Goal: Task Accomplishment & Management: Manage account settings

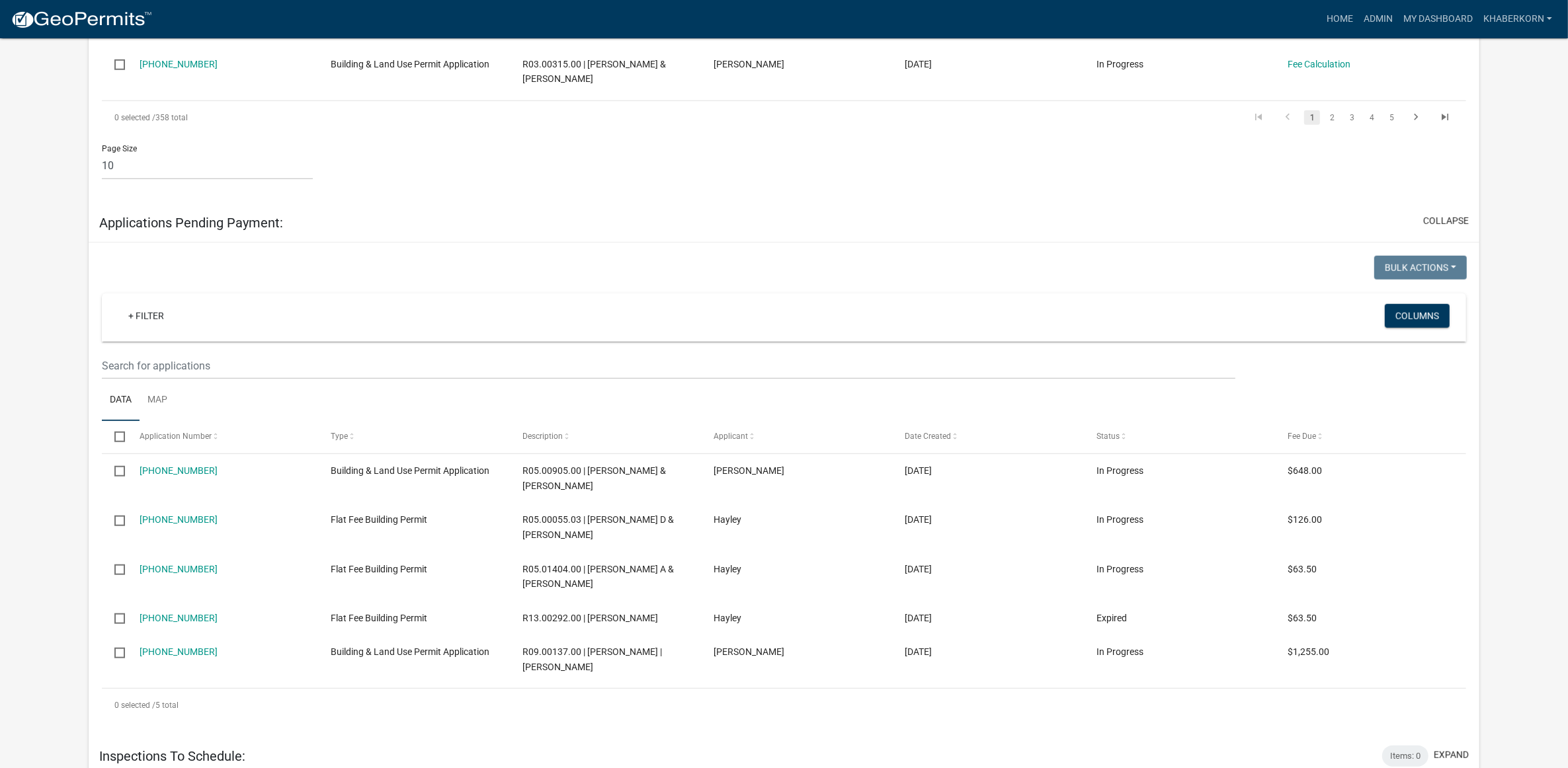
scroll to position [1322, 0]
click at [1363, 17] on link "Admin" at bounding box center [1378, 19] width 39 height 25
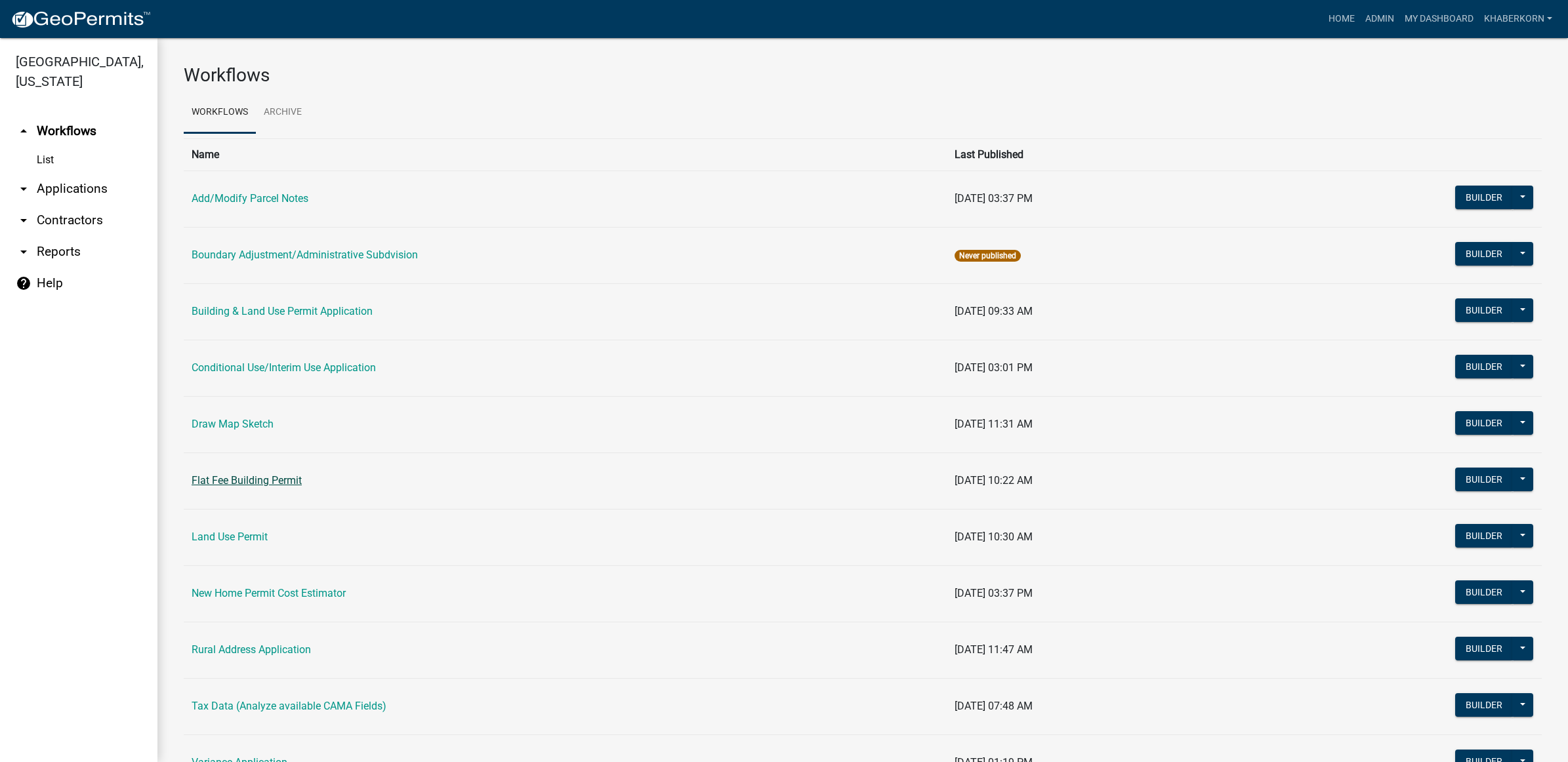
click at [258, 483] on link "Flat Fee Building Permit" at bounding box center [247, 481] width 111 height 12
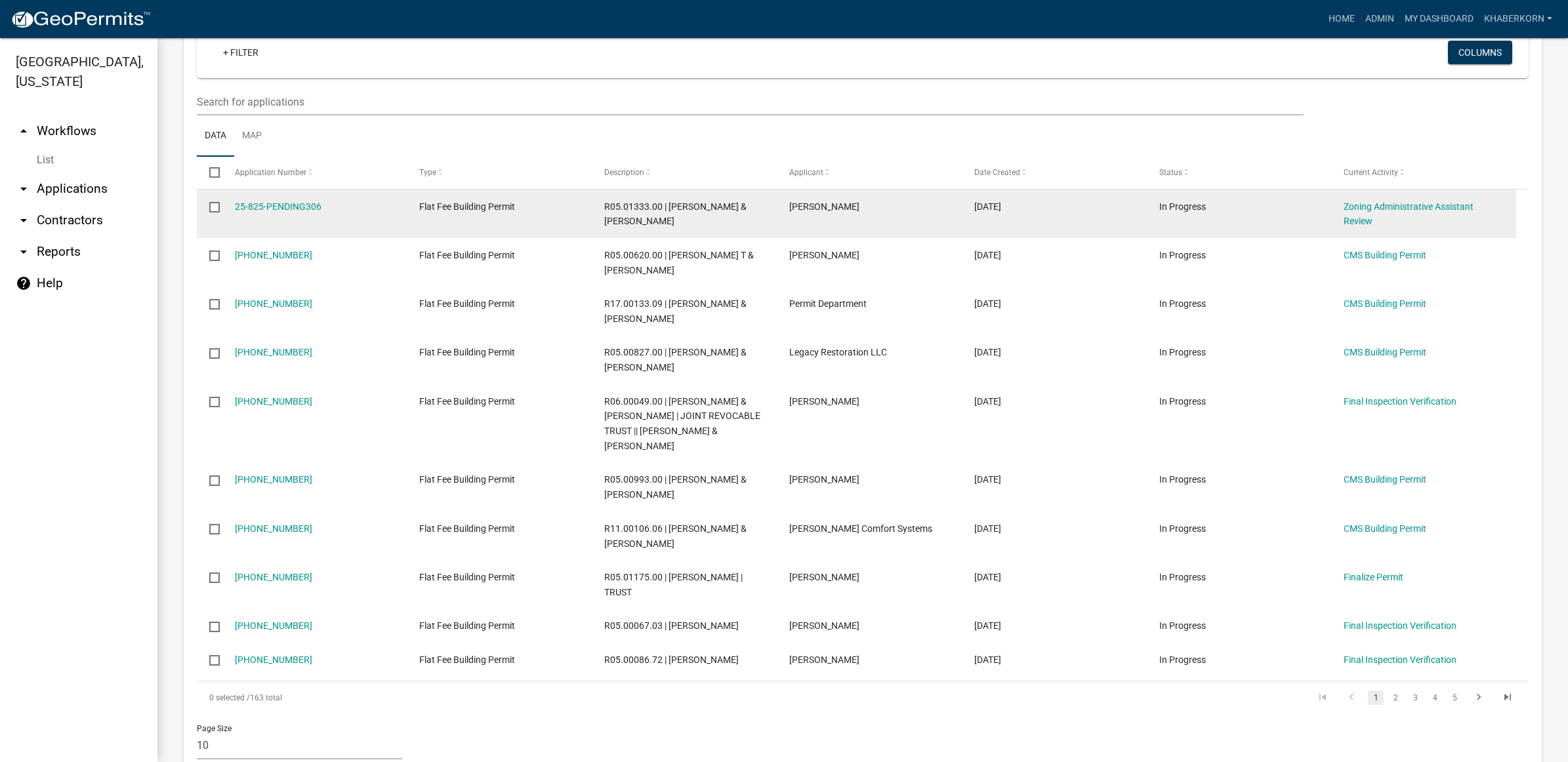
scroll to position [246, 0]
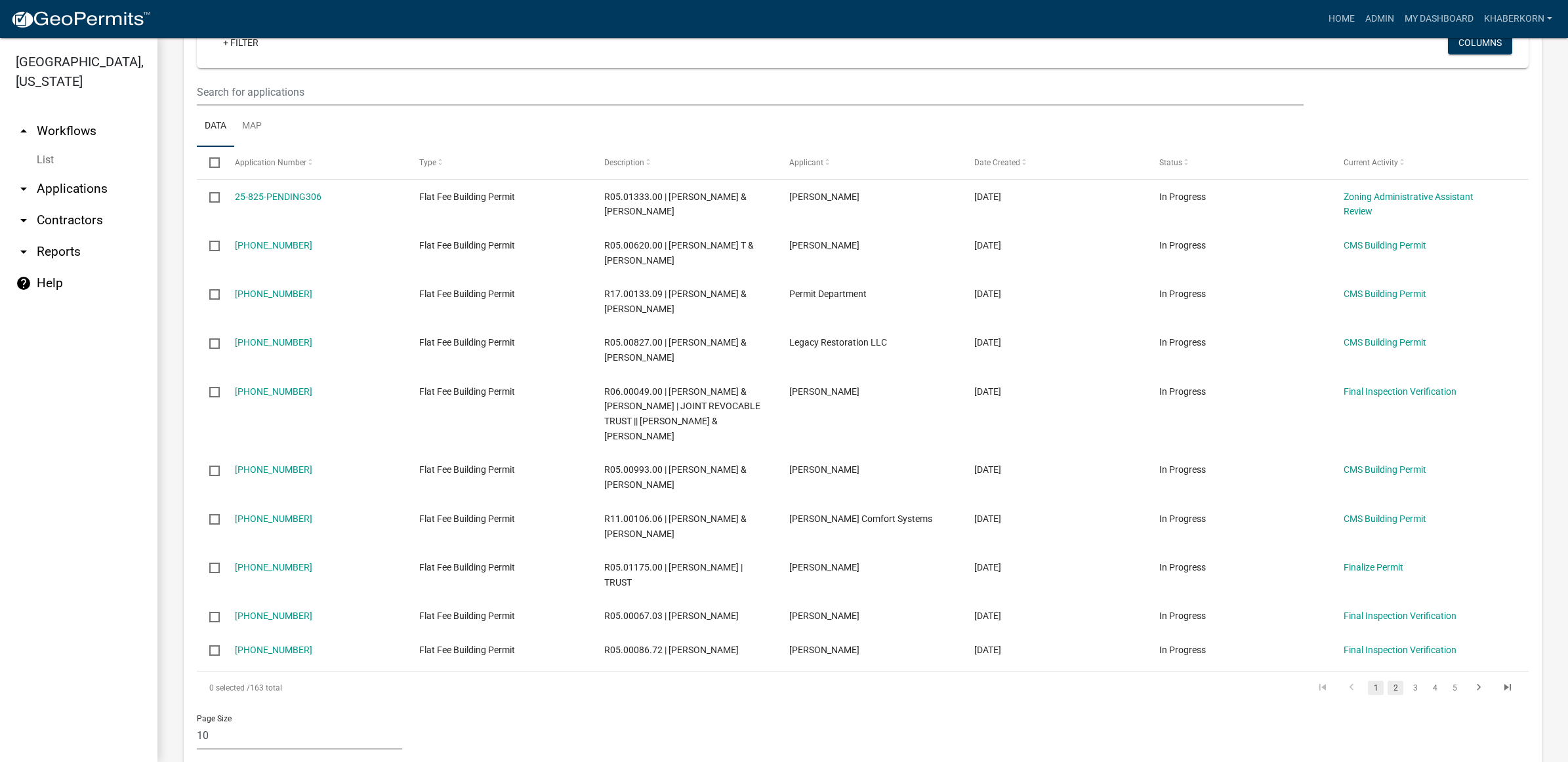
click at [1388, 681] on link "2" at bounding box center [1396, 688] width 16 height 14
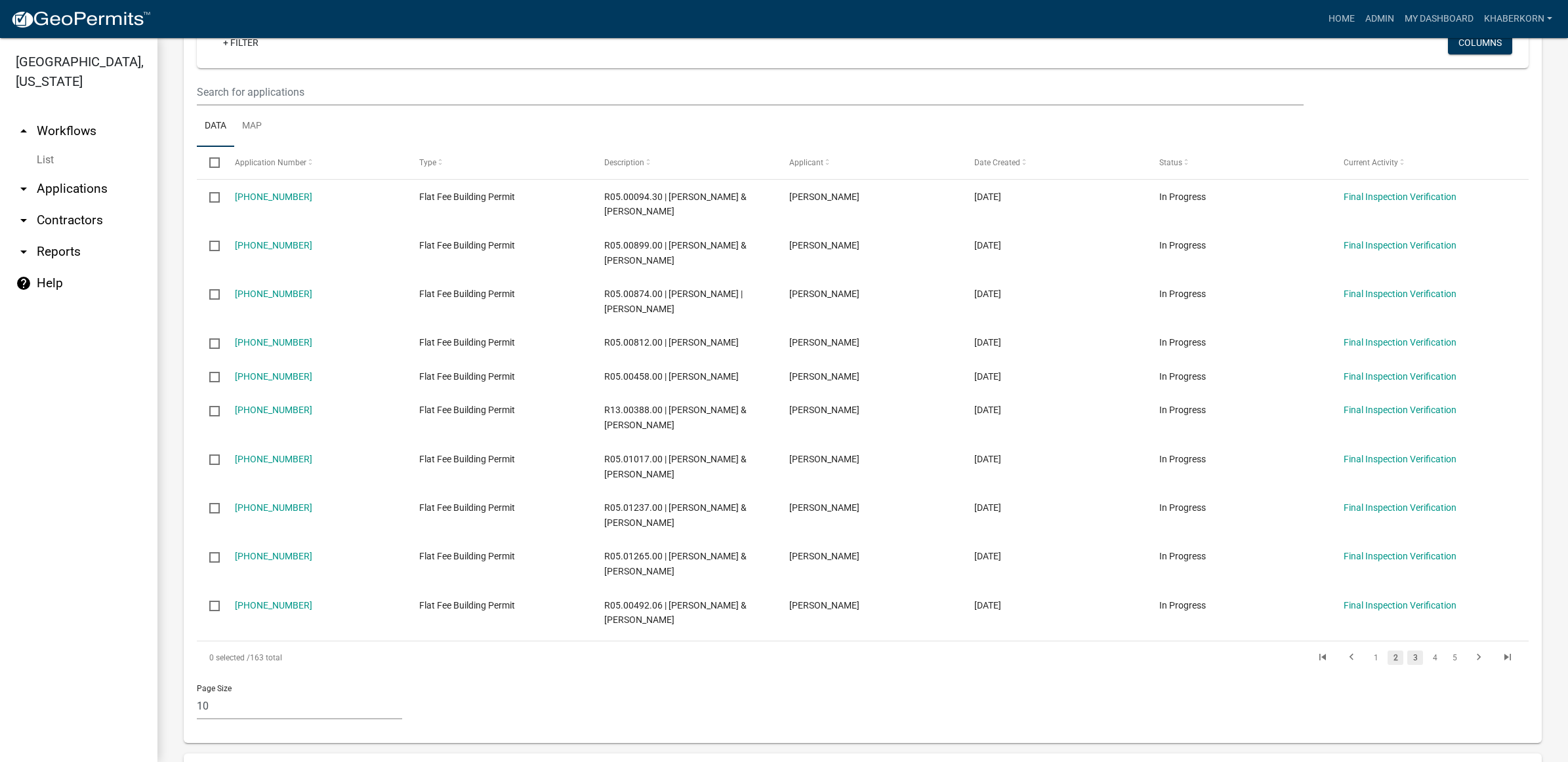
click at [1408, 661] on link "3" at bounding box center [1415, 658] width 16 height 14
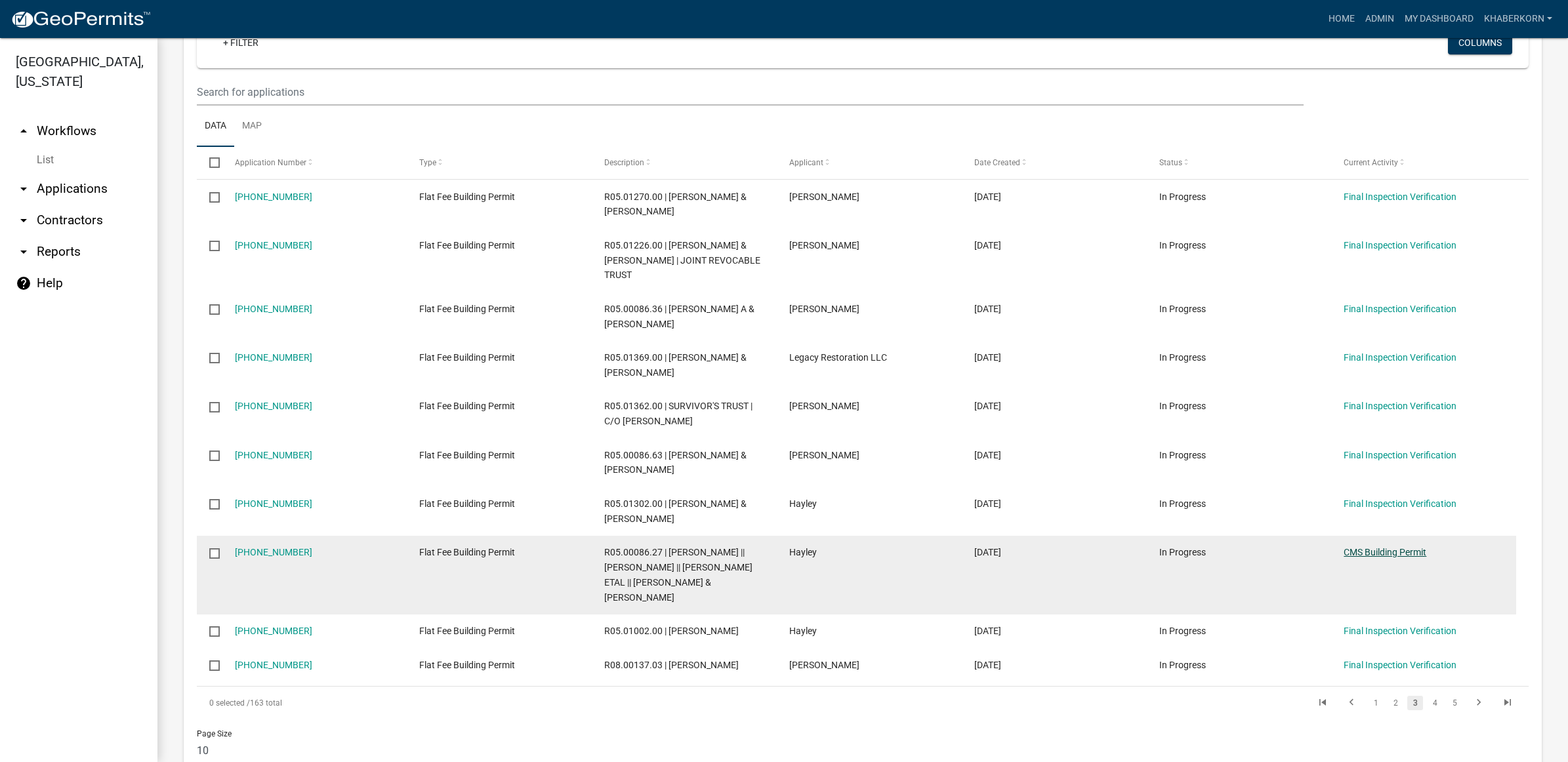
click at [1385, 556] on link "CMS Building Permit" at bounding box center [1385, 552] width 82 height 10
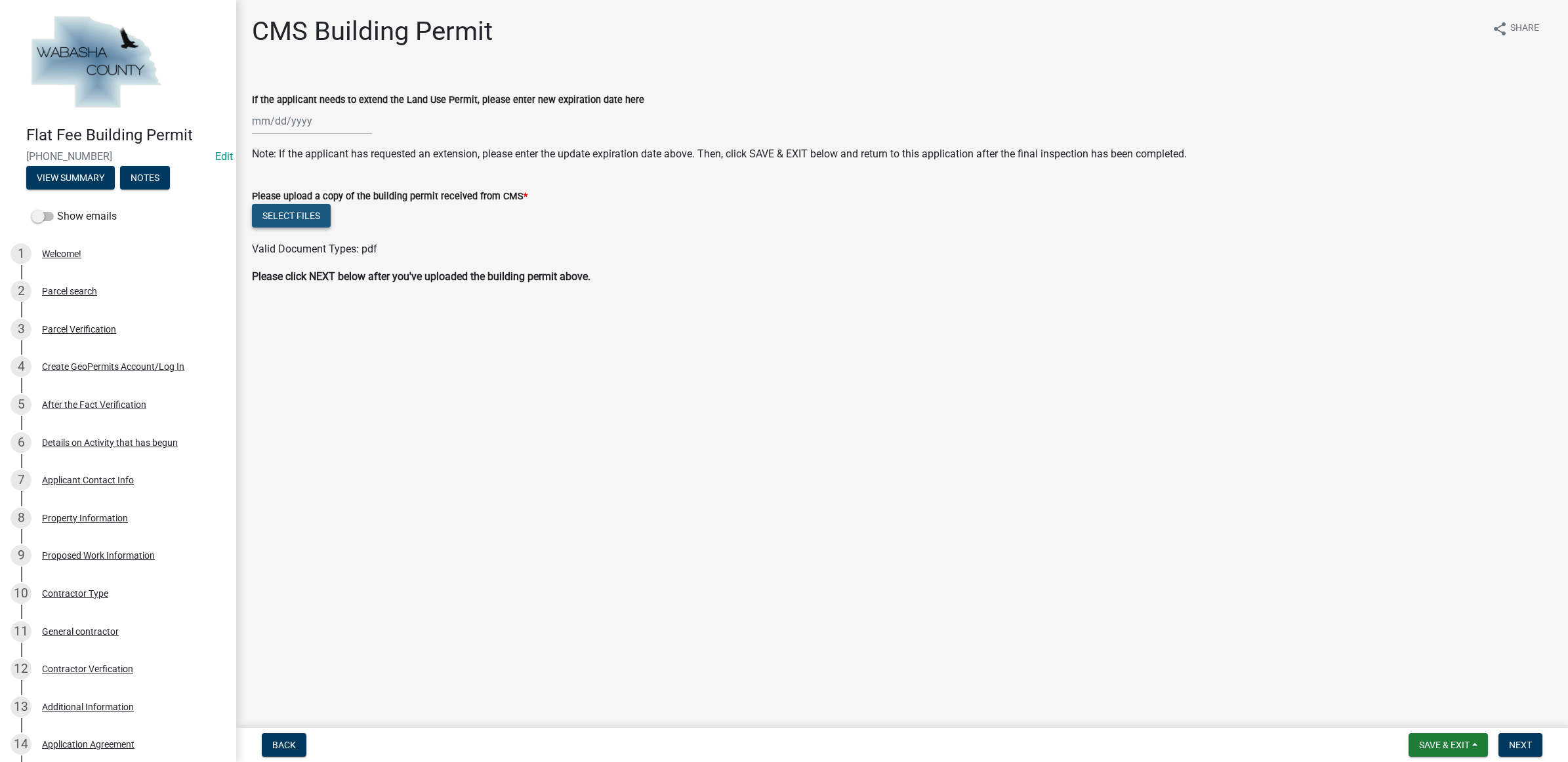
click at [312, 211] on button "Select files" at bounding box center [291, 216] width 79 height 23
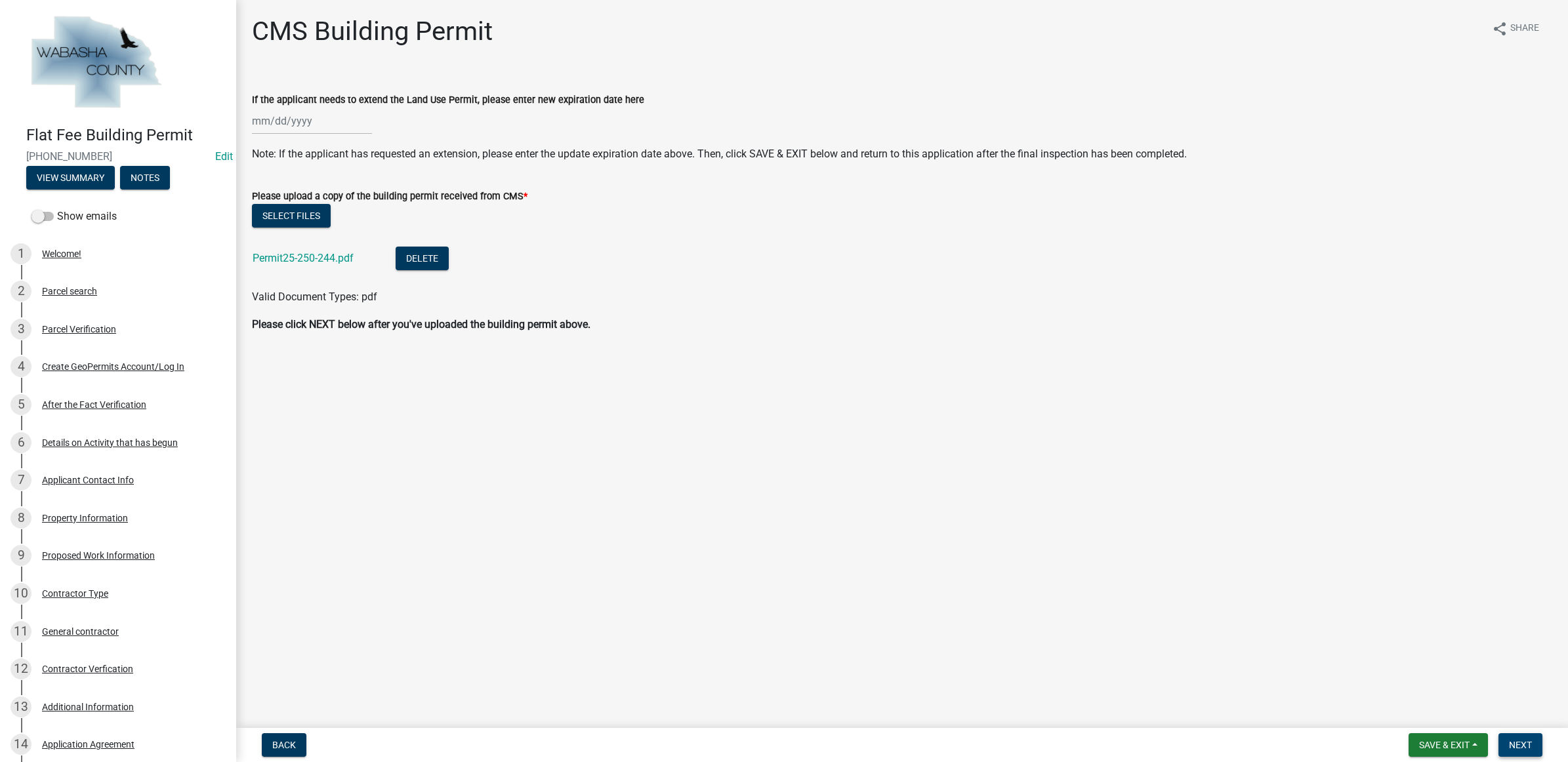
click at [1516, 742] on span "Next" at bounding box center [1520, 745] width 23 height 10
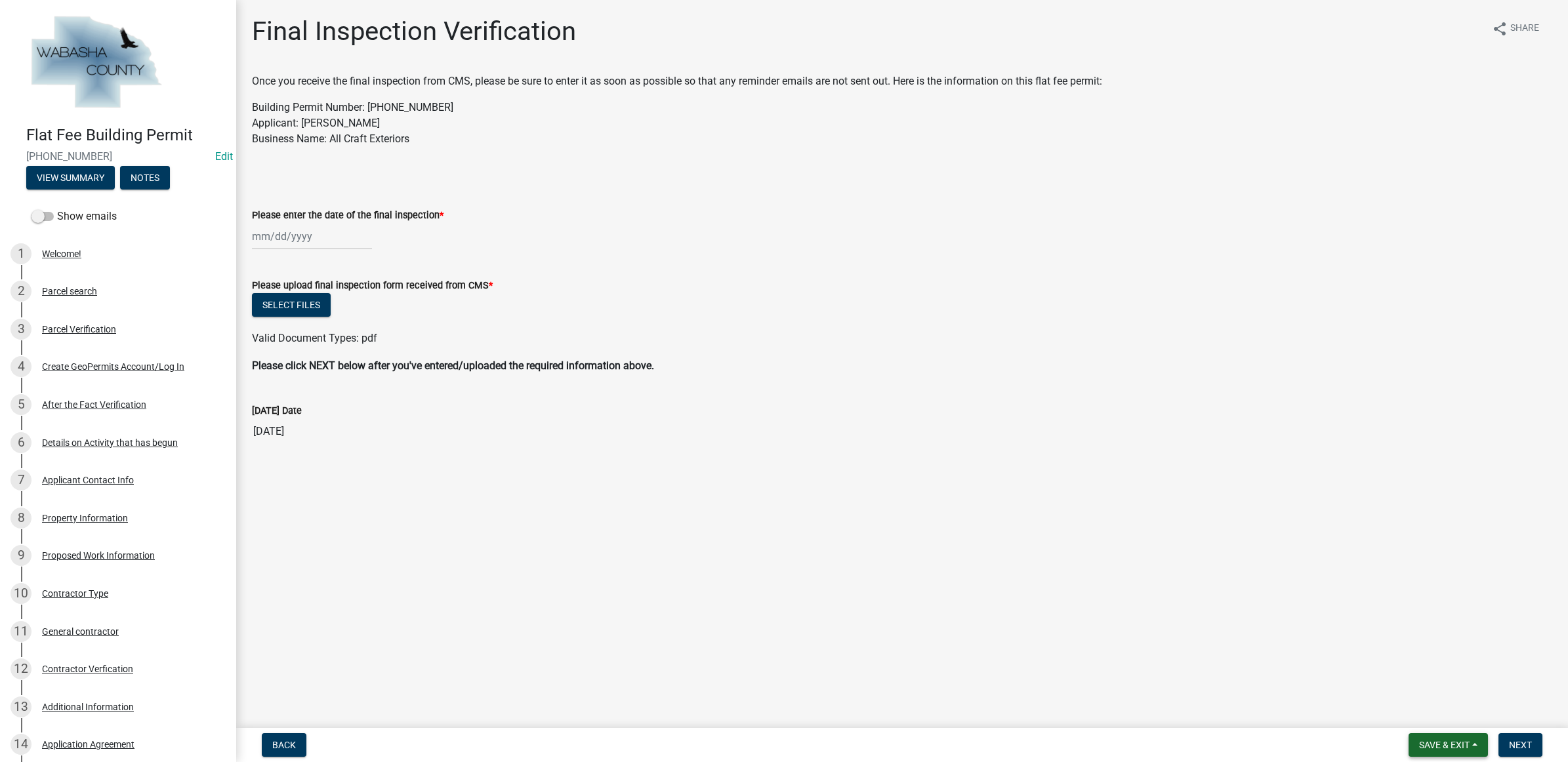
click at [1419, 749] on span "Save & Exit" at bounding box center [1444, 745] width 51 height 10
click at [1418, 717] on button "Save & Exit" at bounding box center [1435, 712] width 105 height 32
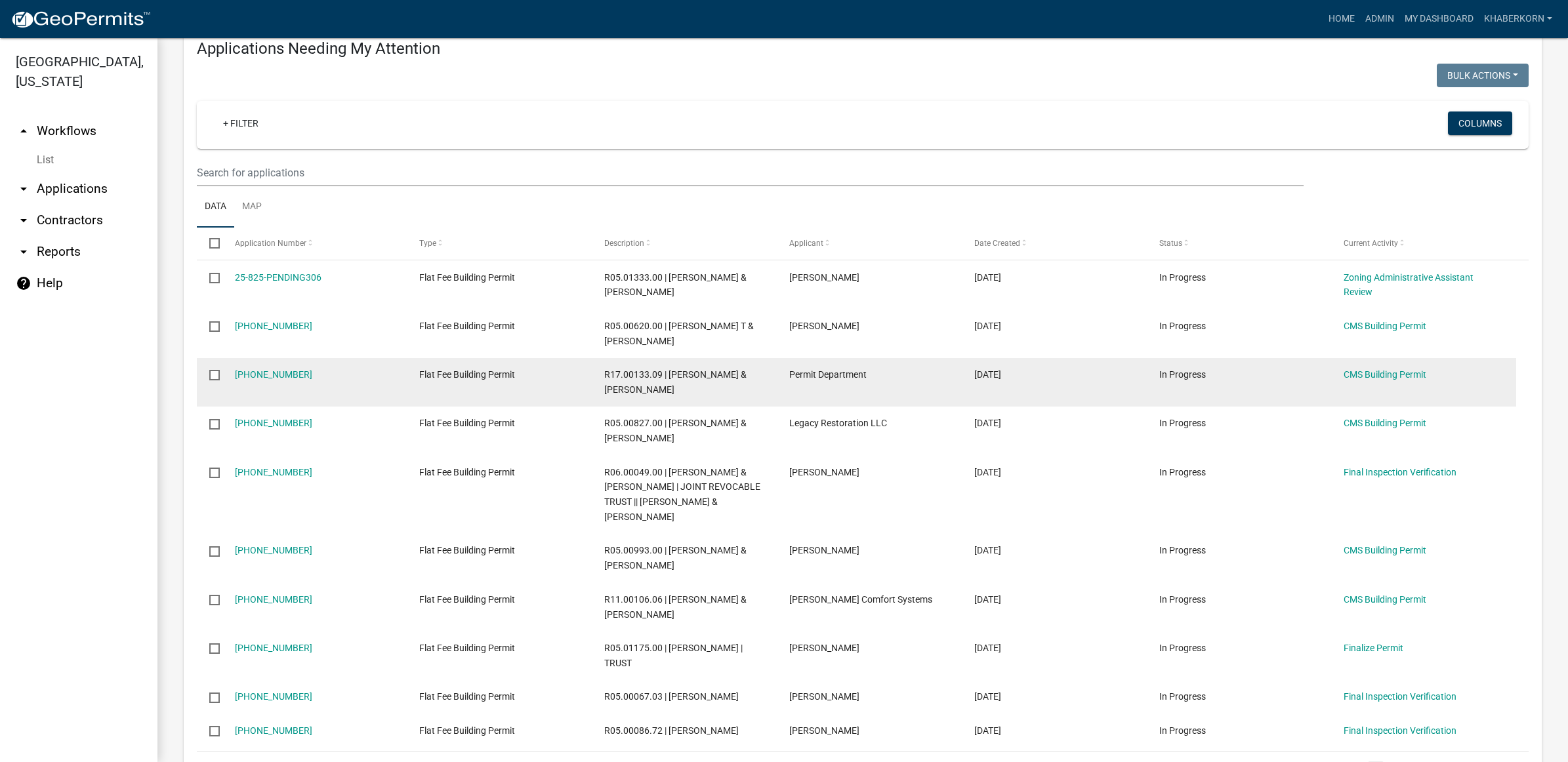
scroll to position [246, 0]
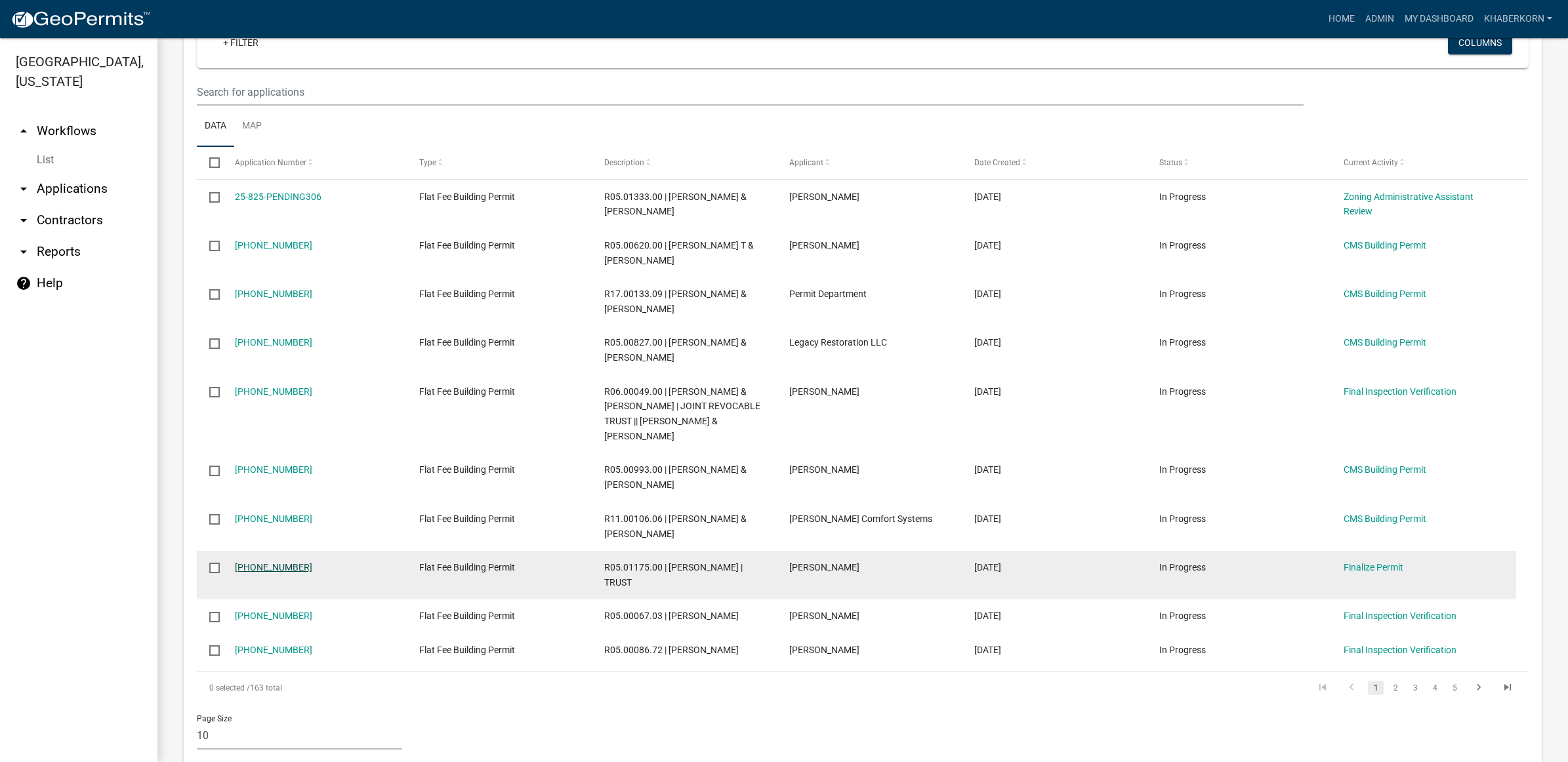
click at [262, 562] on link "[PHONE_NUMBER]" at bounding box center [273, 567] width 78 height 10
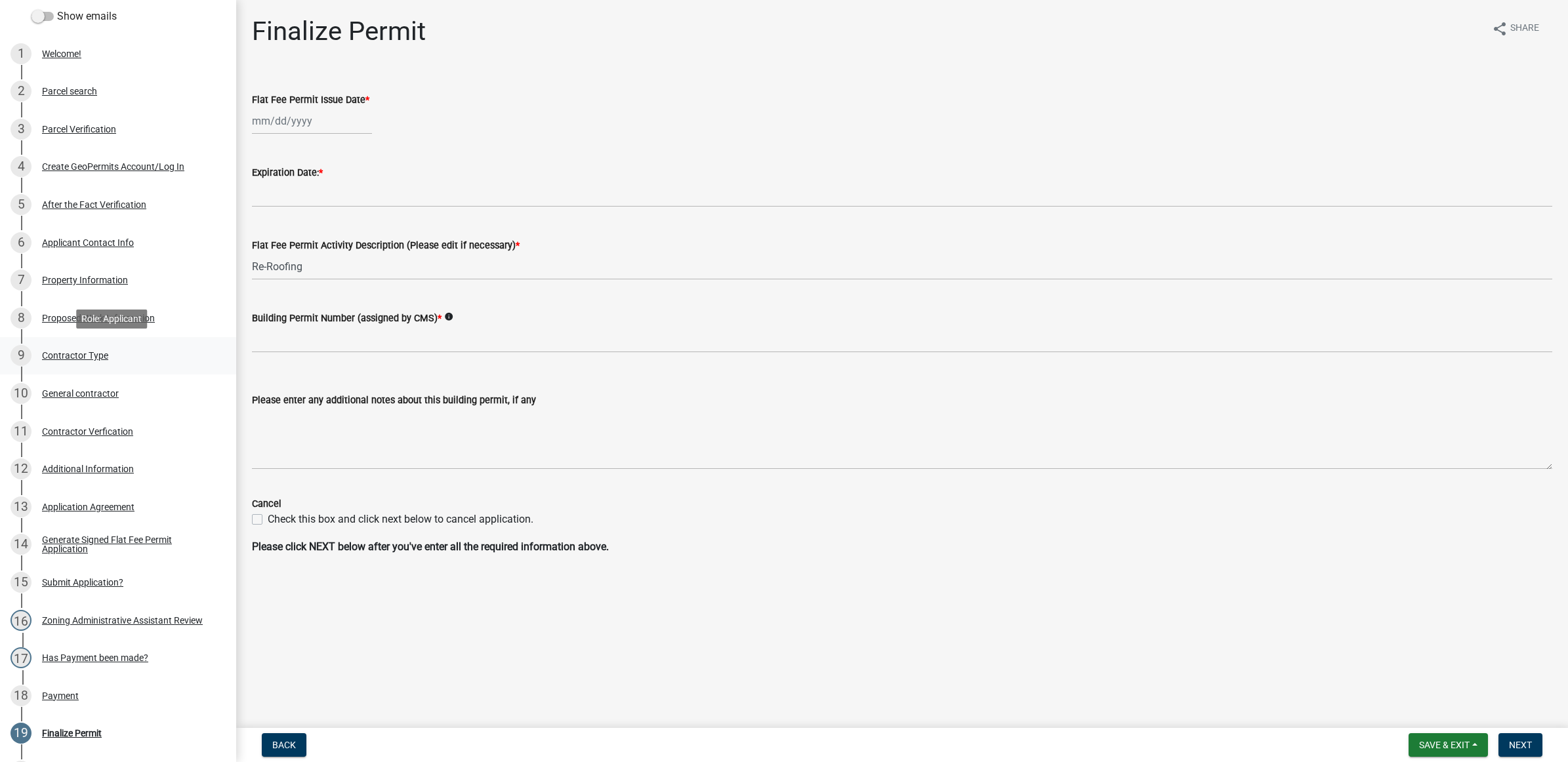
scroll to position [246, 0]
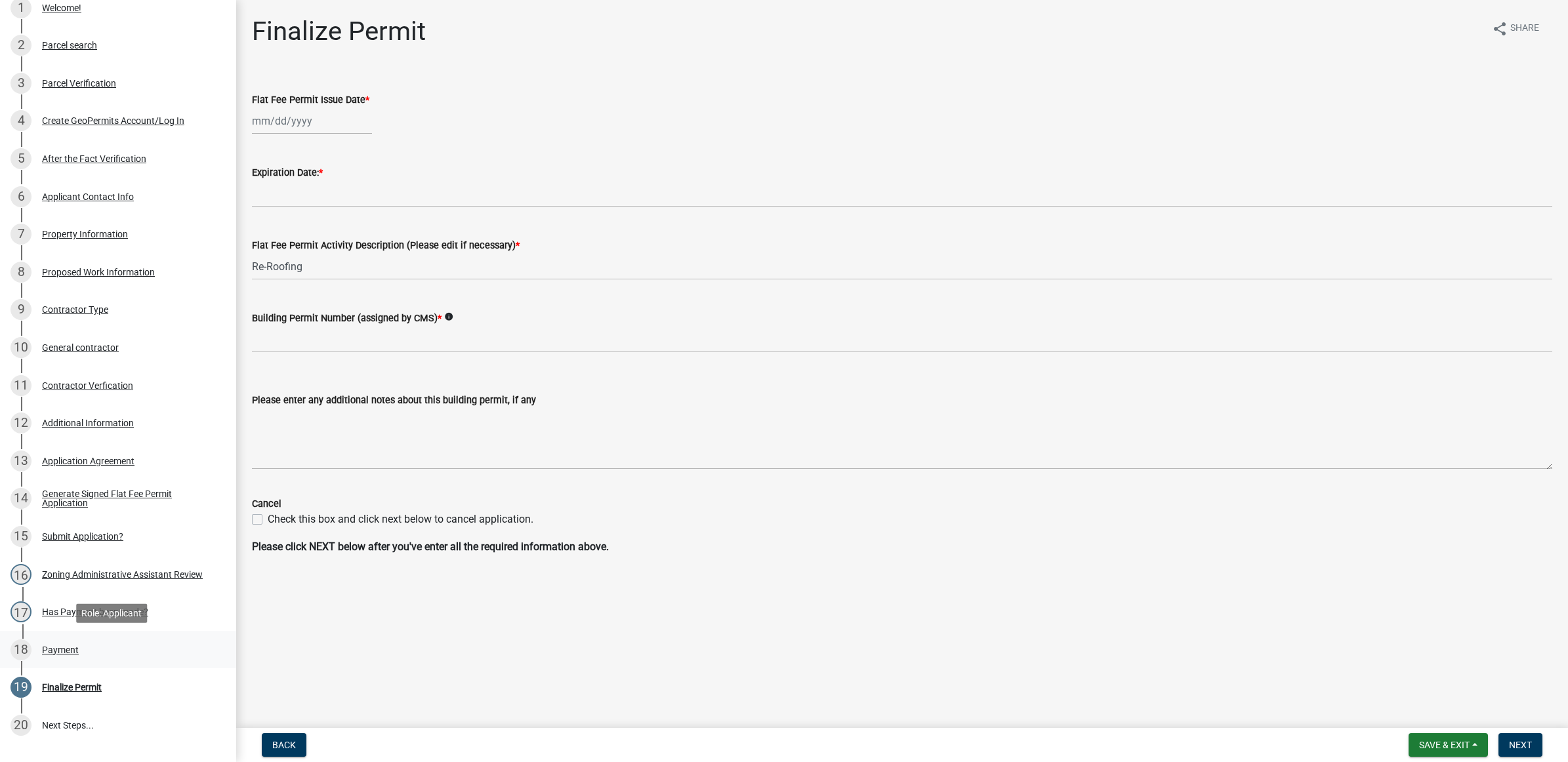
click at [82, 643] on div "18 Payment" at bounding box center [113, 649] width 205 height 21
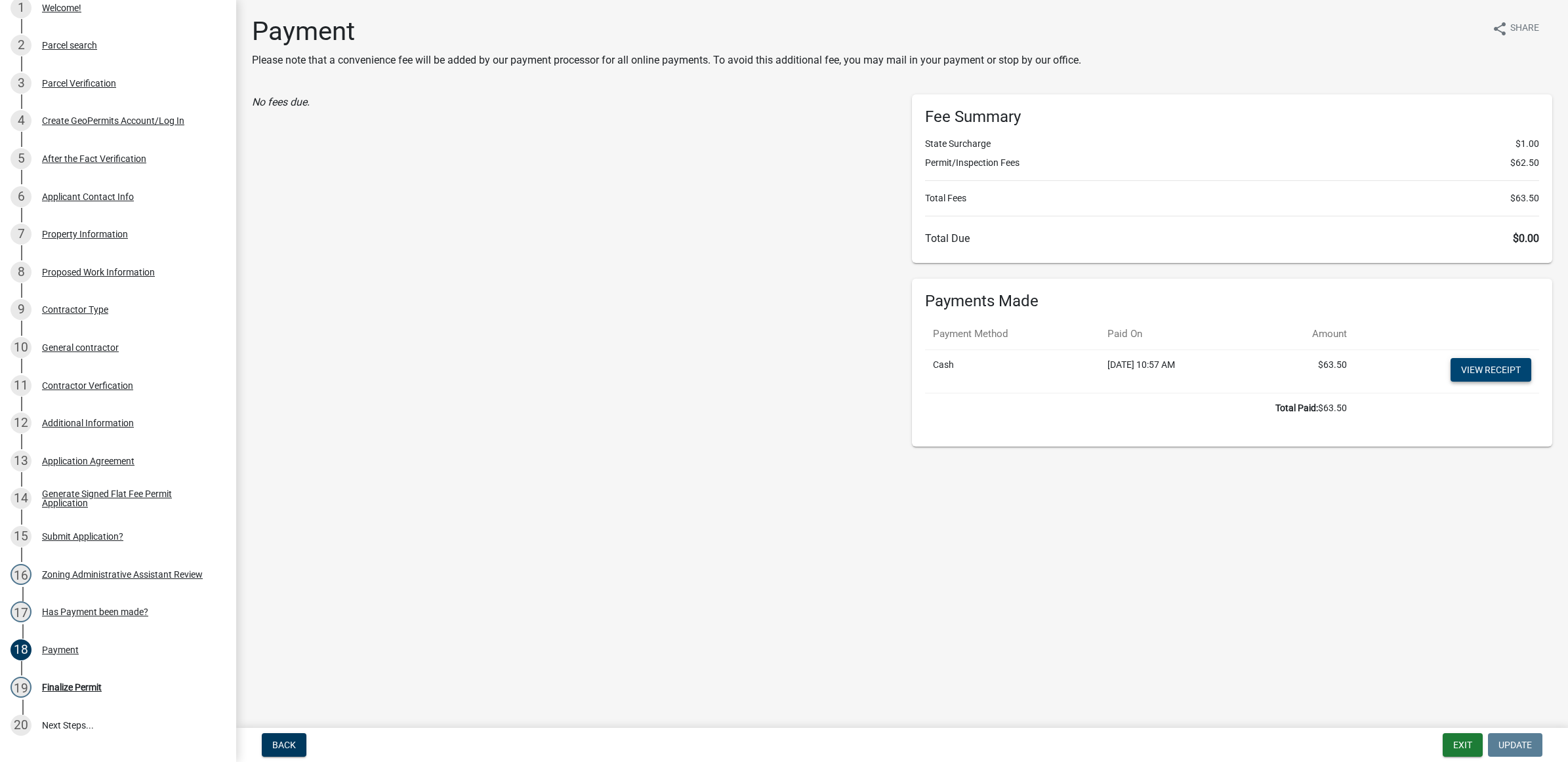
click at [1460, 376] on link "View receipt" at bounding box center [1491, 370] width 81 height 23
click at [1453, 752] on button "Exit" at bounding box center [1463, 745] width 40 height 23
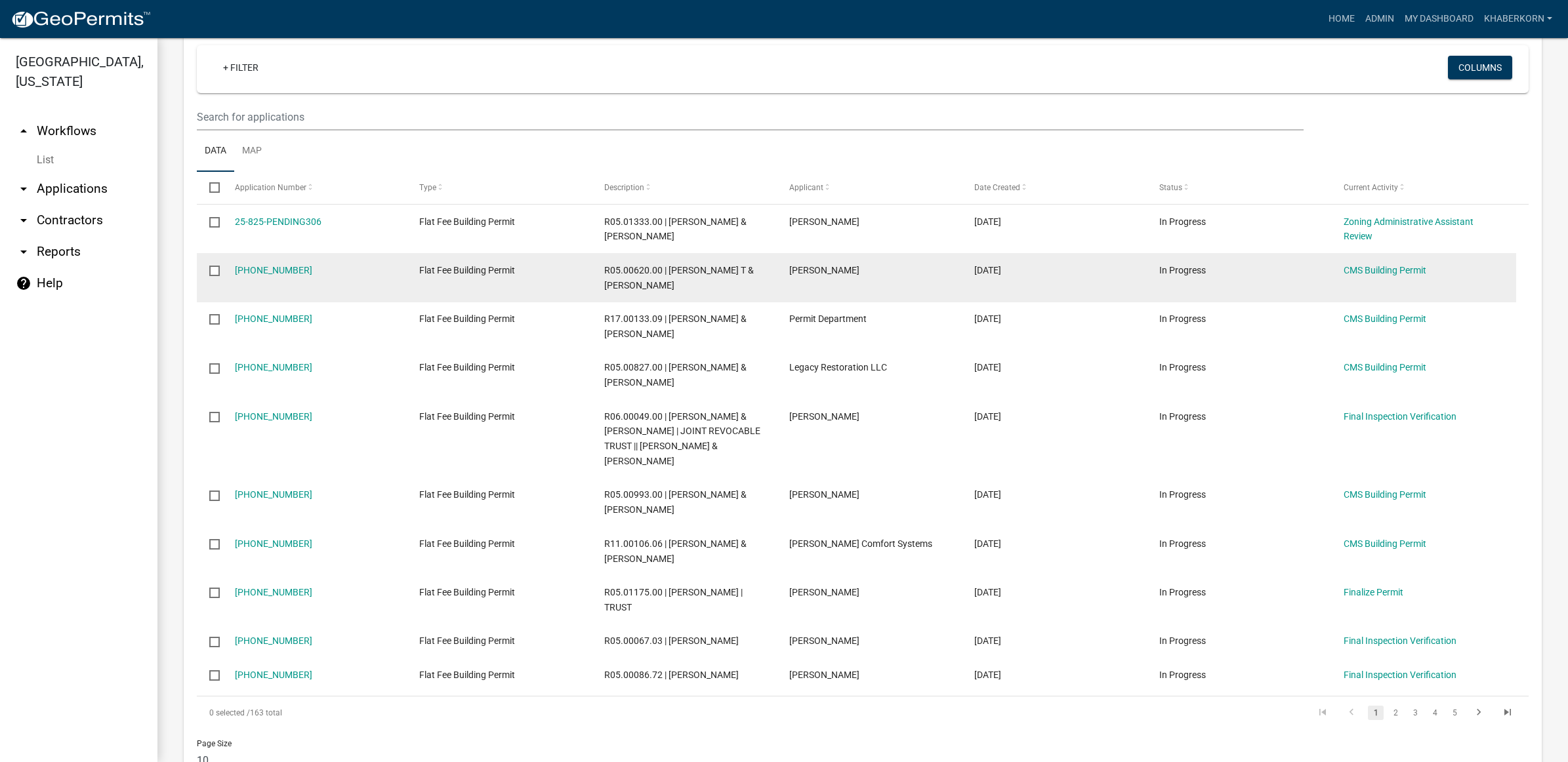
scroll to position [328, 0]
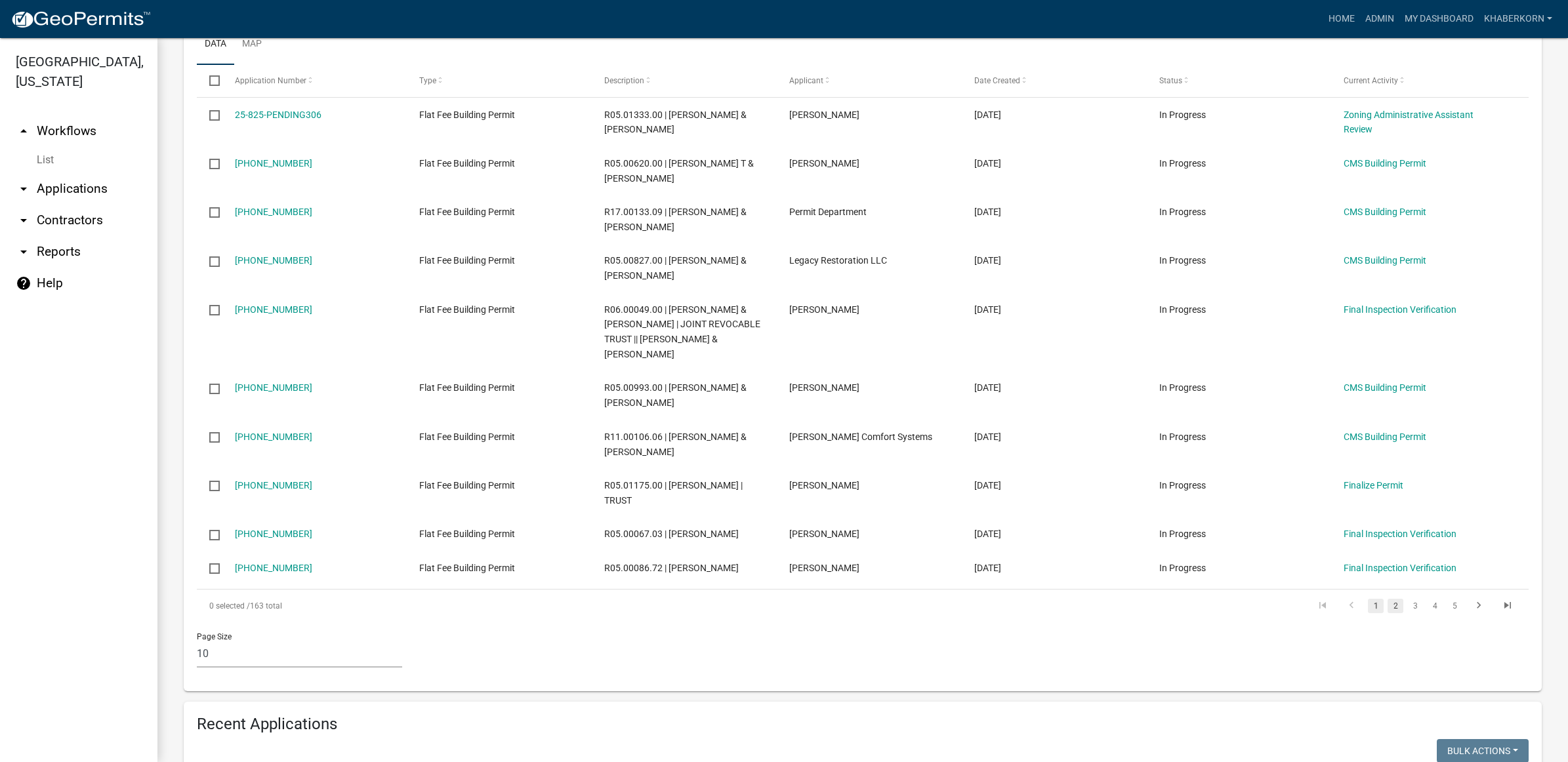
click at [1388, 599] on link "2" at bounding box center [1396, 605] width 16 height 14
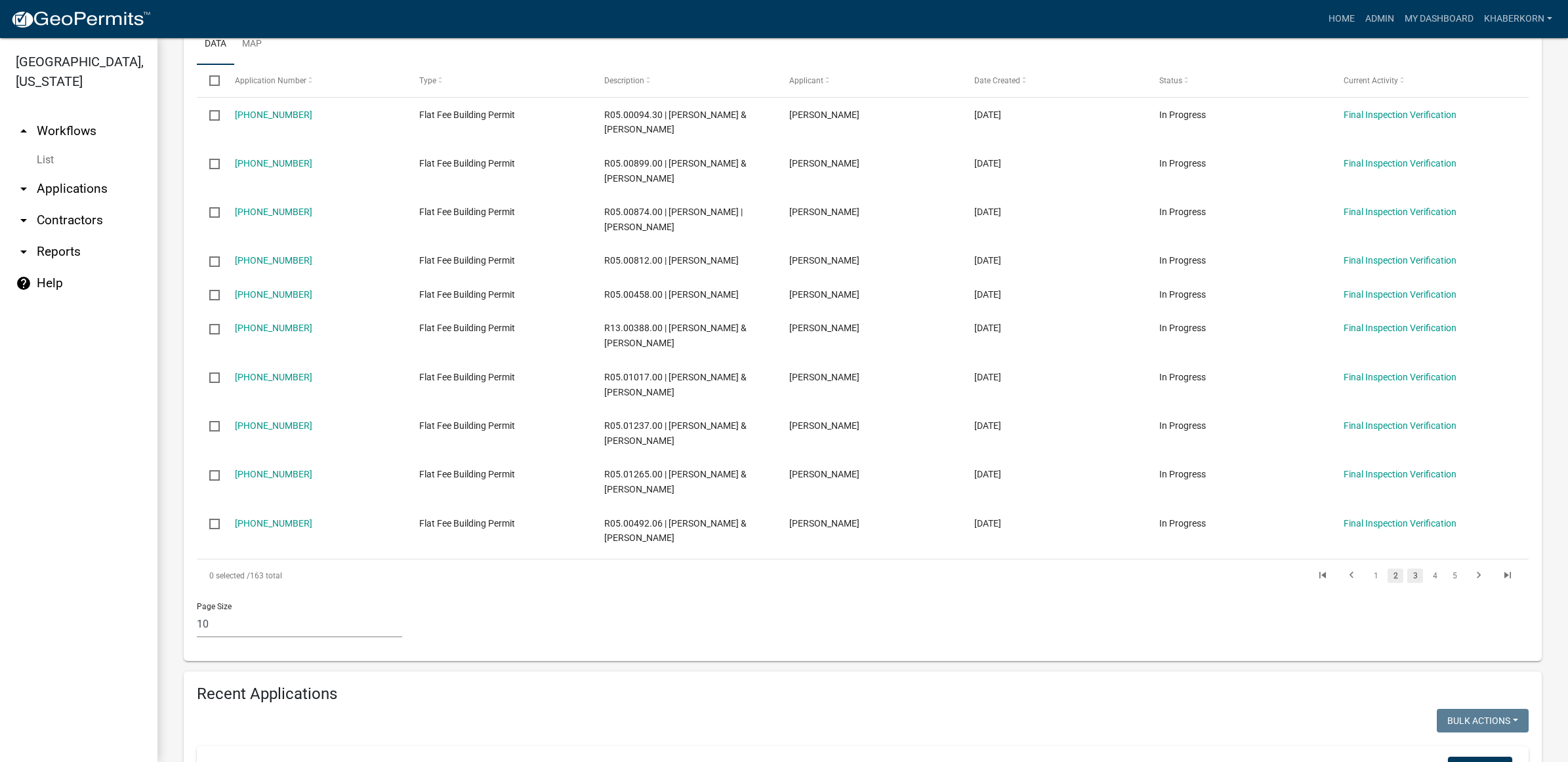
click at [1407, 579] on link "3" at bounding box center [1415, 575] width 16 height 14
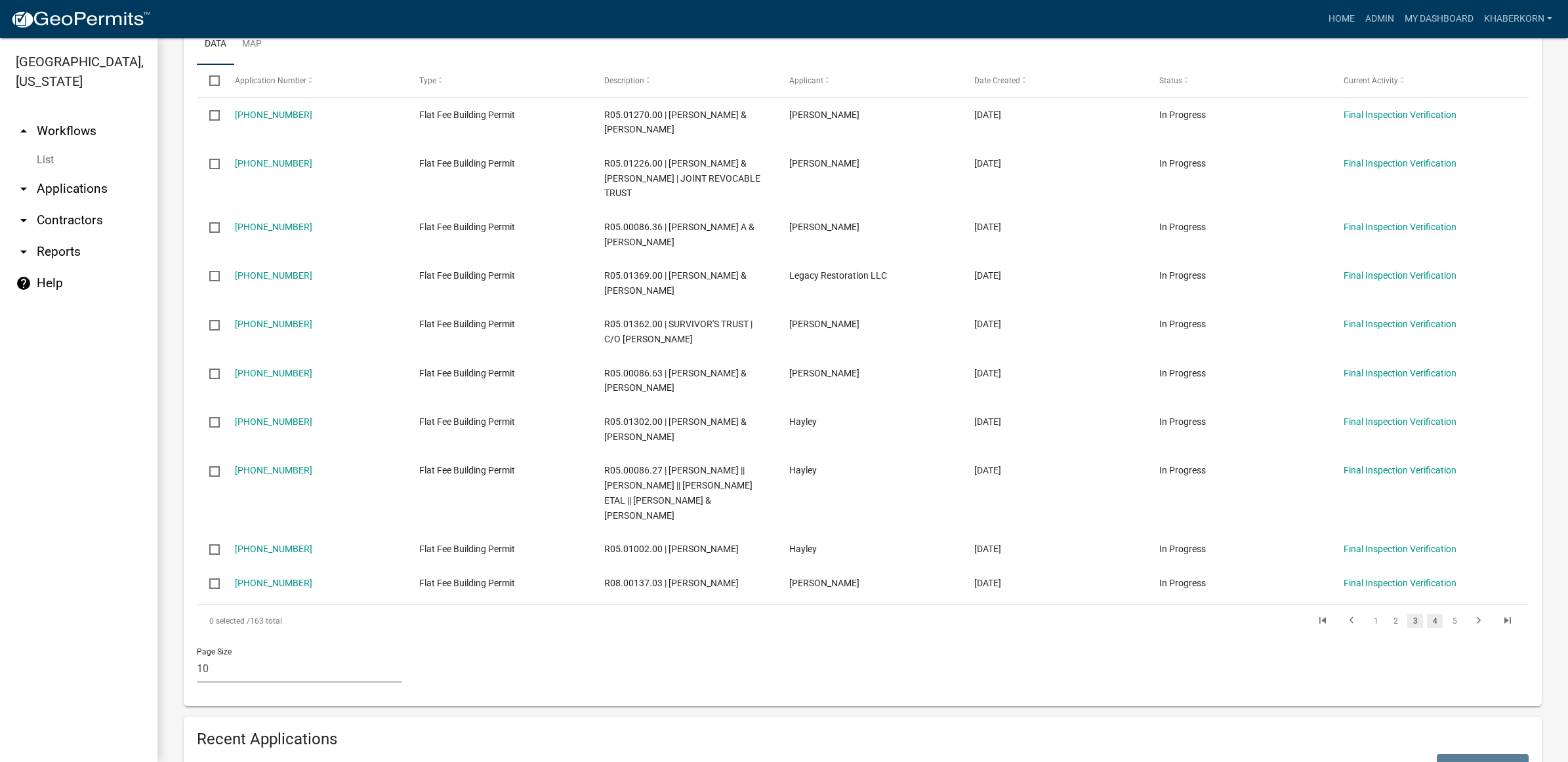
click at [1427, 628] on link "4" at bounding box center [1435, 621] width 16 height 14
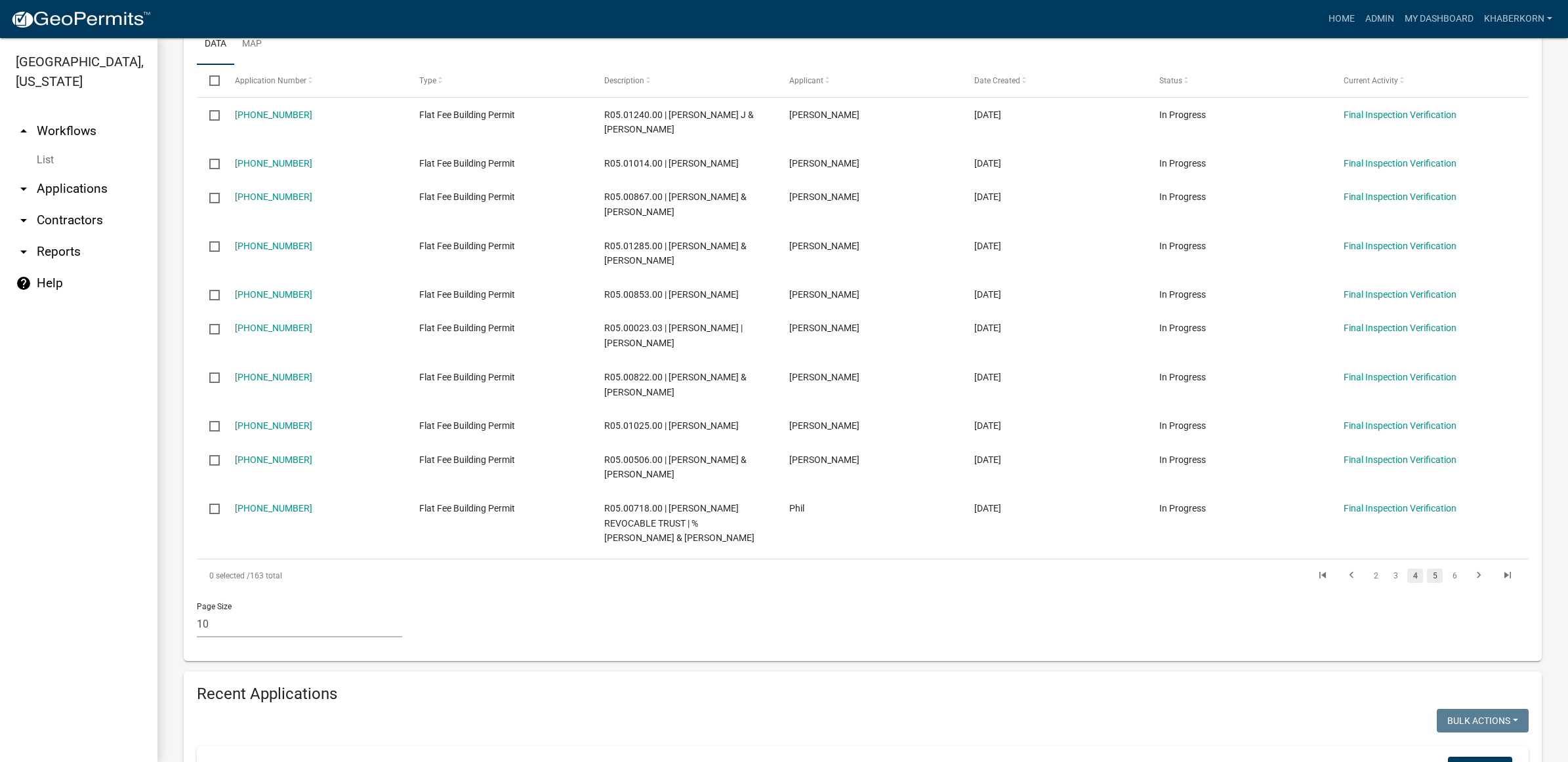
click at [1427, 576] on link "5" at bounding box center [1435, 575] width 16 height 14
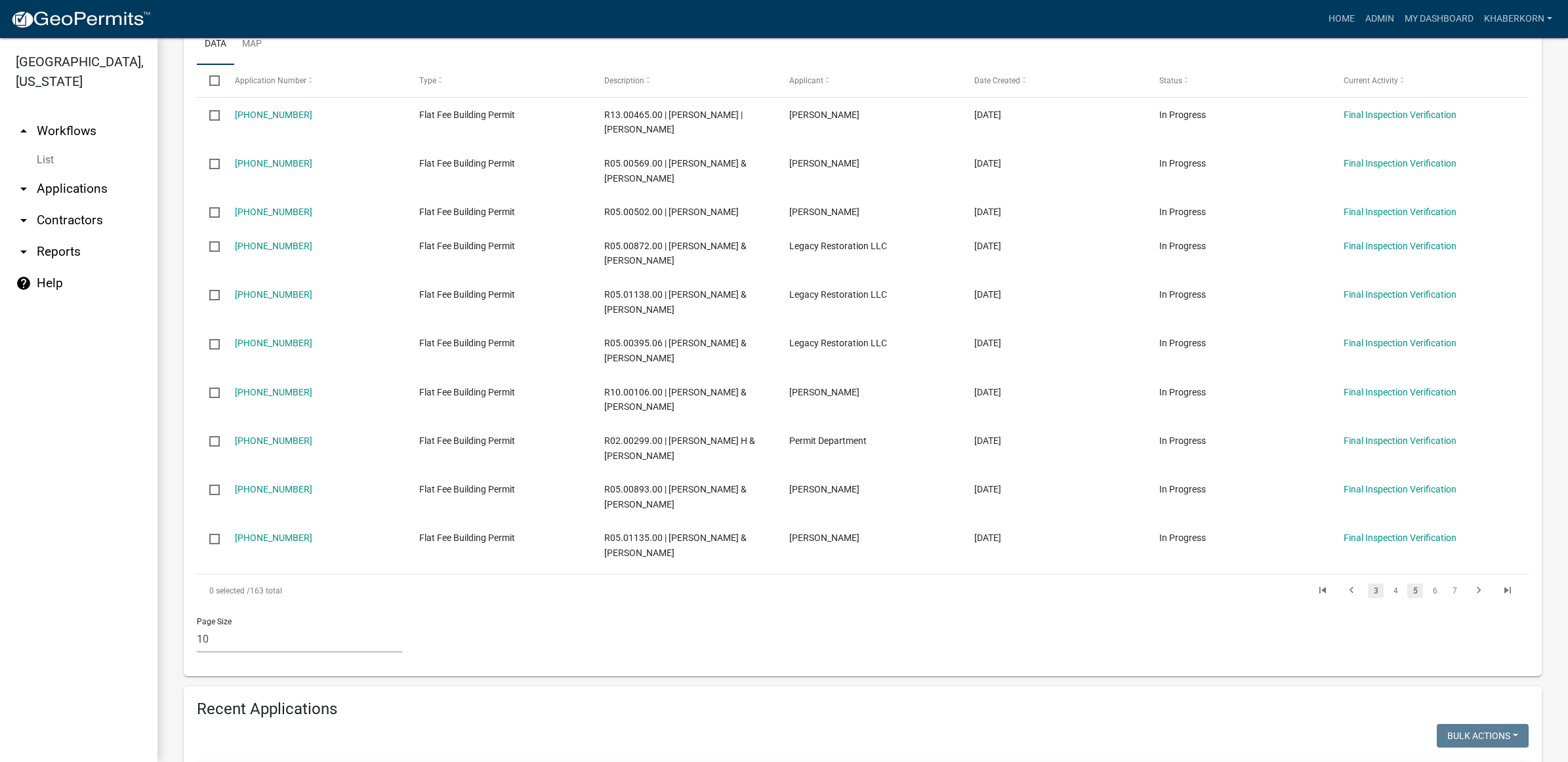
click at [1368, 595] on link "3" at bounding box center [1376, 590] width 16 height 14
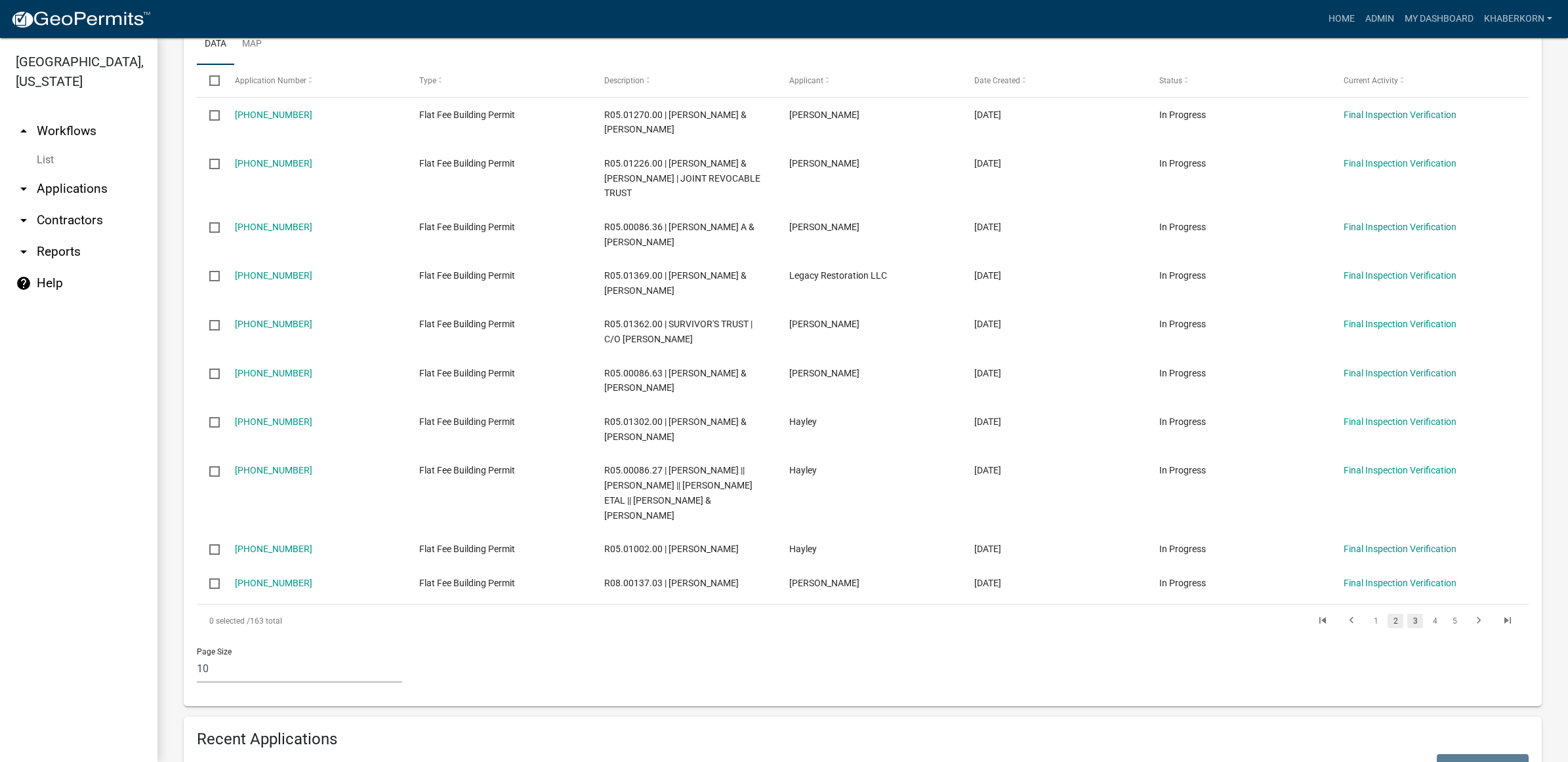
click at [1388, 628] on link "2" at bounding box center [1396, 621] width 16 height 14
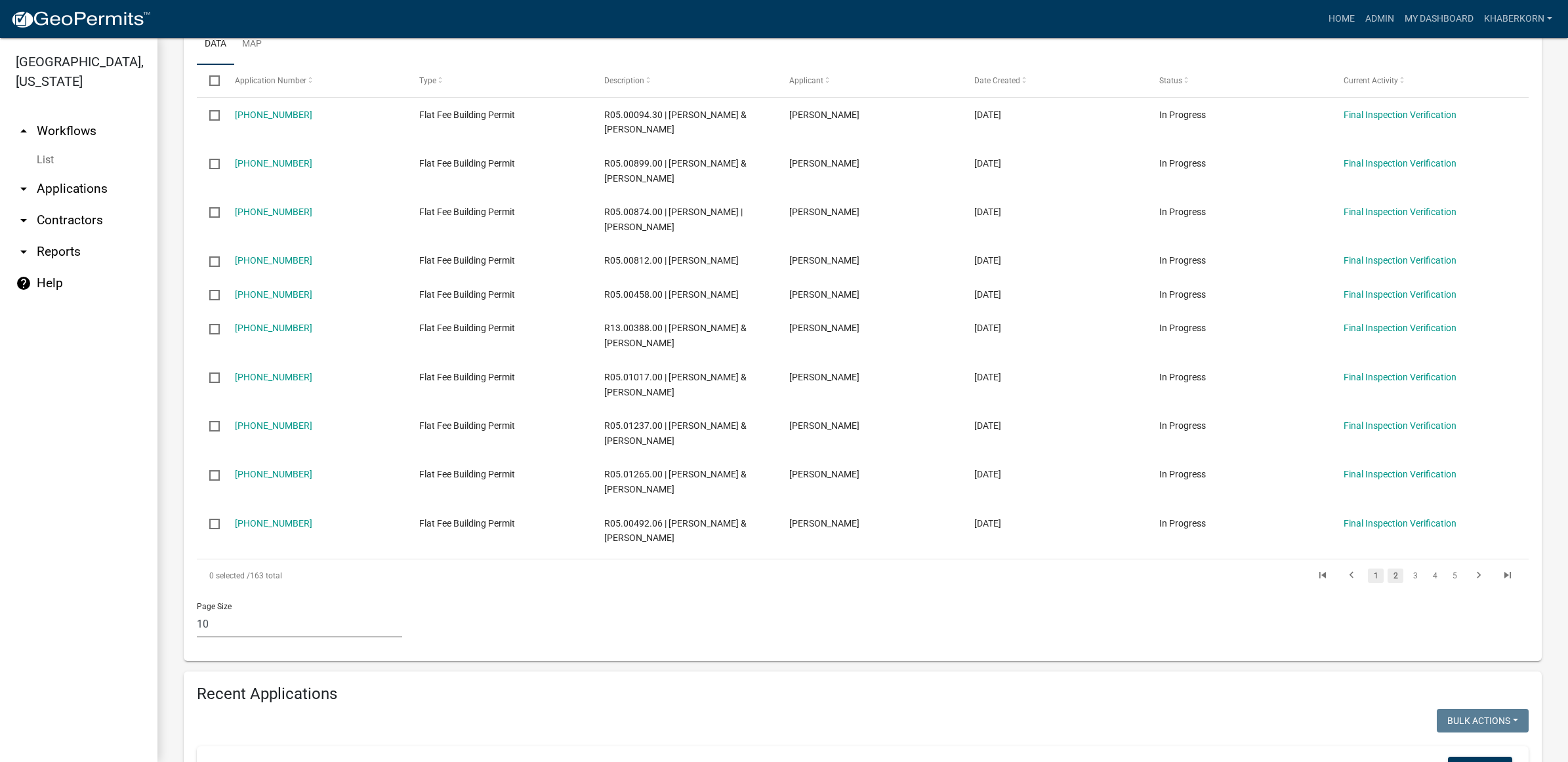
click at [1368, 579] on link "1" at bounding box center [1376, 575] width 16 height 14
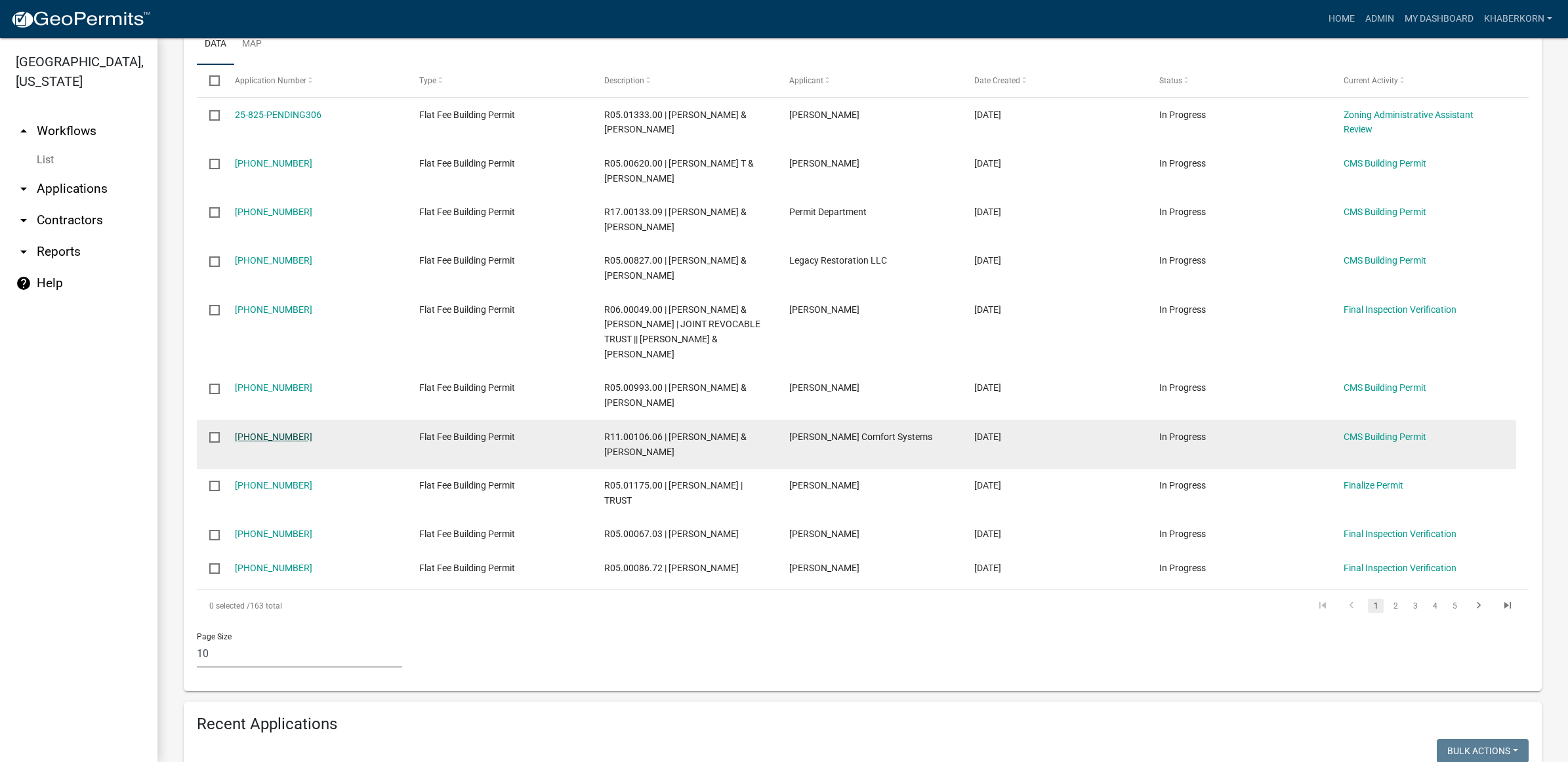
click at [269, 432] on link "[PHONE_NUMBER]" at bounding box center [273, 437] width 78 height 10
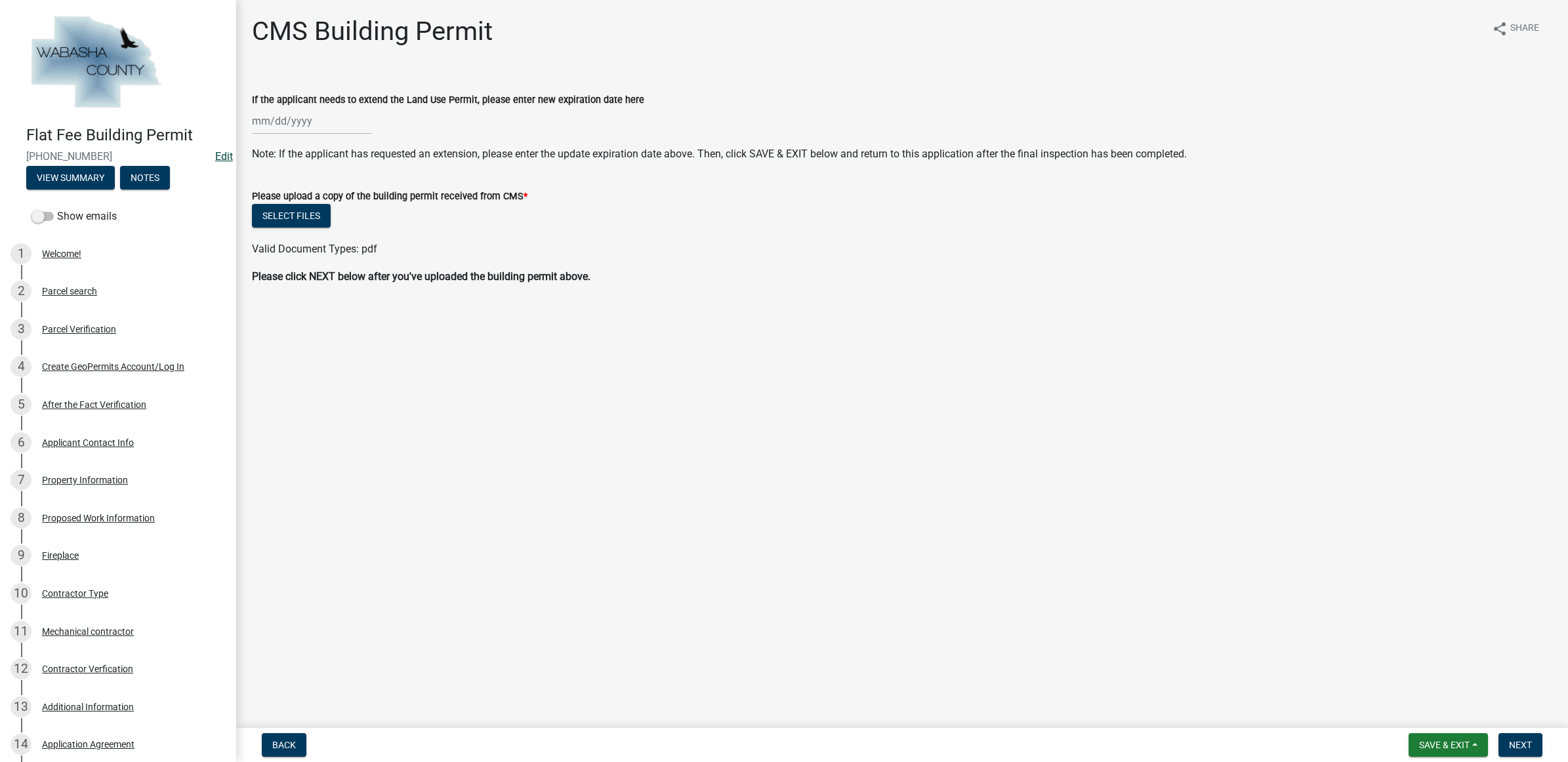
click at [215, 154] on link "Edit" at bounding box center [224, 157] width 18 height 12
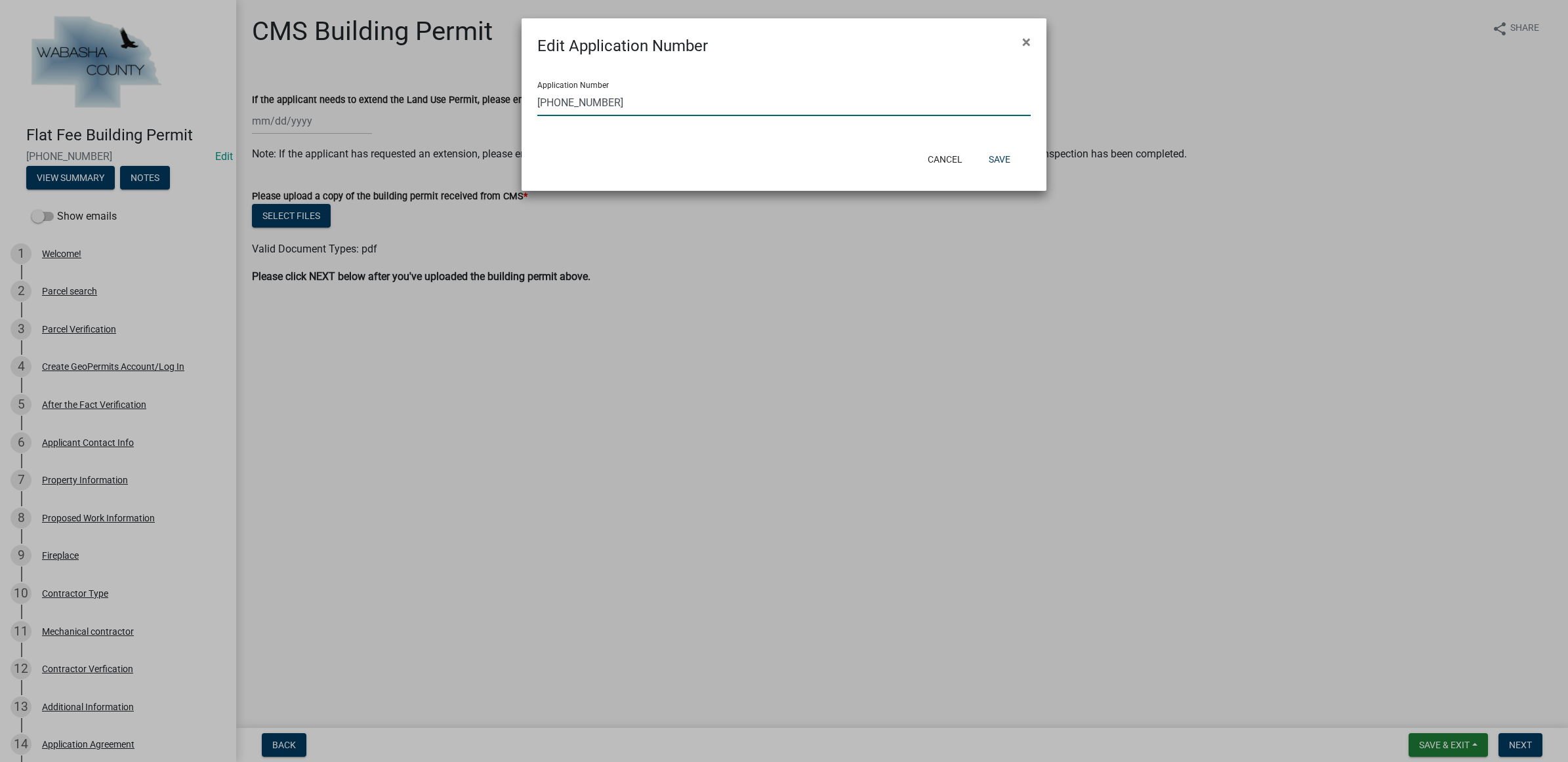
click at [562, 102] on input "[PHONE_NUMBER]" at bounding box center [784, 102] width 493 height 27
type input "[PHONE_NUMBER]"
click at [992, 161] on button "Save" at bounding box center [999, 159] width 43 height 23
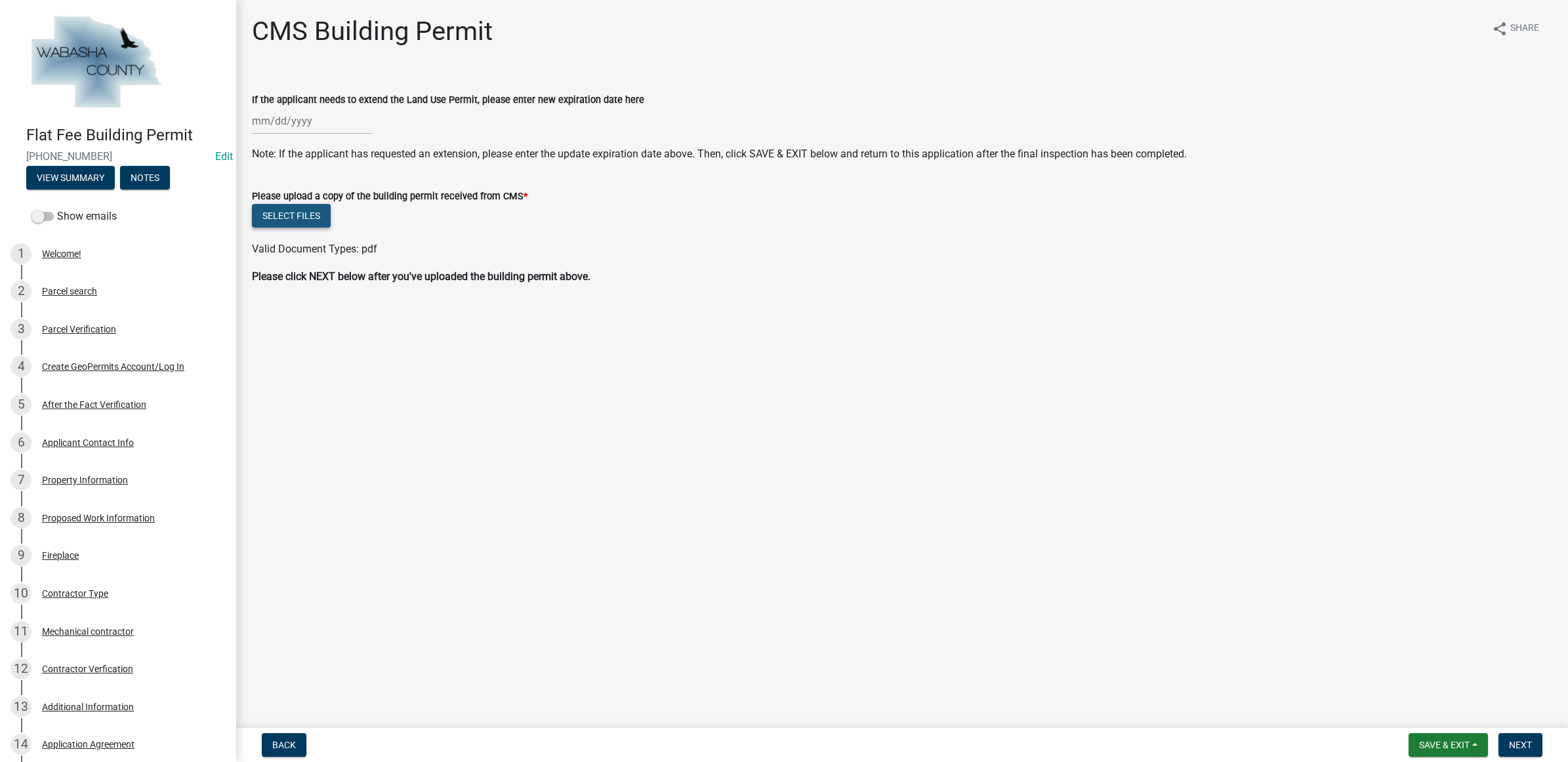
click at [305, 220] on button "Select files" at bounding box center [291, 216] width 79 height 23
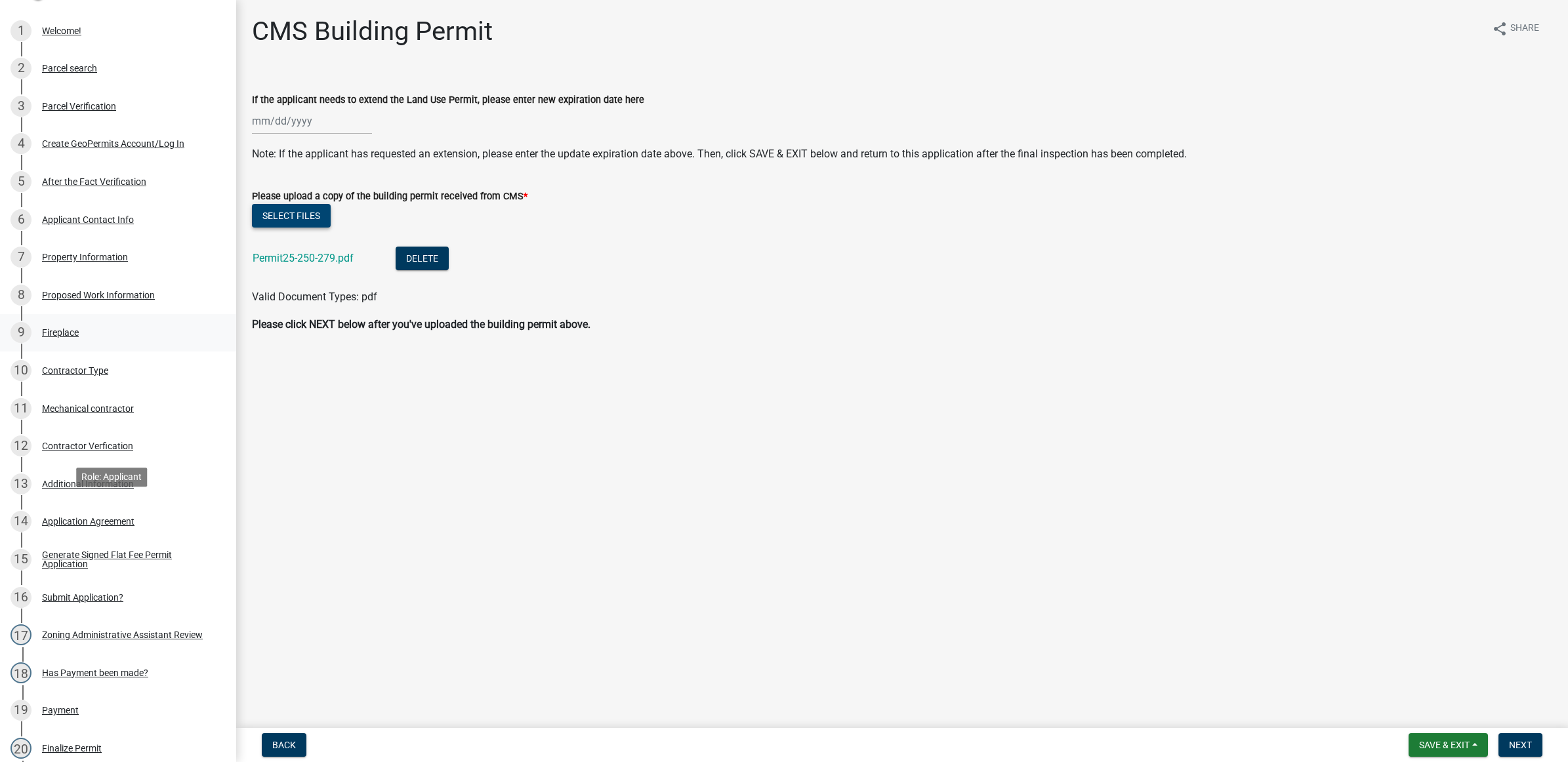
scroll to position [328, 0]
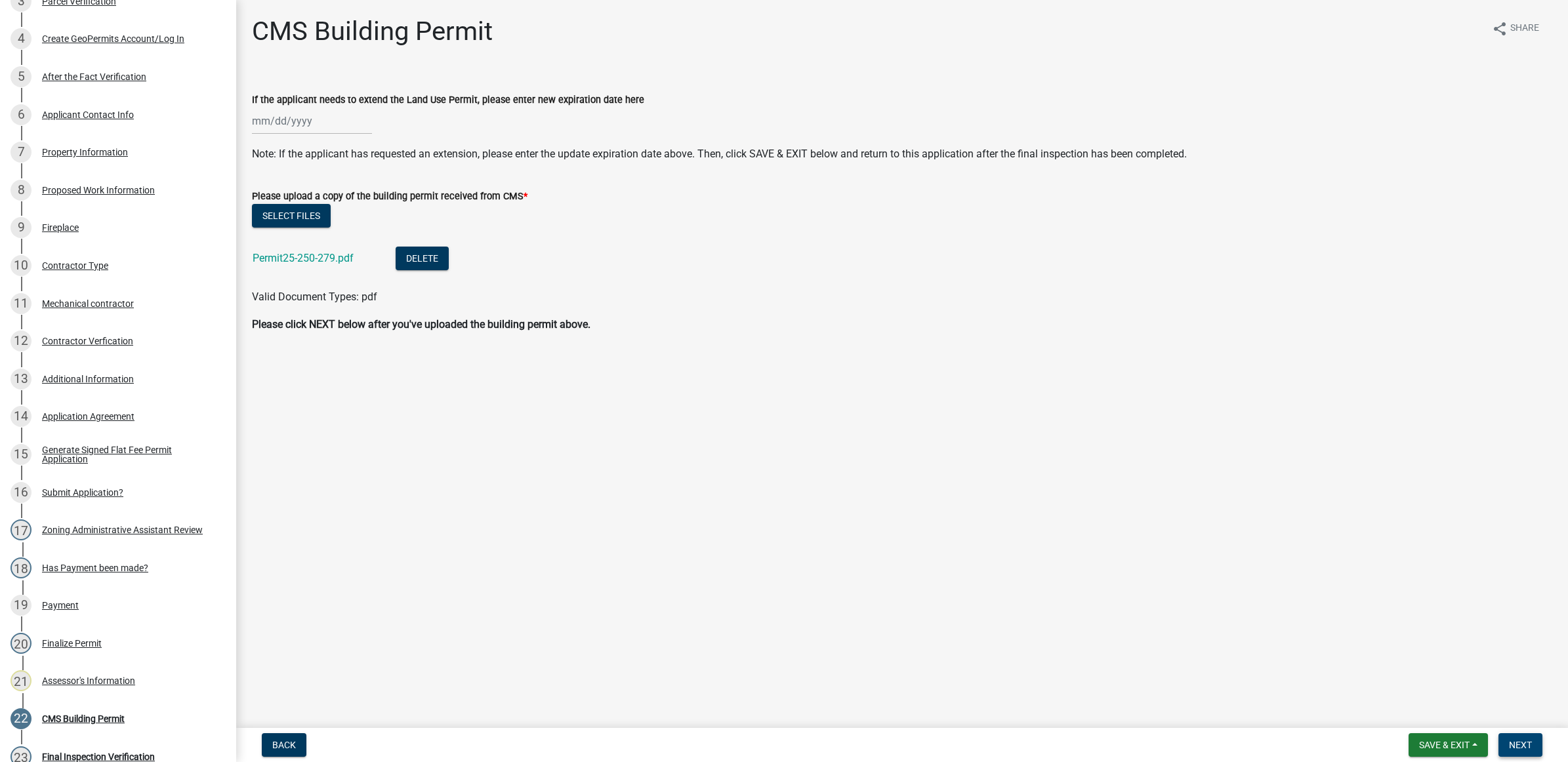
click at [1529, 746] on span "Next" at bounding box center [1520, 745] width 23 height 10
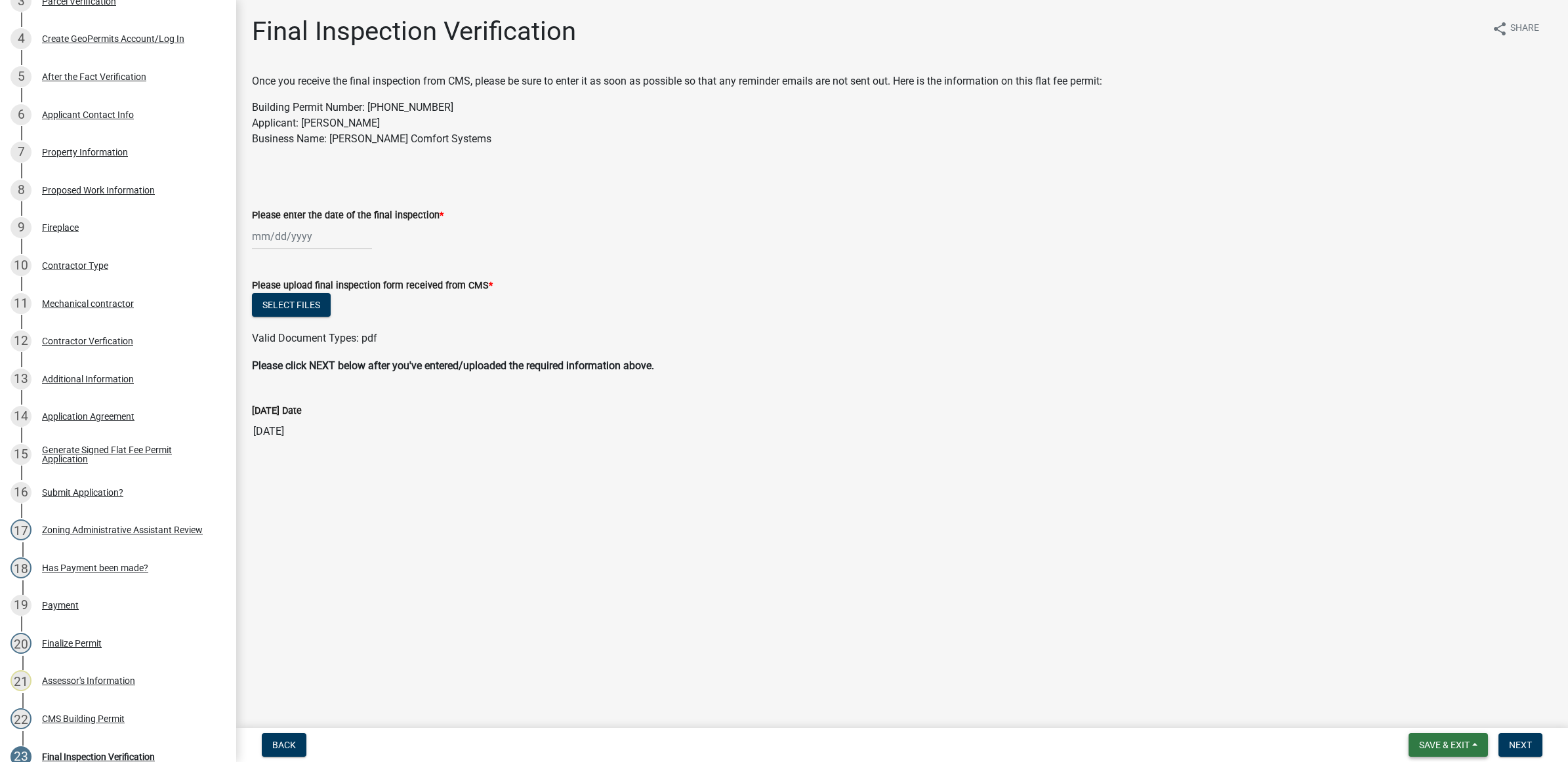
click at [1458, 742] on span "Save & Exit" at bounding box center [1444, 745] width 51 height 10
click at [1455, 713] on button "Save & Exit" at bounding box center [1435, 712] width 105 height 32
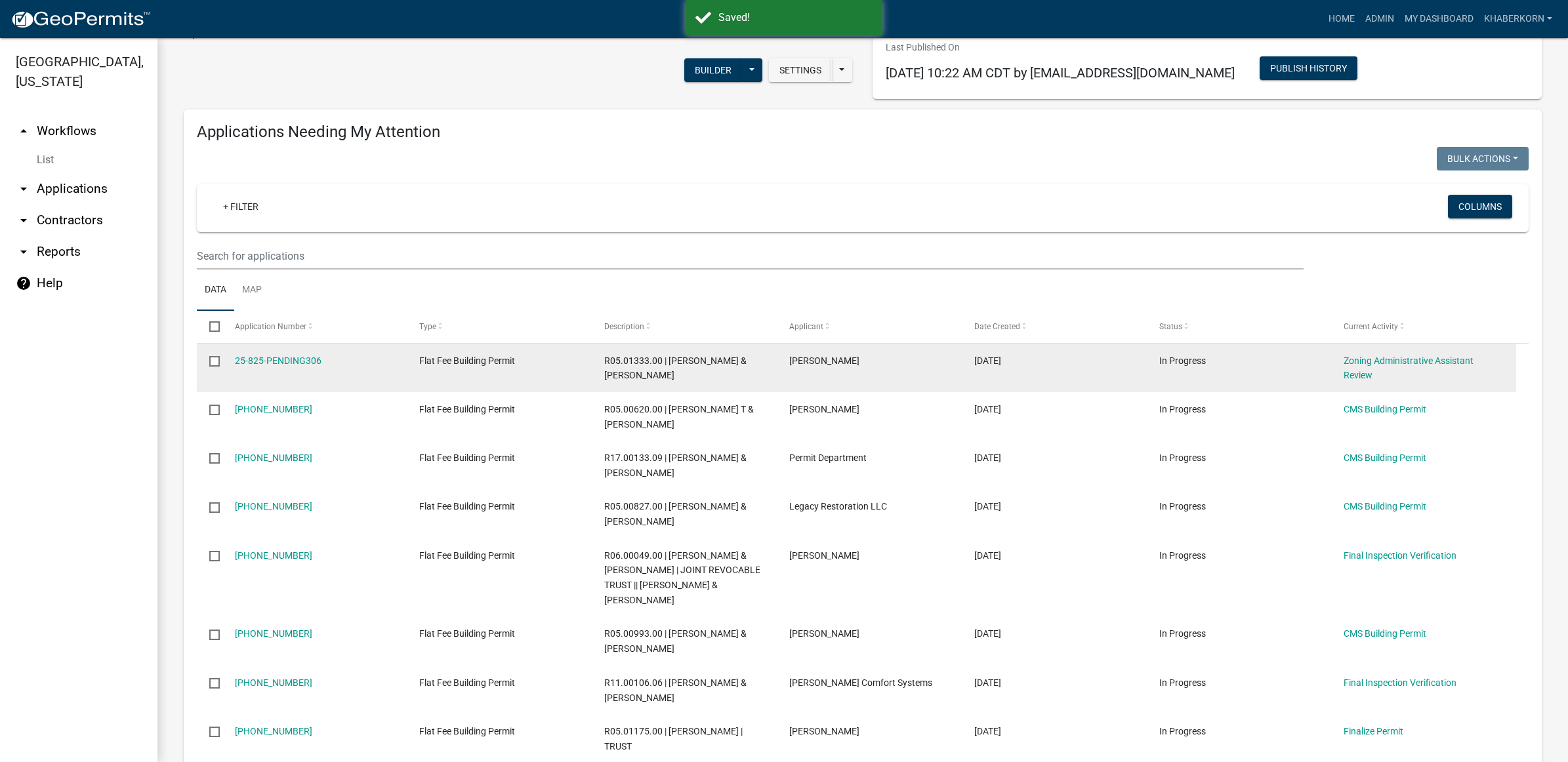
scroll to position [164, 0]
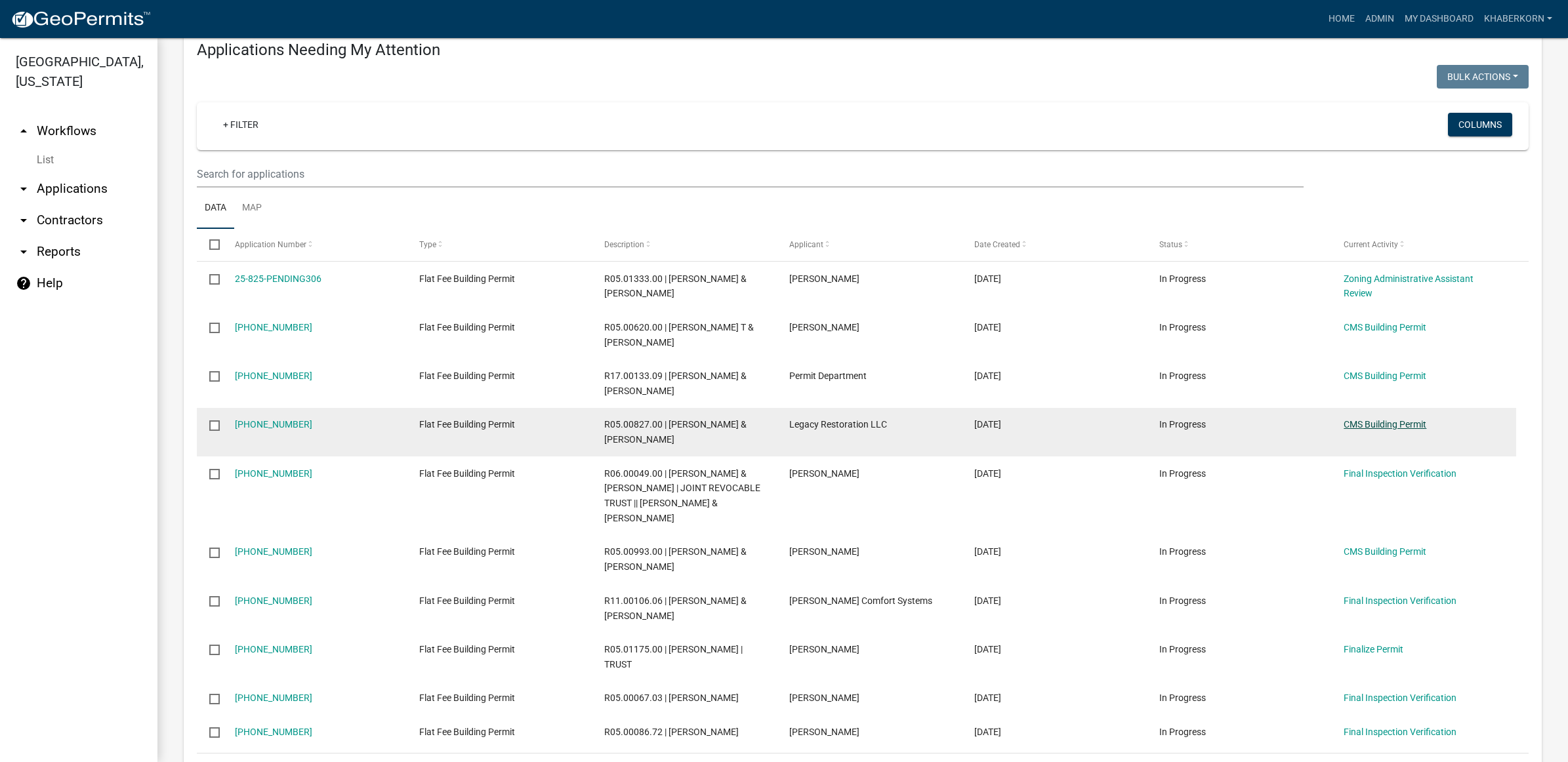
click at [1363, 426] on link "CMS Building Permit" at bounding box center [1385, 424] width 82 height 10
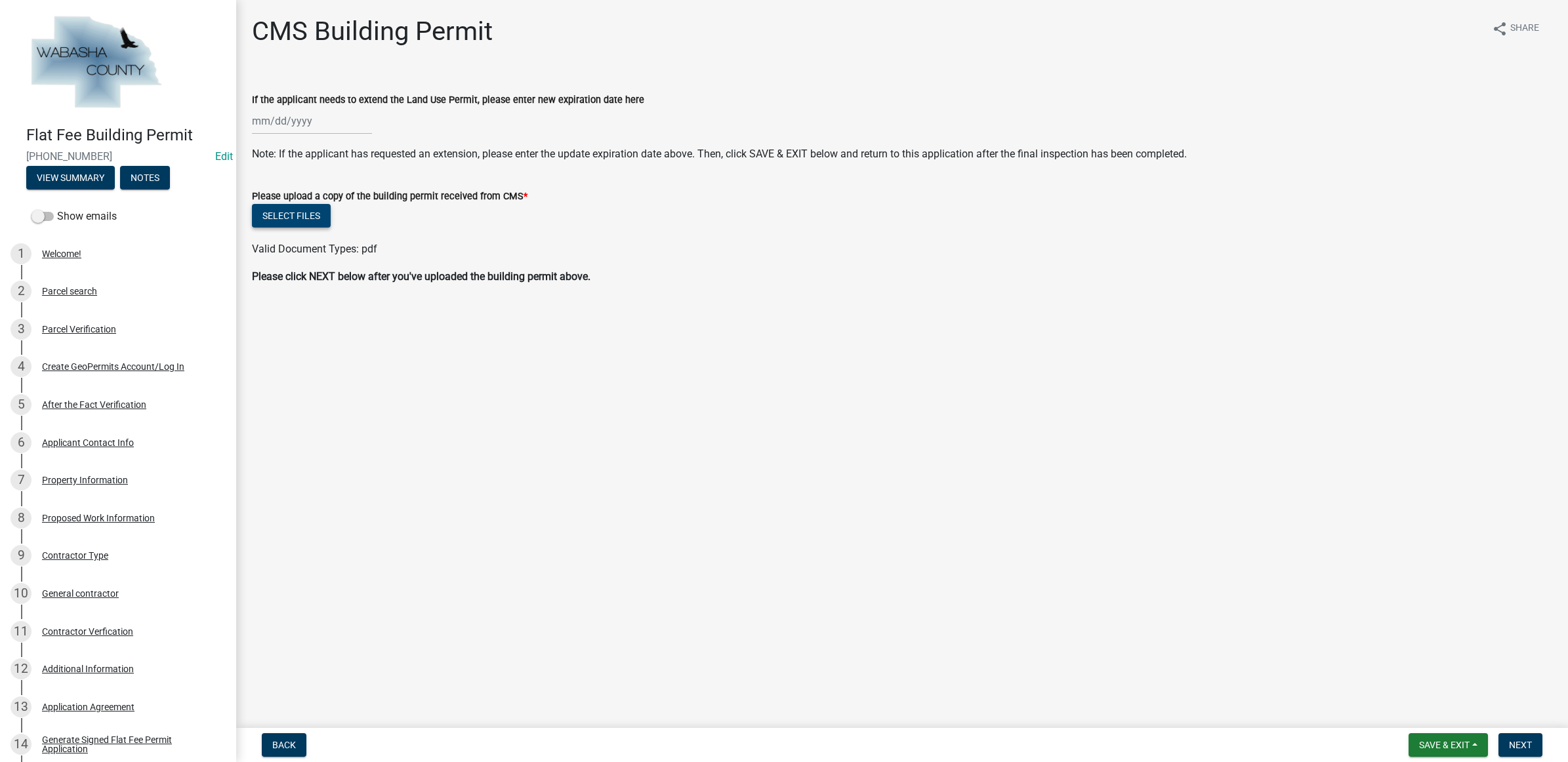
click at [316, 215] on button "Select files" at bounding box center [291, 216] width 79 height 23
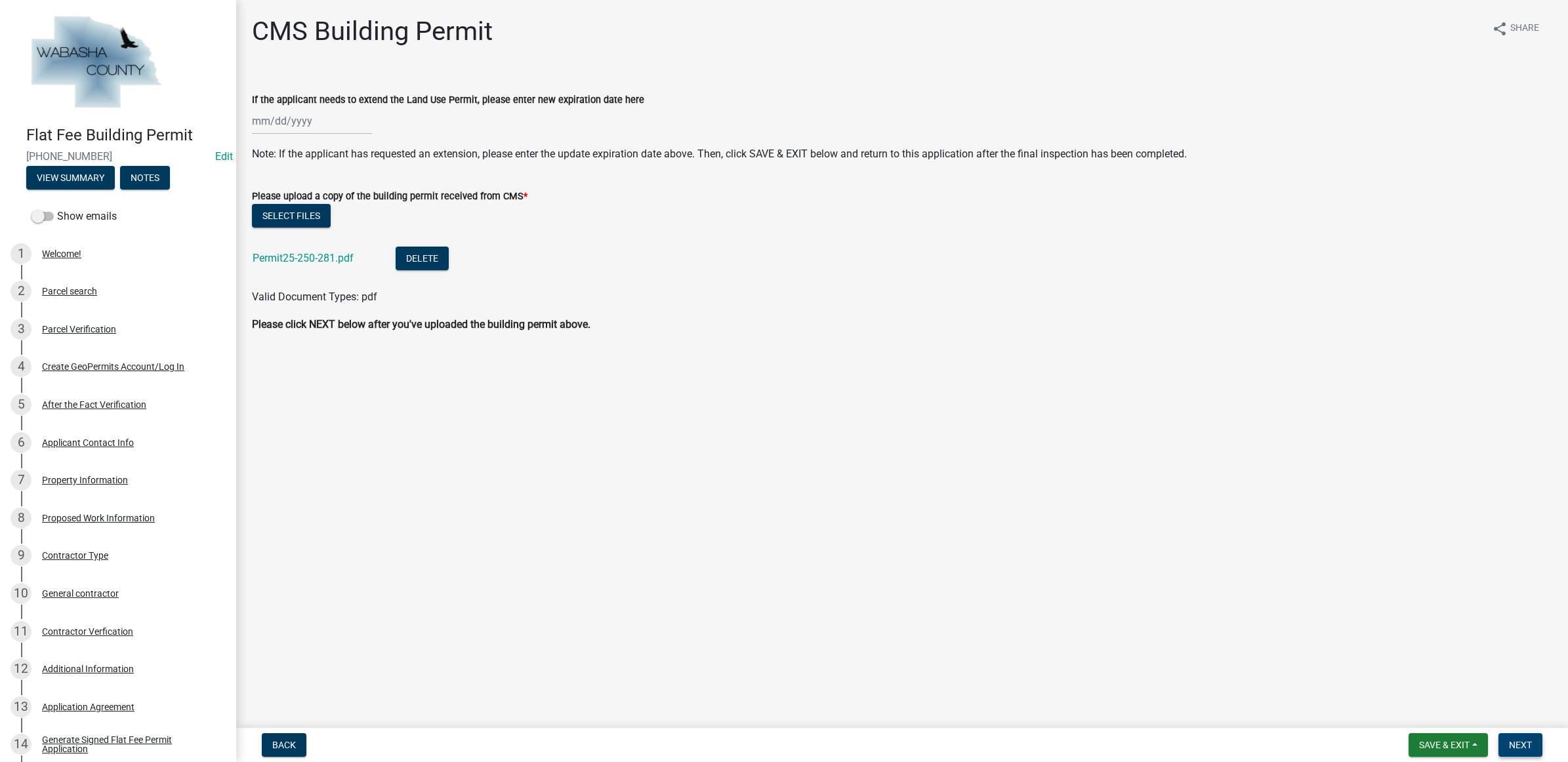
click at [1501, 735] on button "Next" at bounding box center [1521, 745] width 44 height 23
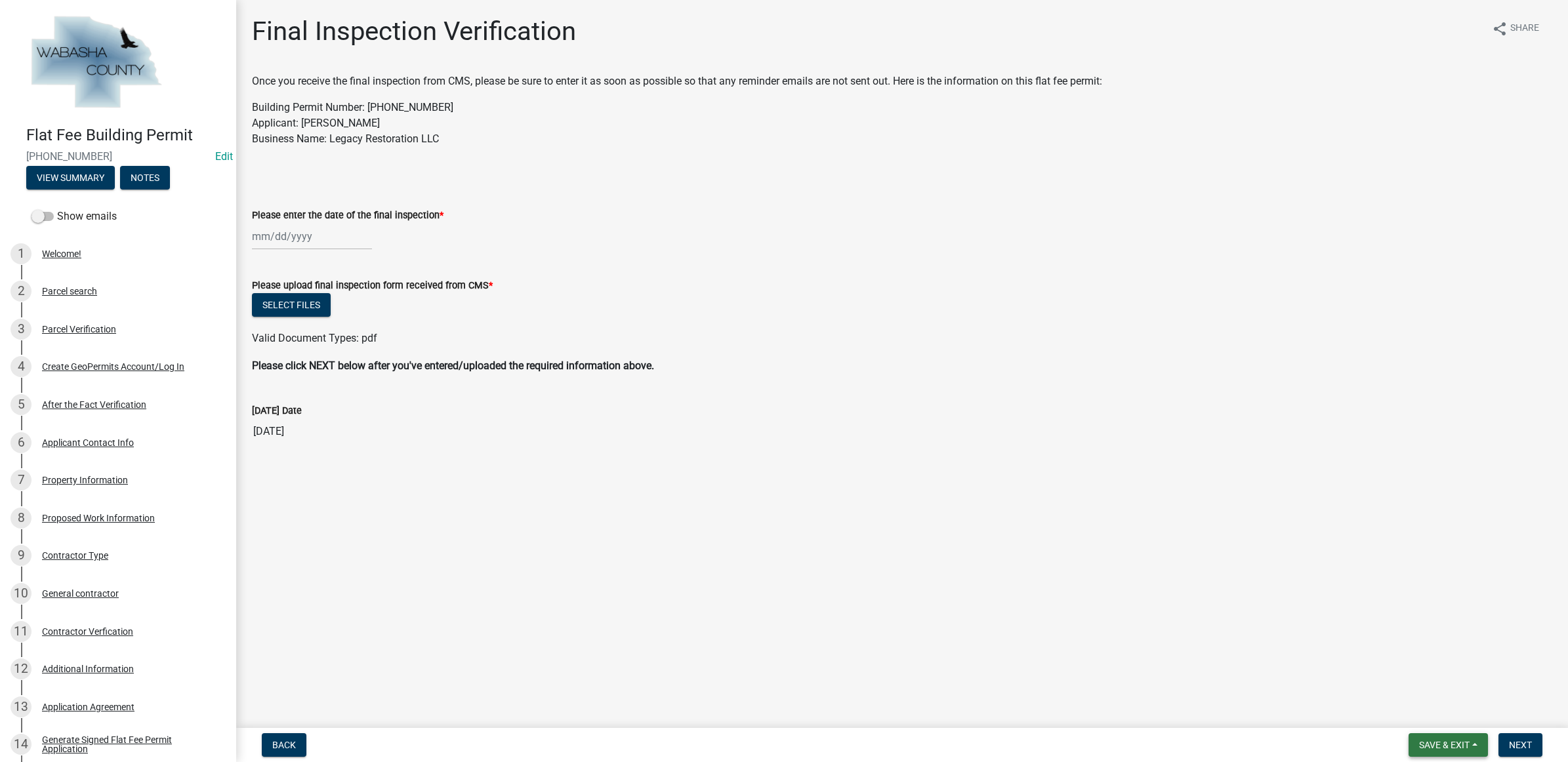
click at [1468, 742] on span "Save & Exit" at bounding box center [1444, 745] width 51 height 10
click at [1455, 715] on button "Save & Exit" at bounding box center [1435, 712] width 105 height 32
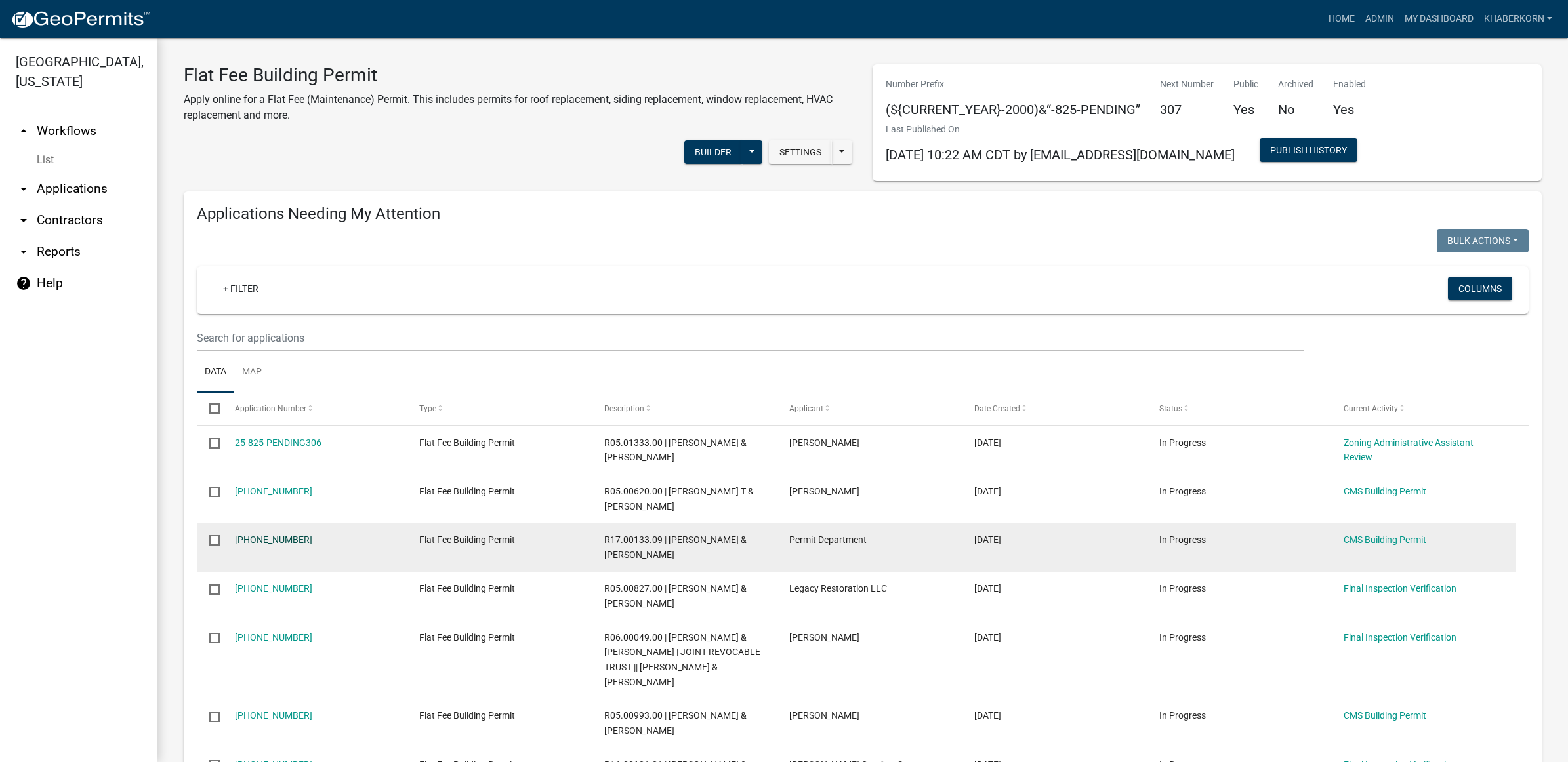
click at [271, 535] on link "[PHONE_NUMBER]" at bounding box center [273, 540] width 78 height 10
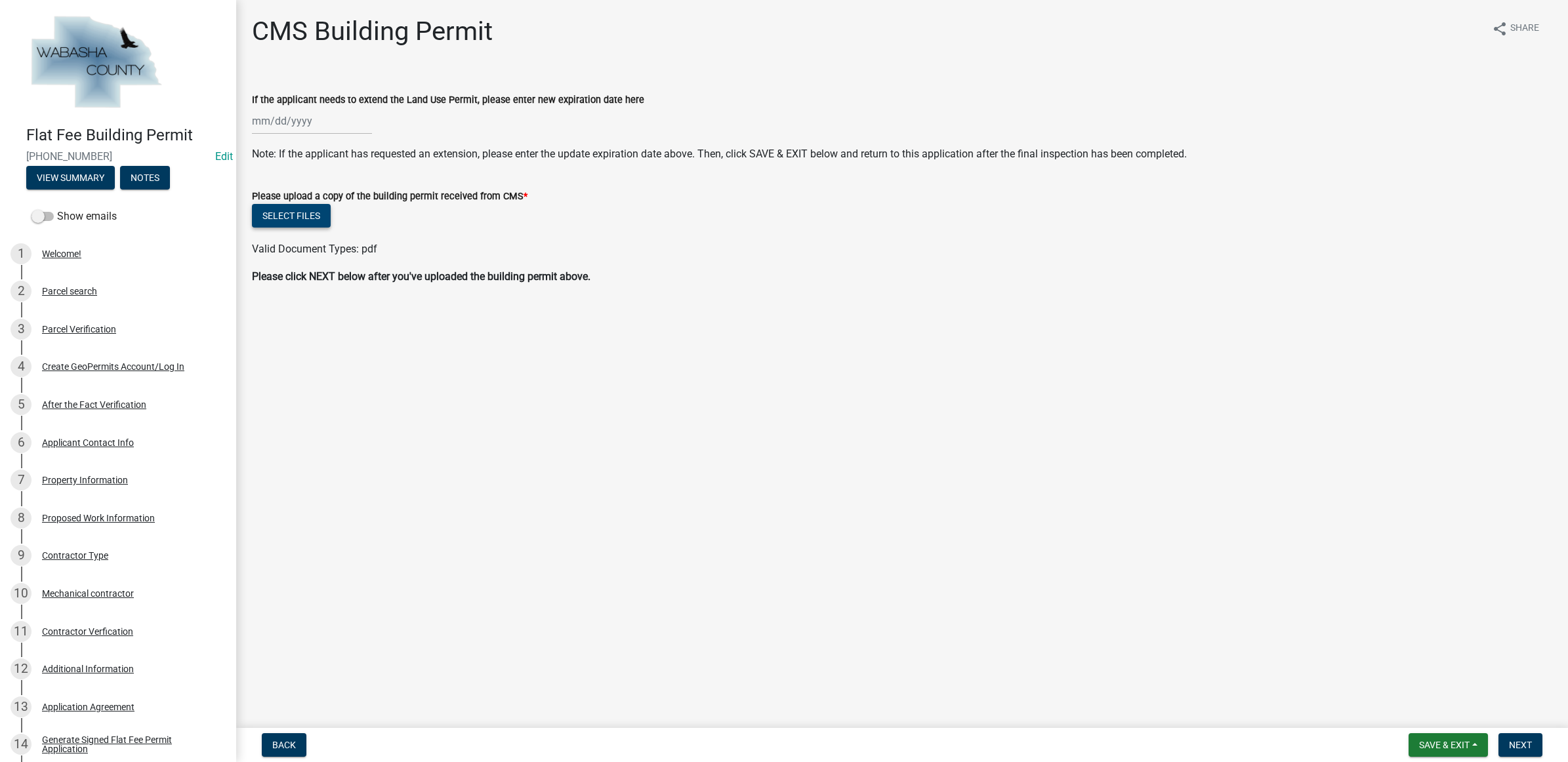
click at [282, 212] on button "Select files" at bounding box center [291, 216] width 79 height 23
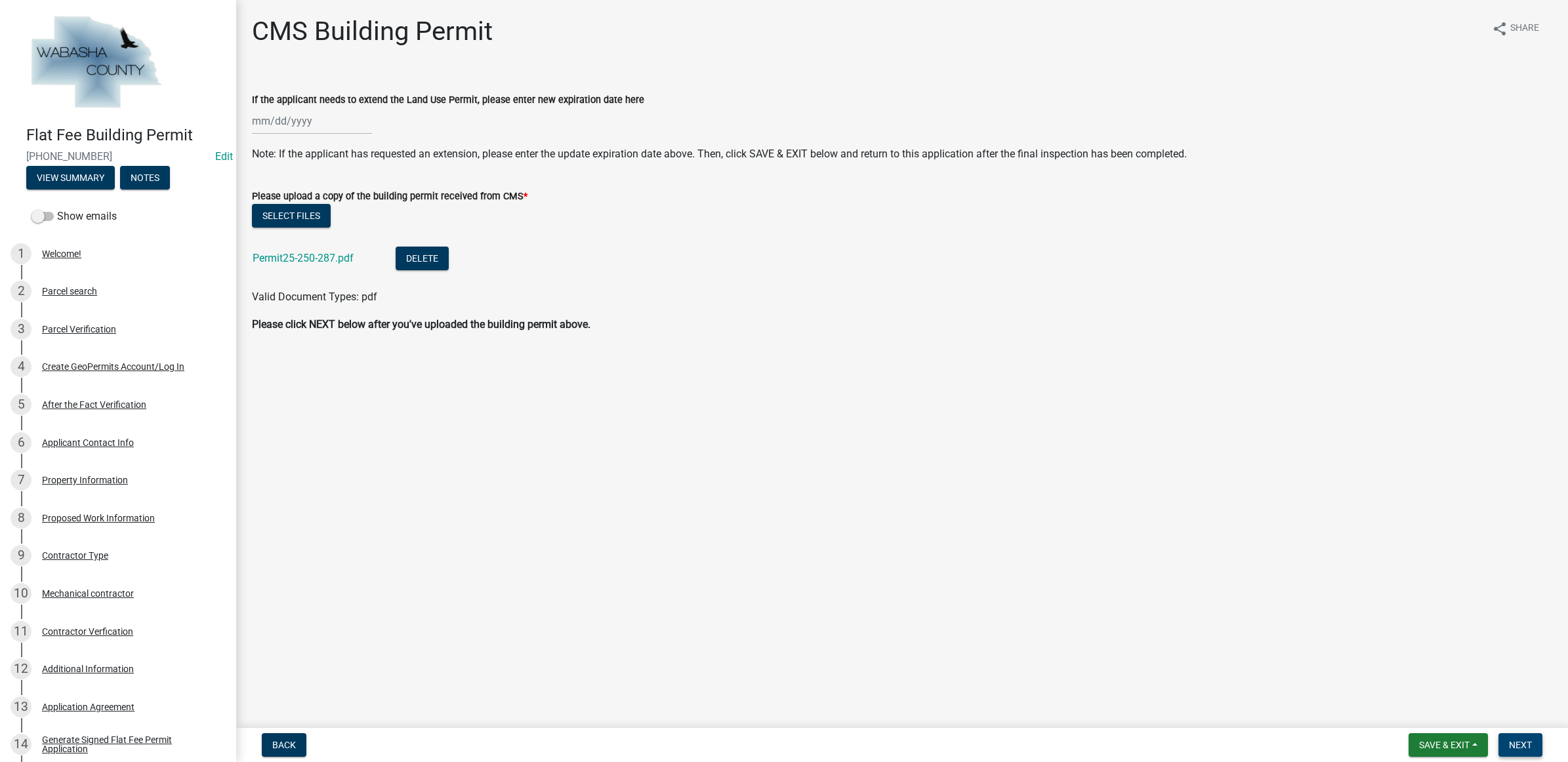
click at [1533, 744] on button "Next" at bounding box center [1521, 745] width 44 height 23
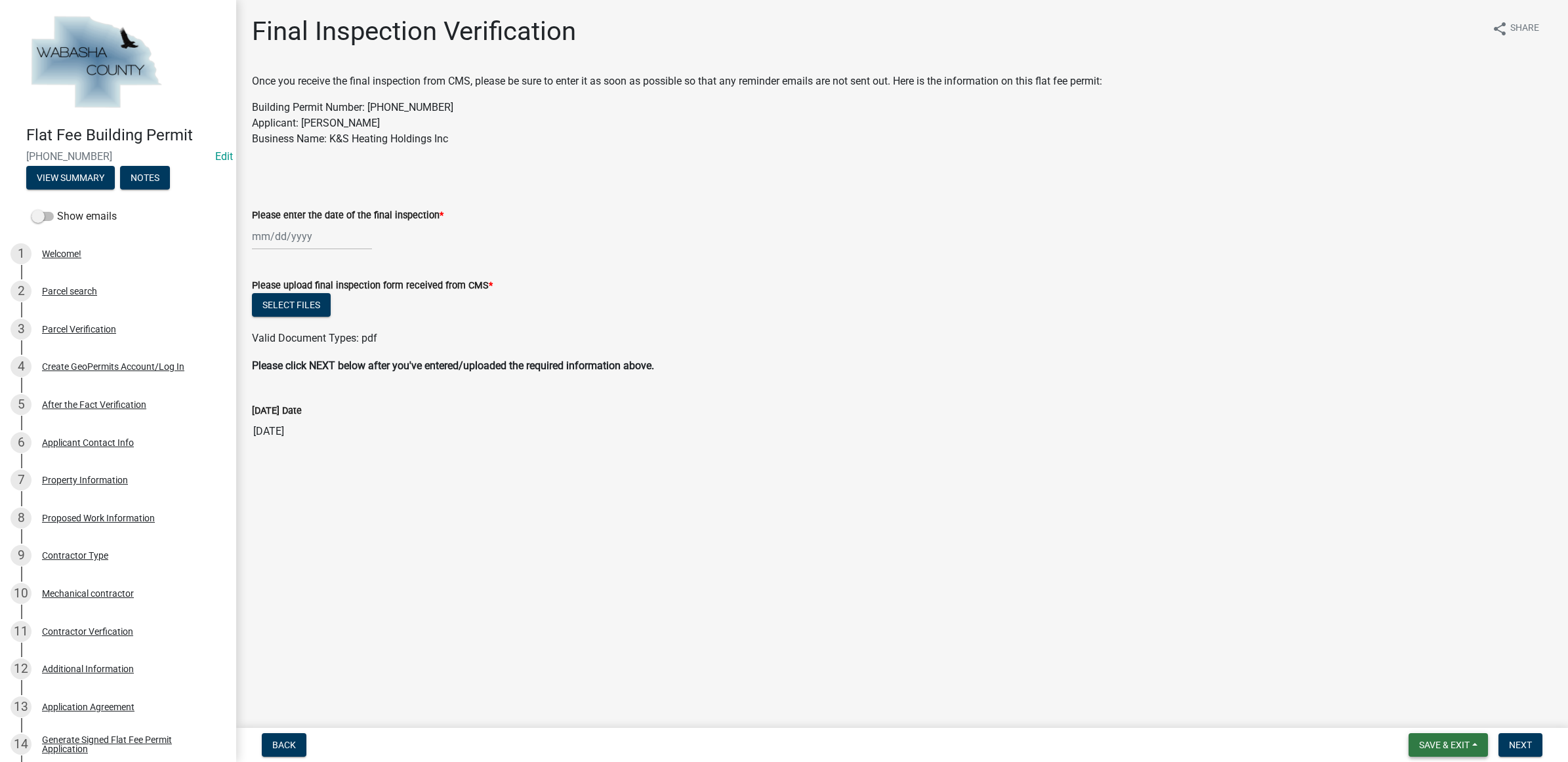
click at [1438, 752] on button "Save & Exit" at bounding box center [1448, 745] width 80 height 23
click at [1431, 718] on button "Save & Exit" at bounding box center [1435, 712] width 105 height 32
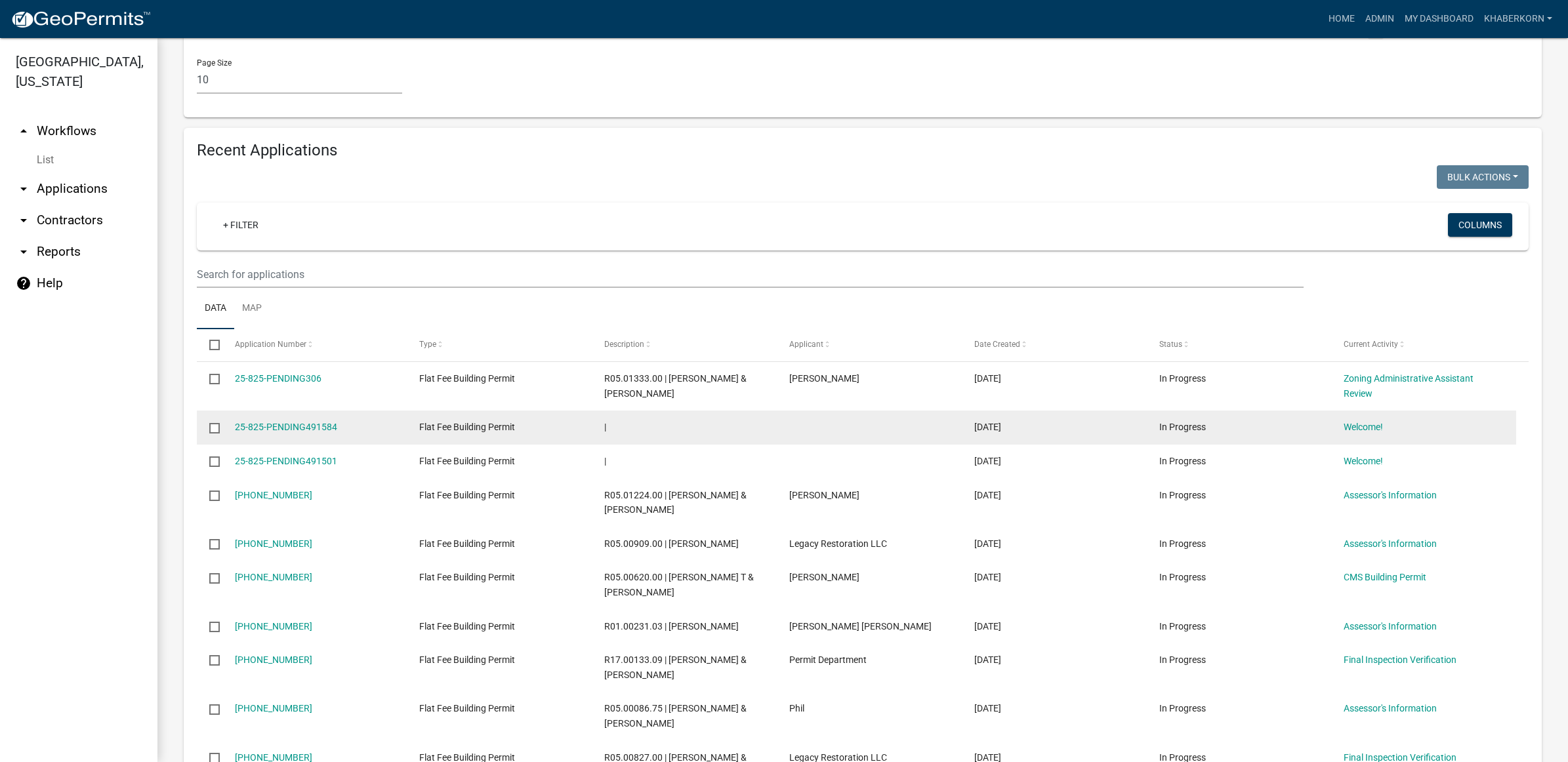
scroll to position [984, 0]
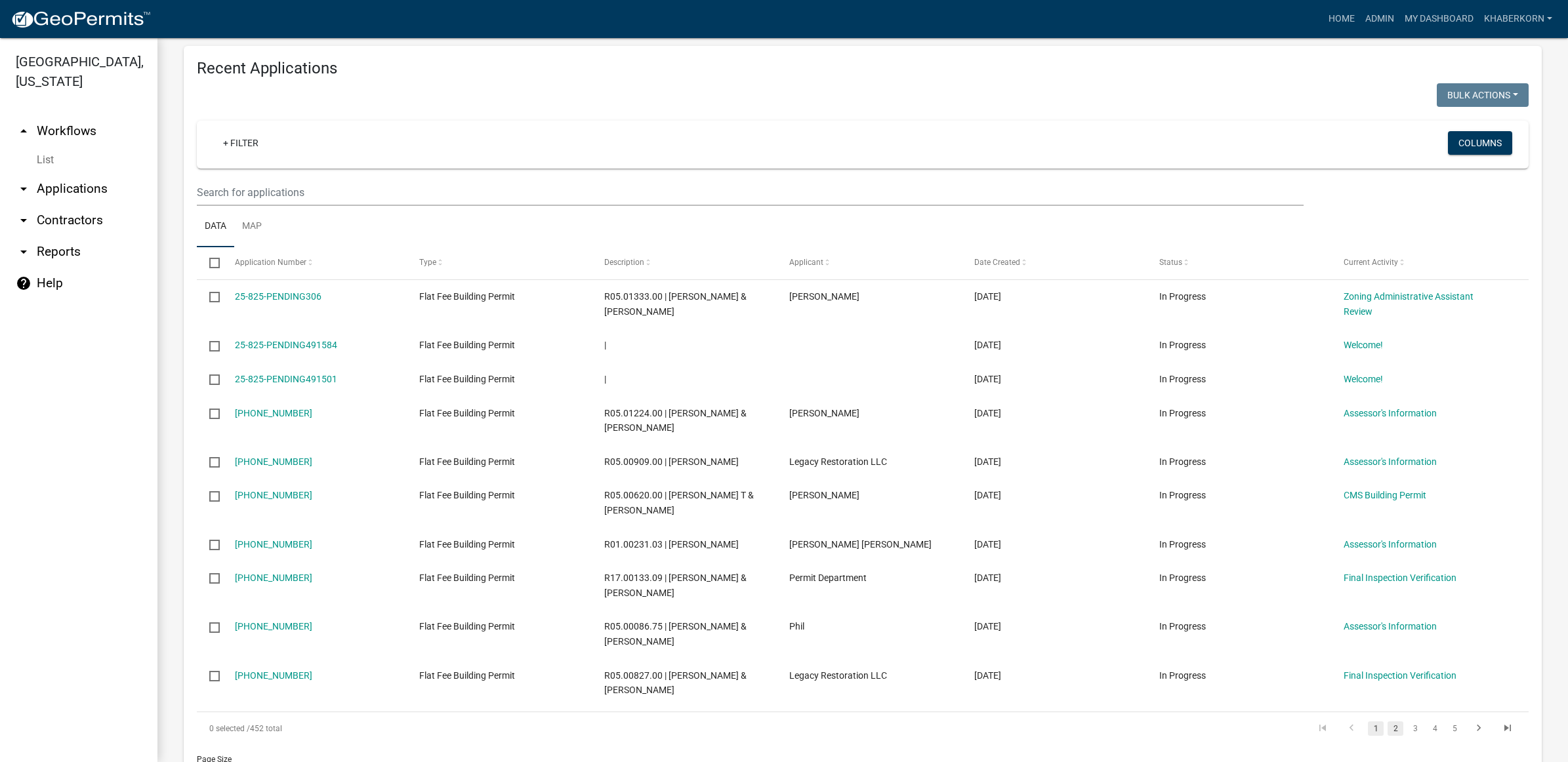
click at [1388, 721] on link "2" at bounding box center [1396, 728] width 16 height 14
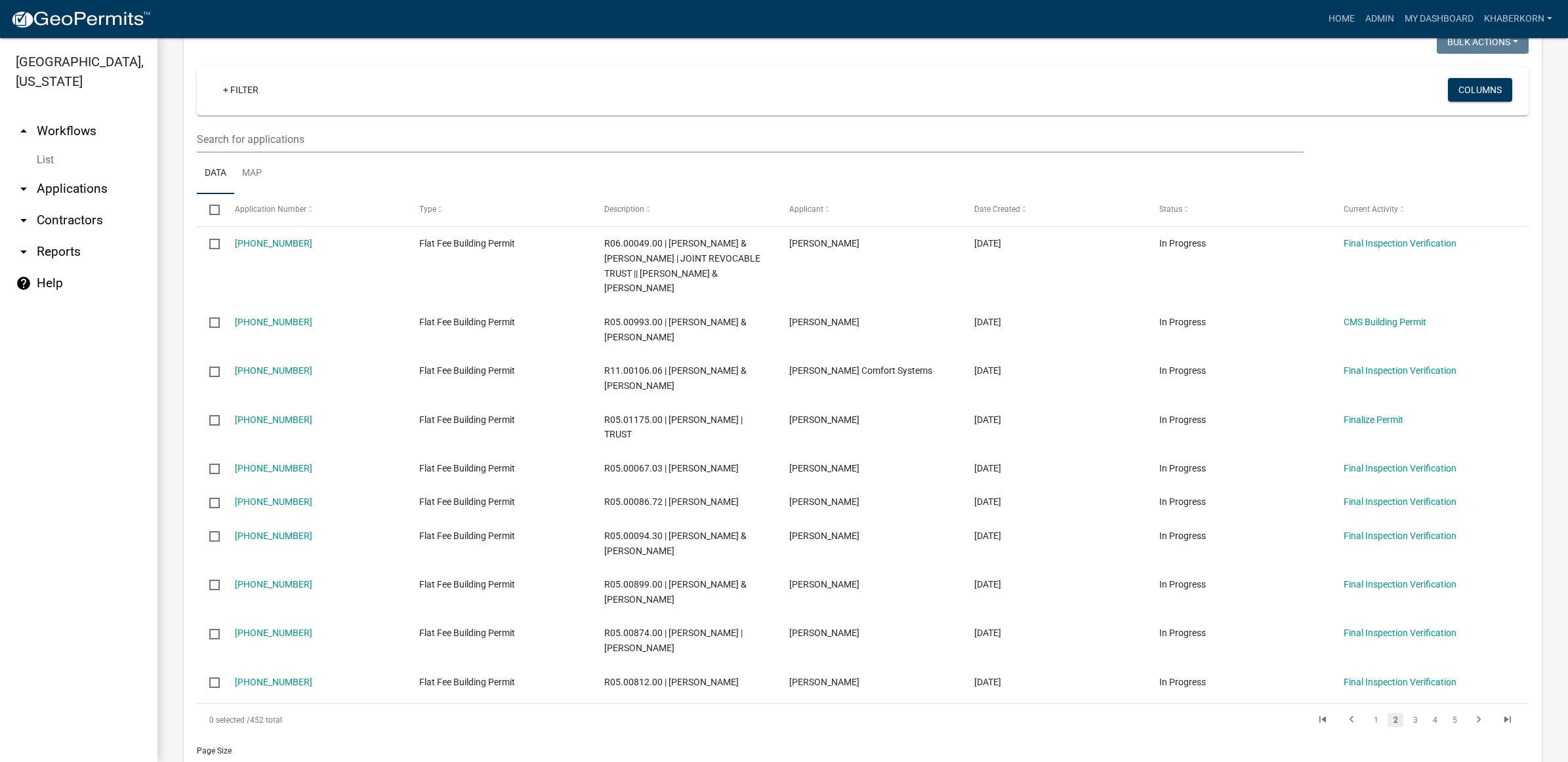
scroll to position [1065, 0]
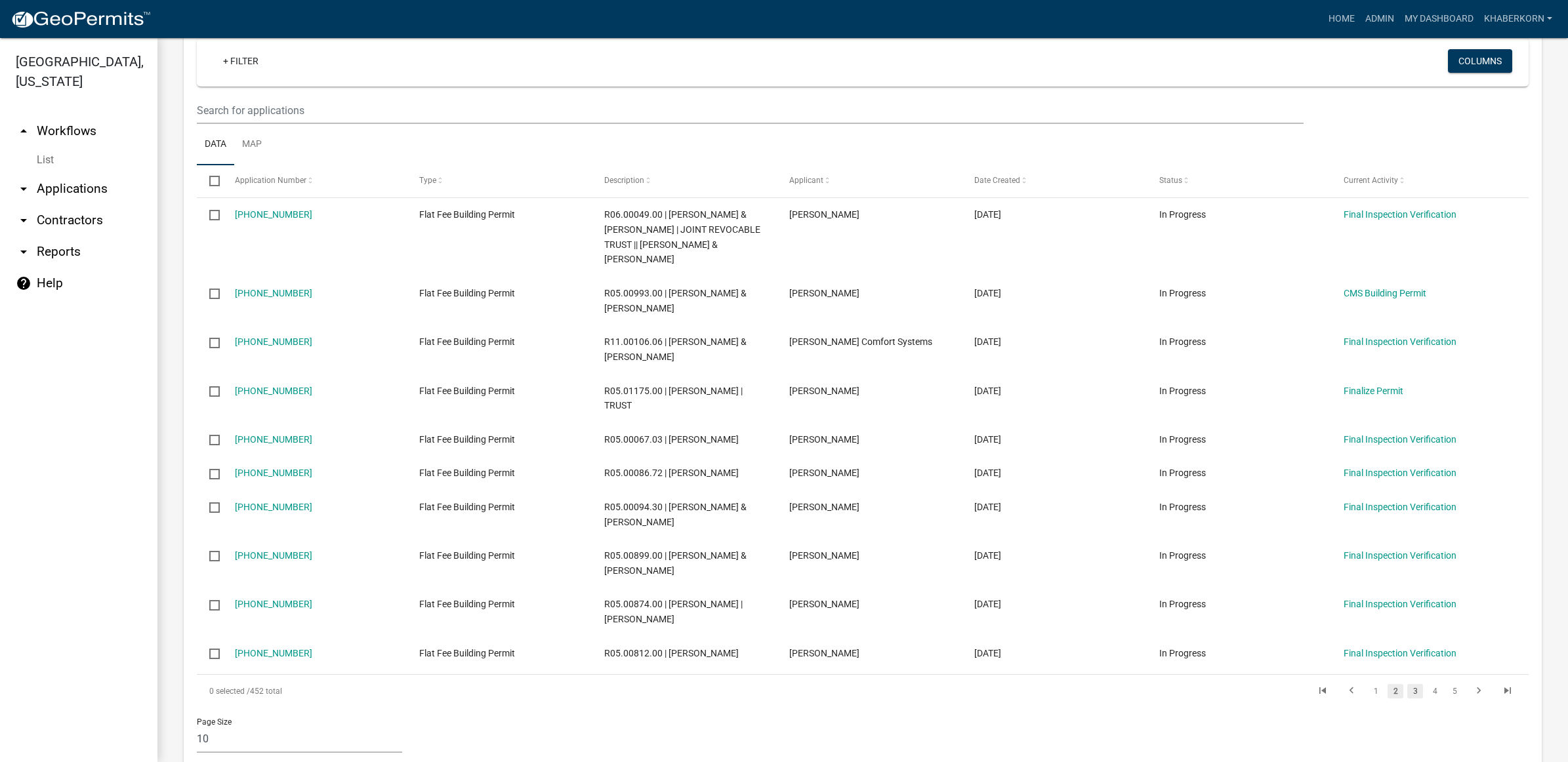
click at [1407, 684] on link "3" at bounding box center [1415, 691] width 16 height 14
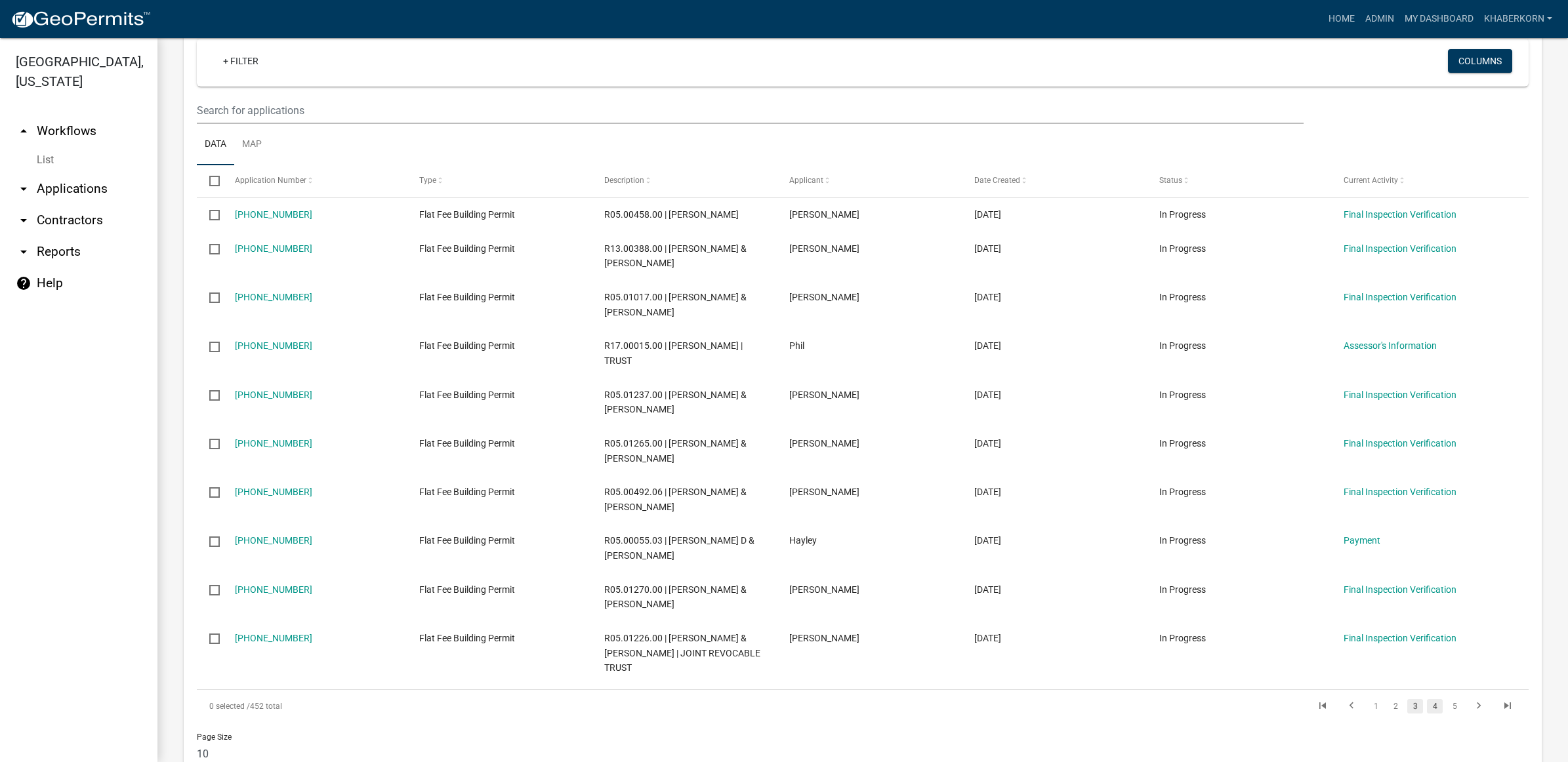
click at [1427, 699] on link "4" at bounding box center [1435, 706] width 16 height 14
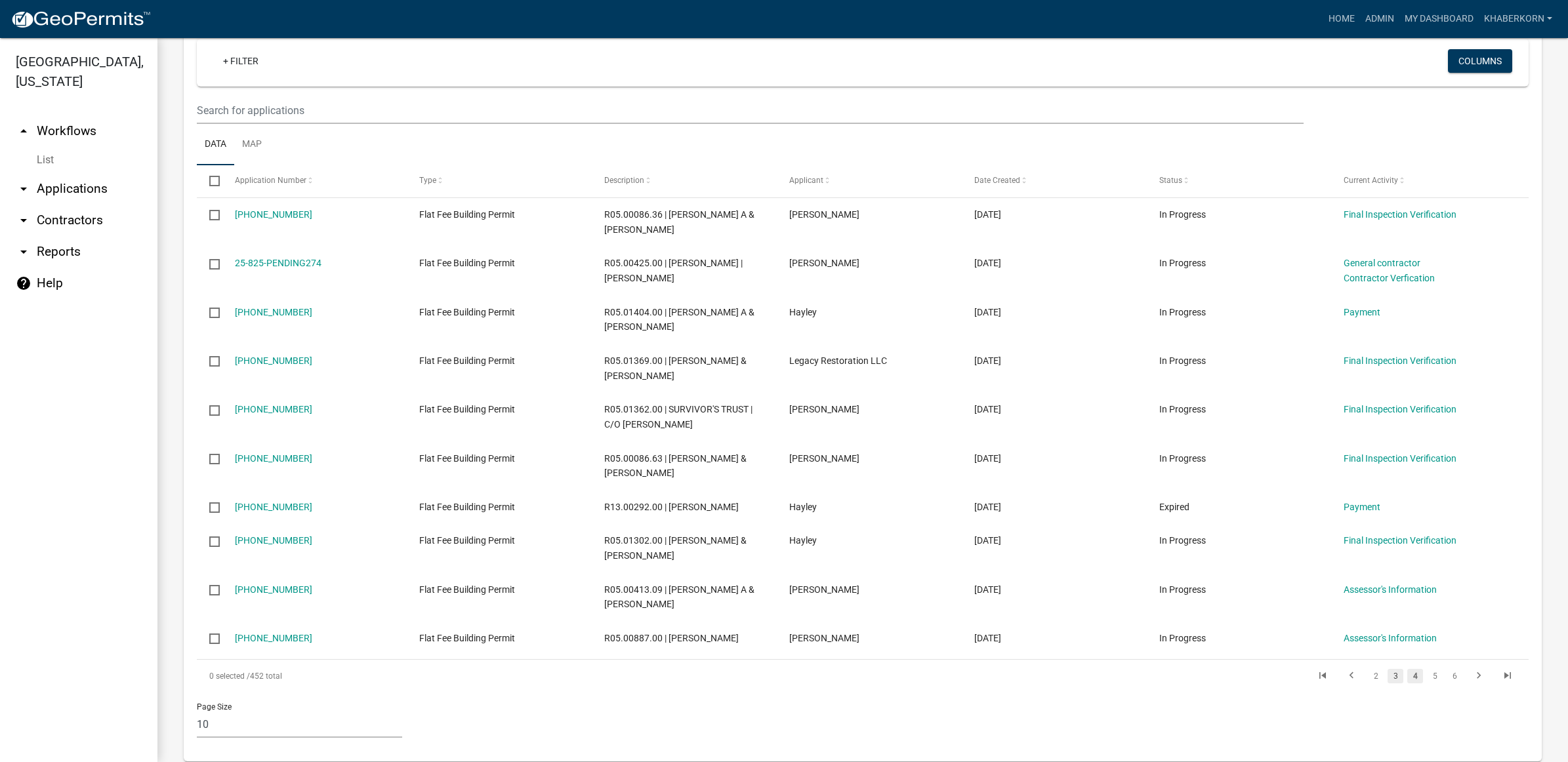
click at [1388, 669] on link "3" at bounding box center [1396, 676] width 16 height 14
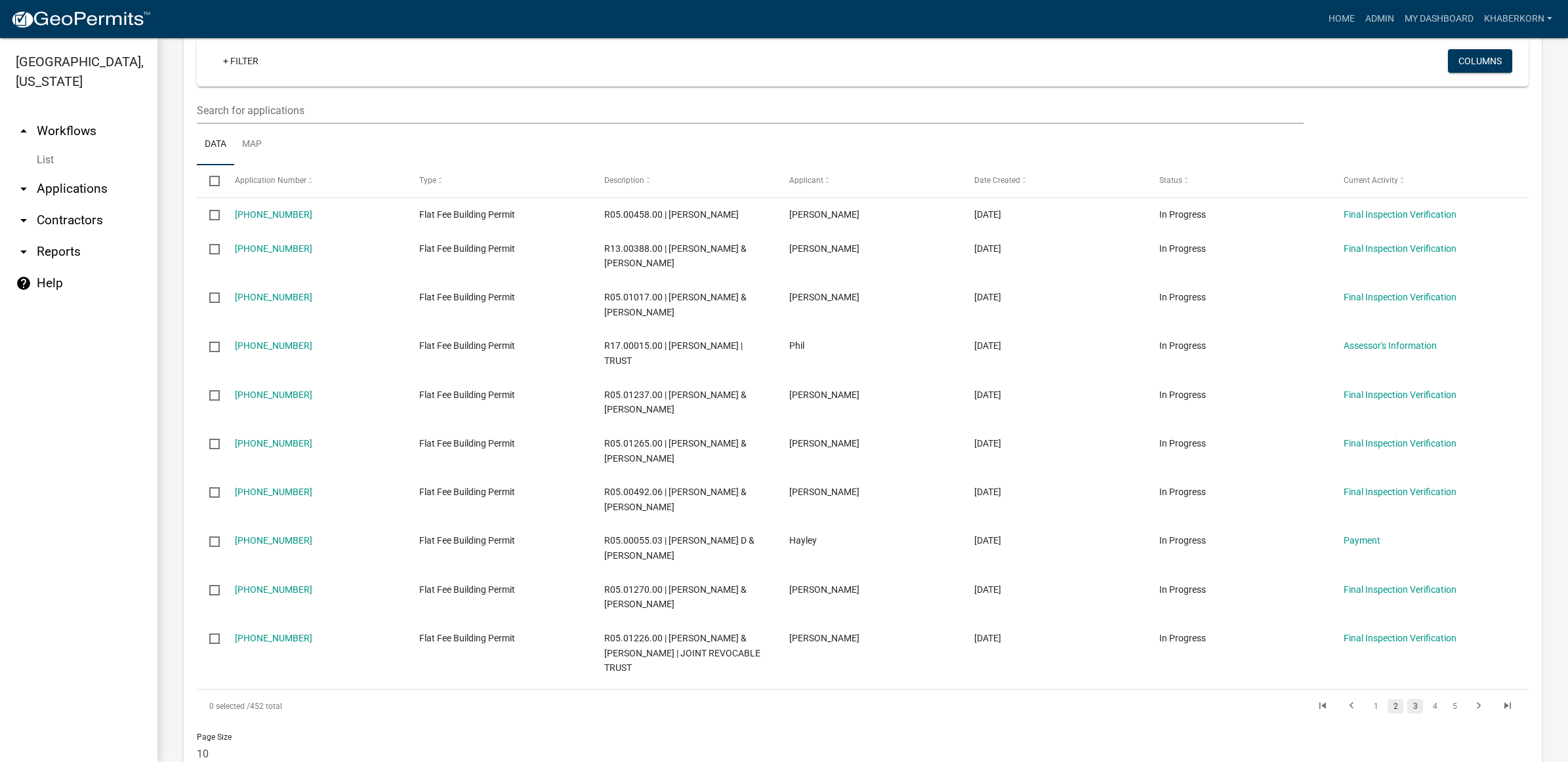
click at [1388, 699] on link "2" at bounding box center [1396, 706] width 16 height 14
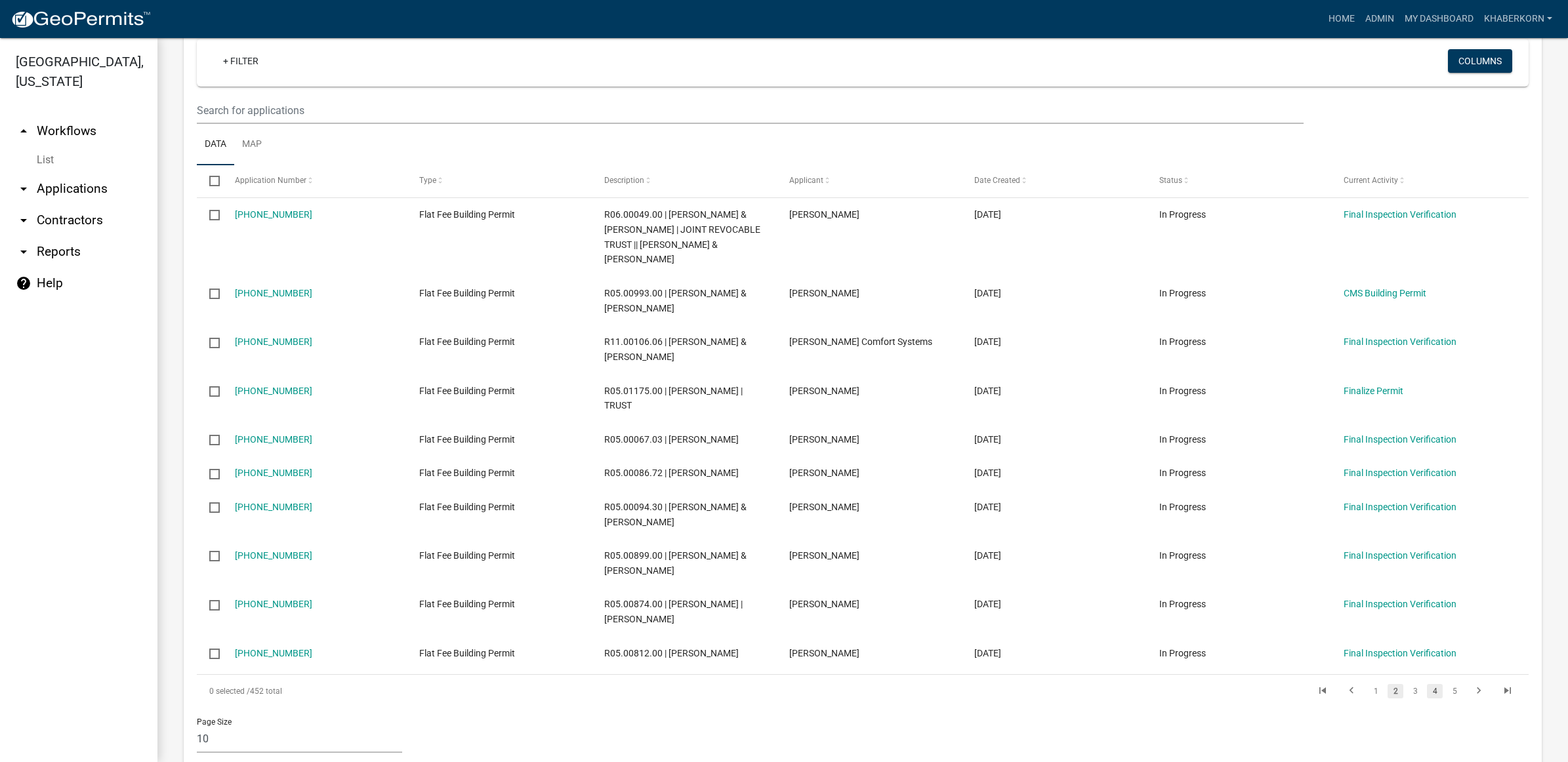
click at [1427, 684] on link "4" at bounding box center [1435, 691] width 16 height 14
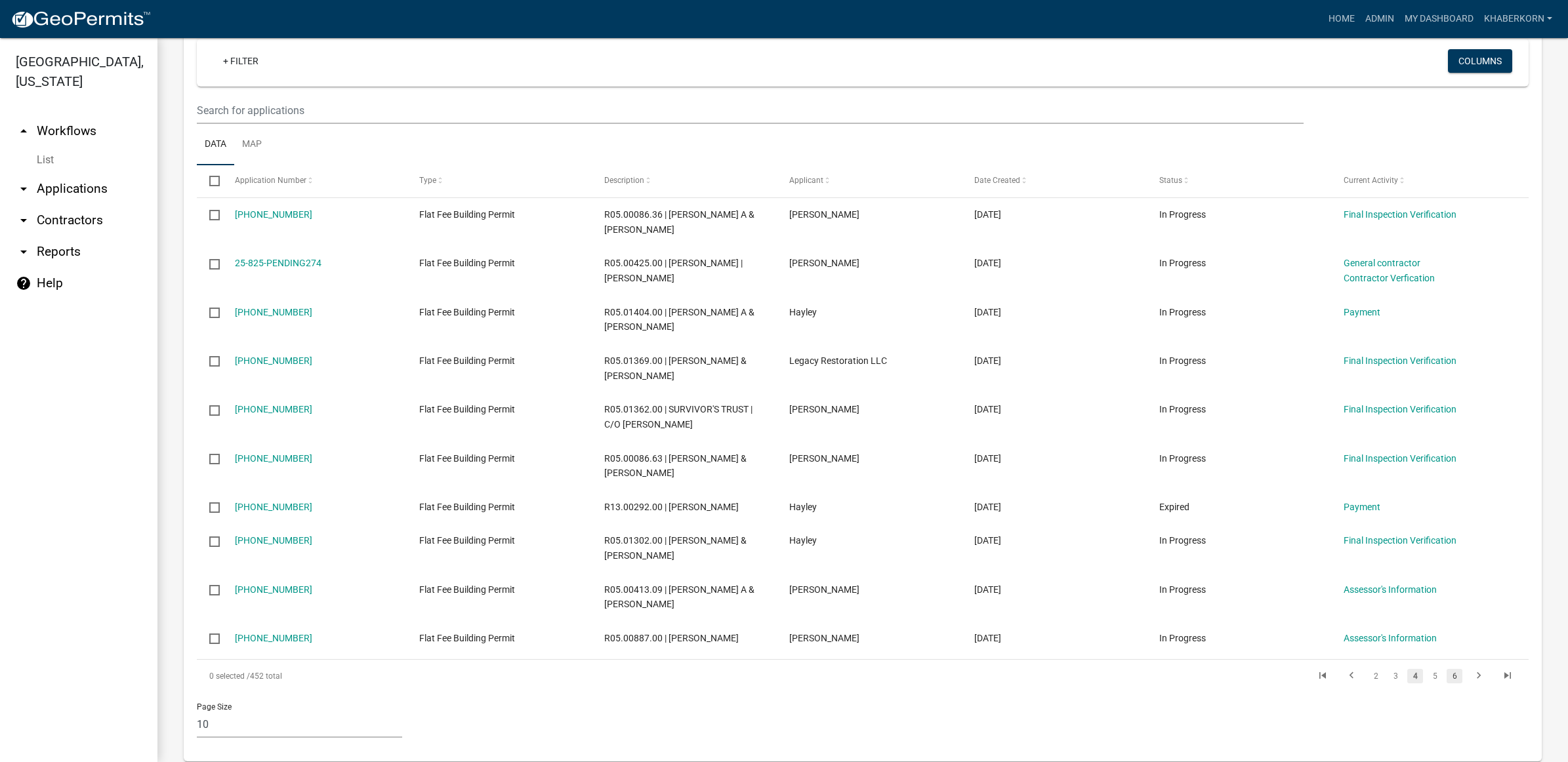
click at [1447, 669] on link "6" at bounding box center [1455, 676] width 16 height 14
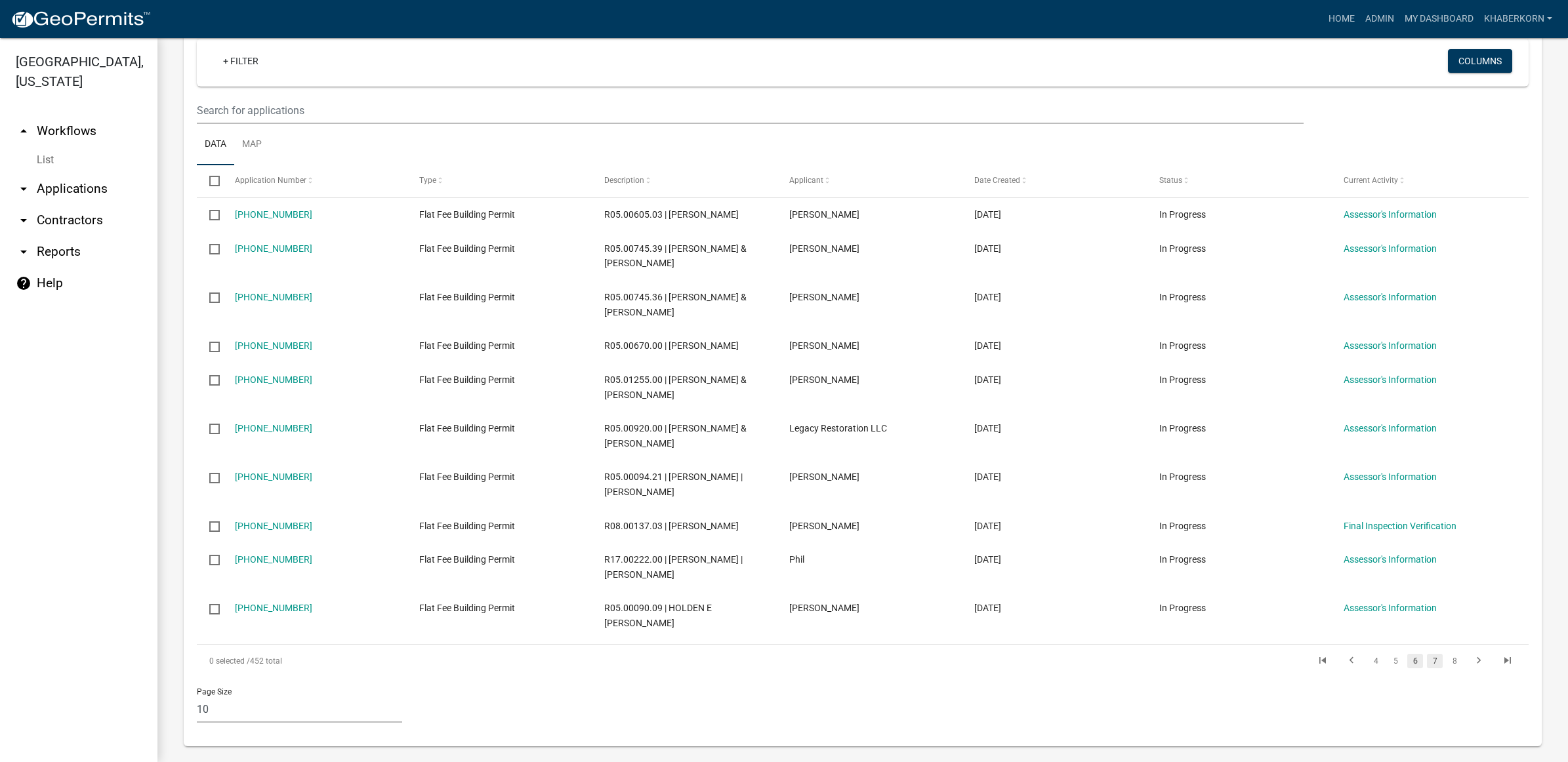
click at [1427, 661] on link "7" at bounding box center [1435, 660] width 16 height 14
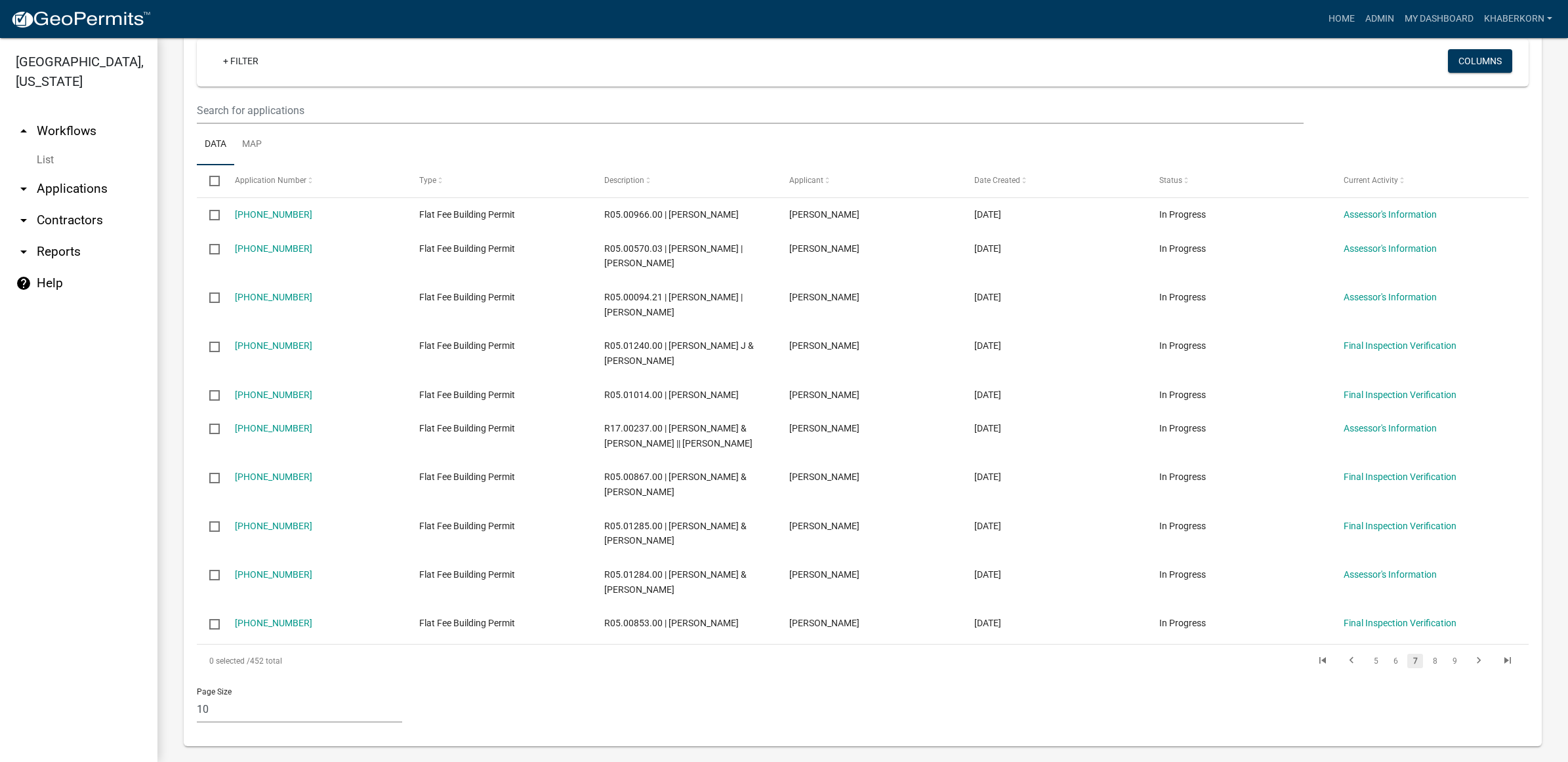
scroll to position [1061, 0]
click at [1388, 659] on link "6" at bounding box center [1396, 666] width 16 height 14
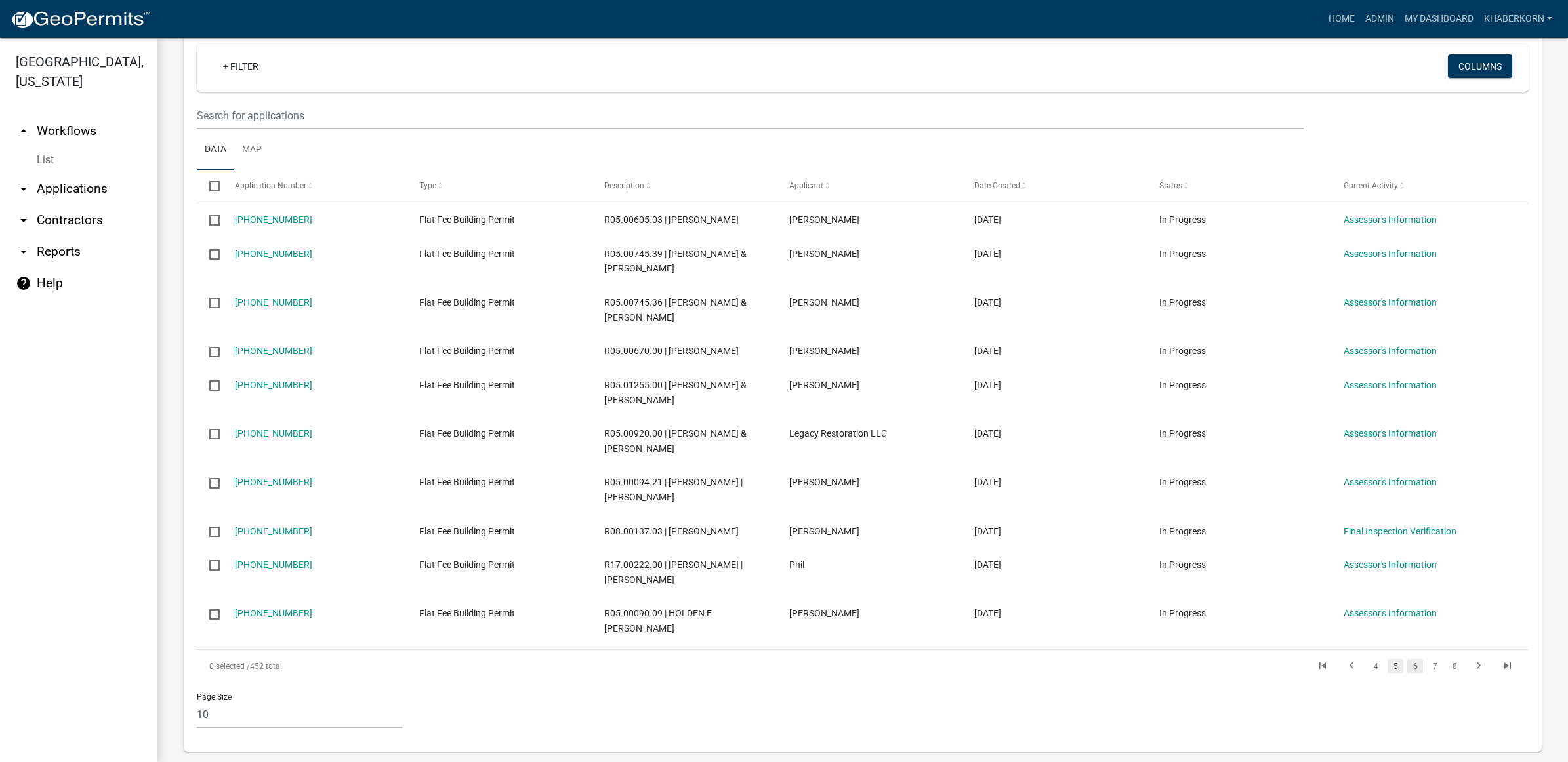
click at [1388, 667] on link "5" at bounding box center [1396, 666] width 16 height 14
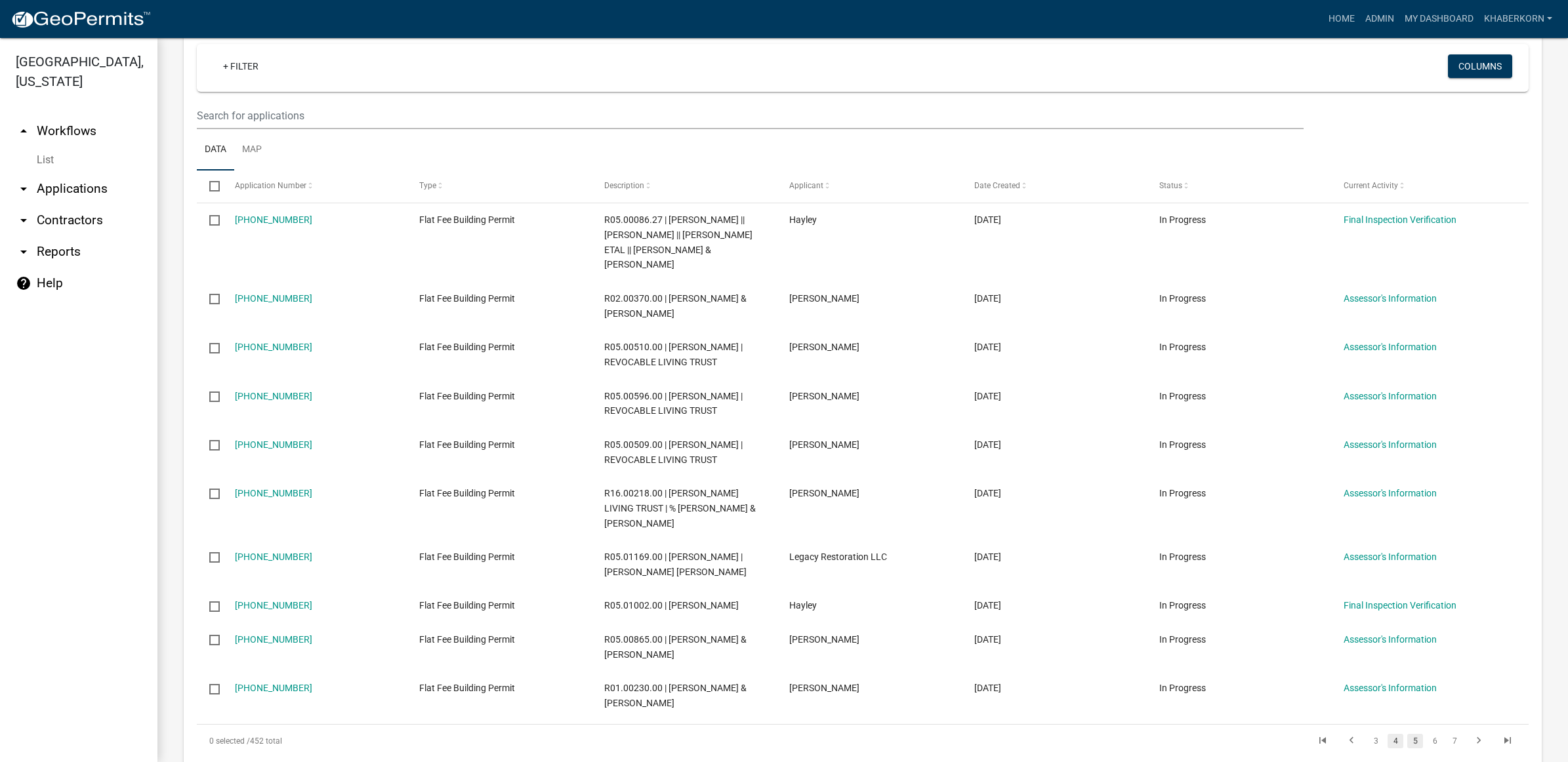
click at [1388, 734] on link "4" at bounding box center [1396, 741] width 16 height 14
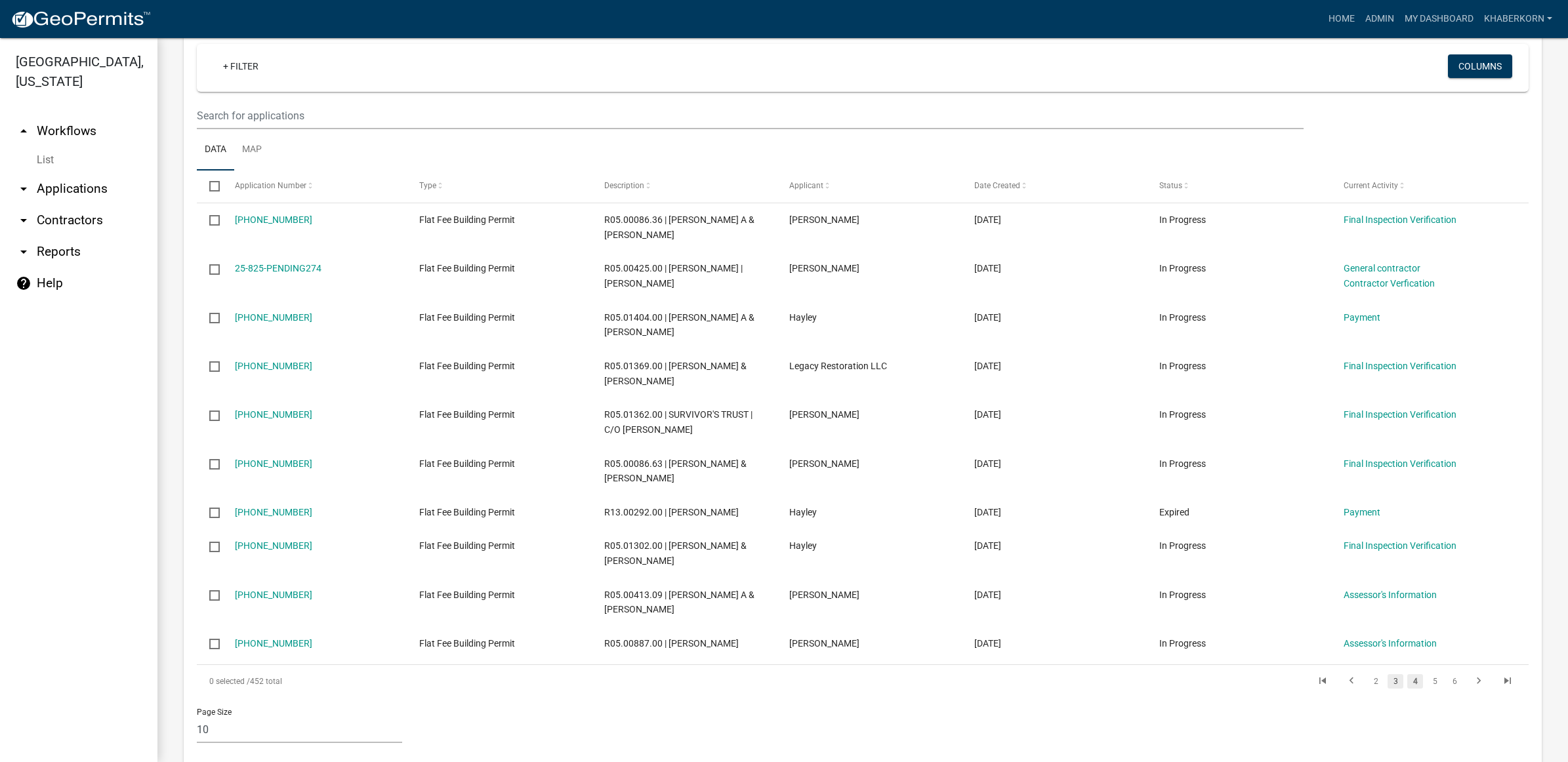
click at [1388, 674] on link "3" at bounding box center [1396, 681] width 16 height 14
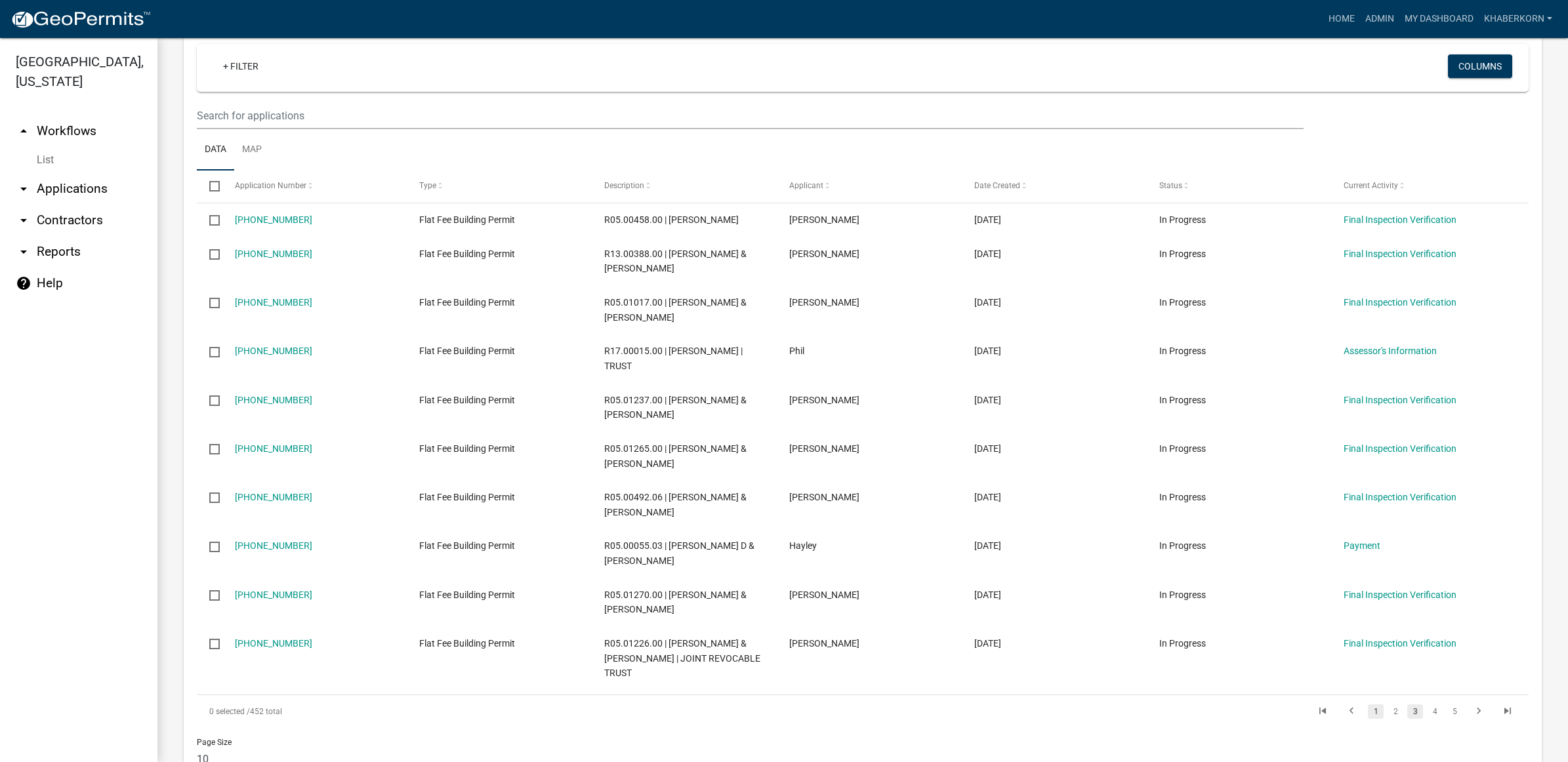
click at [1368, 704] on link "1" at bounding box center [1376, 711] width 16 height 14
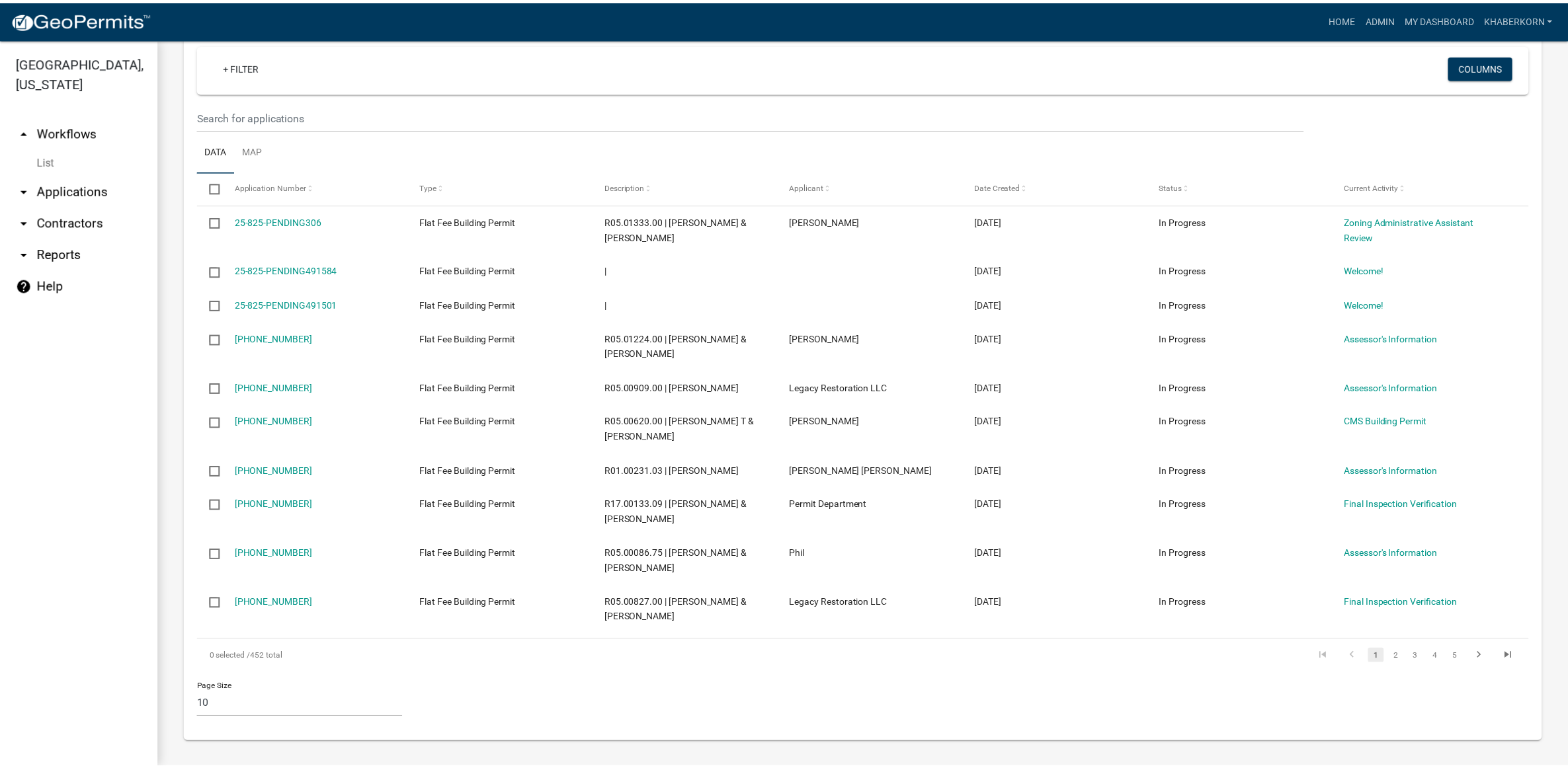
scroll to position [1054, 0]
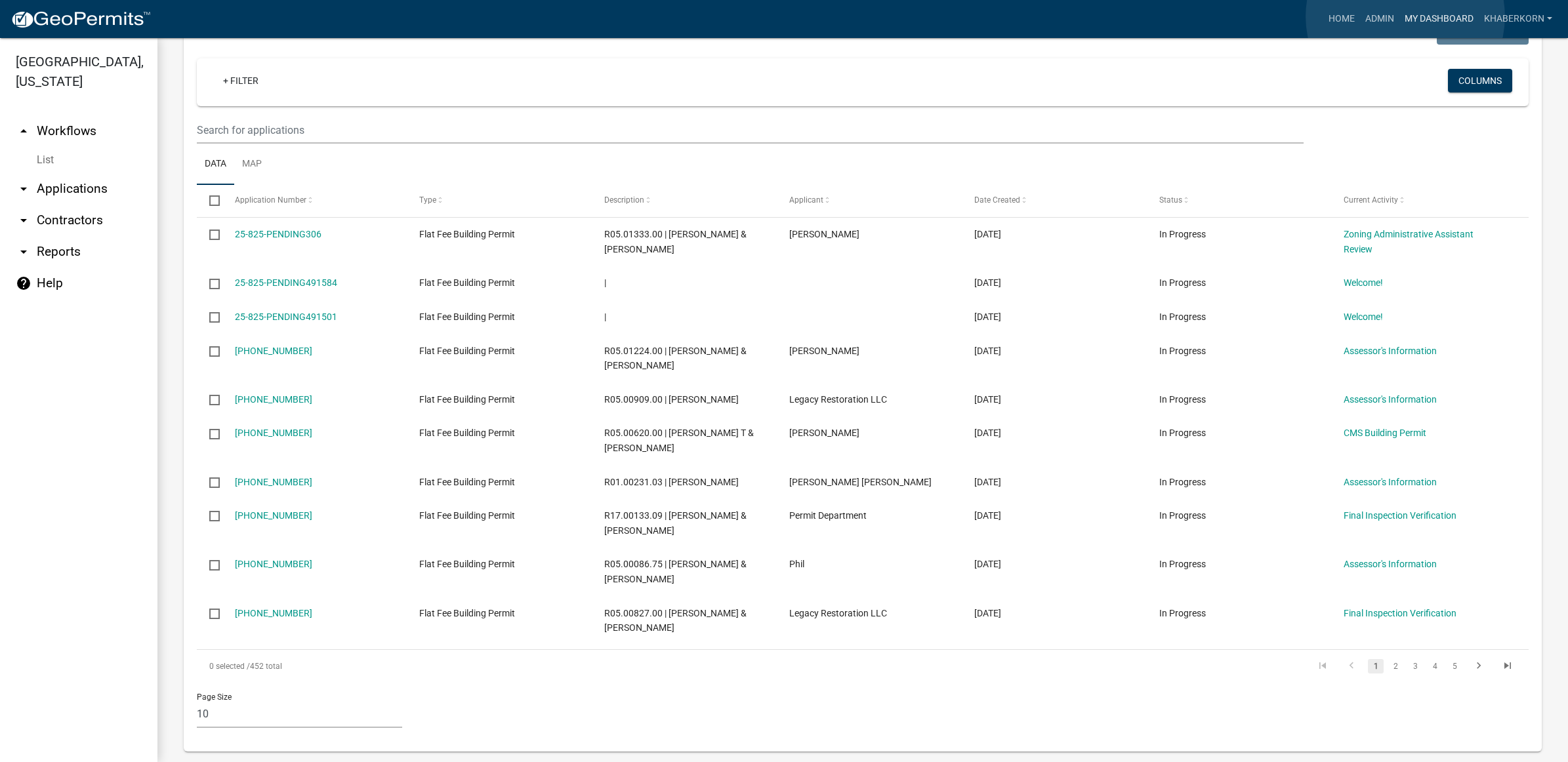
click at [1405, 16] on link "My Dashboard" at bounding box center [1440, 19] width 80 height 25
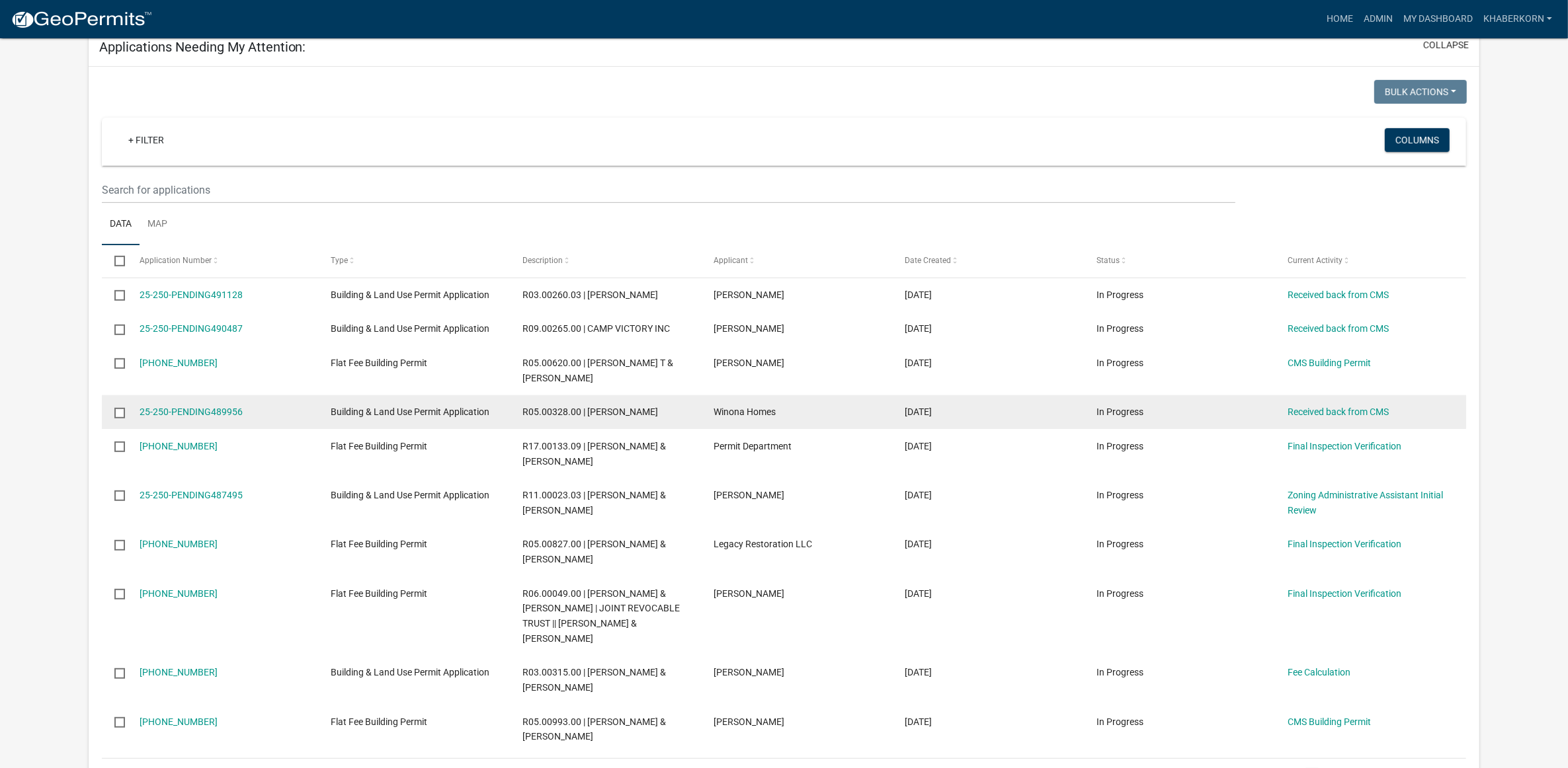
scroll to position [744, 0]
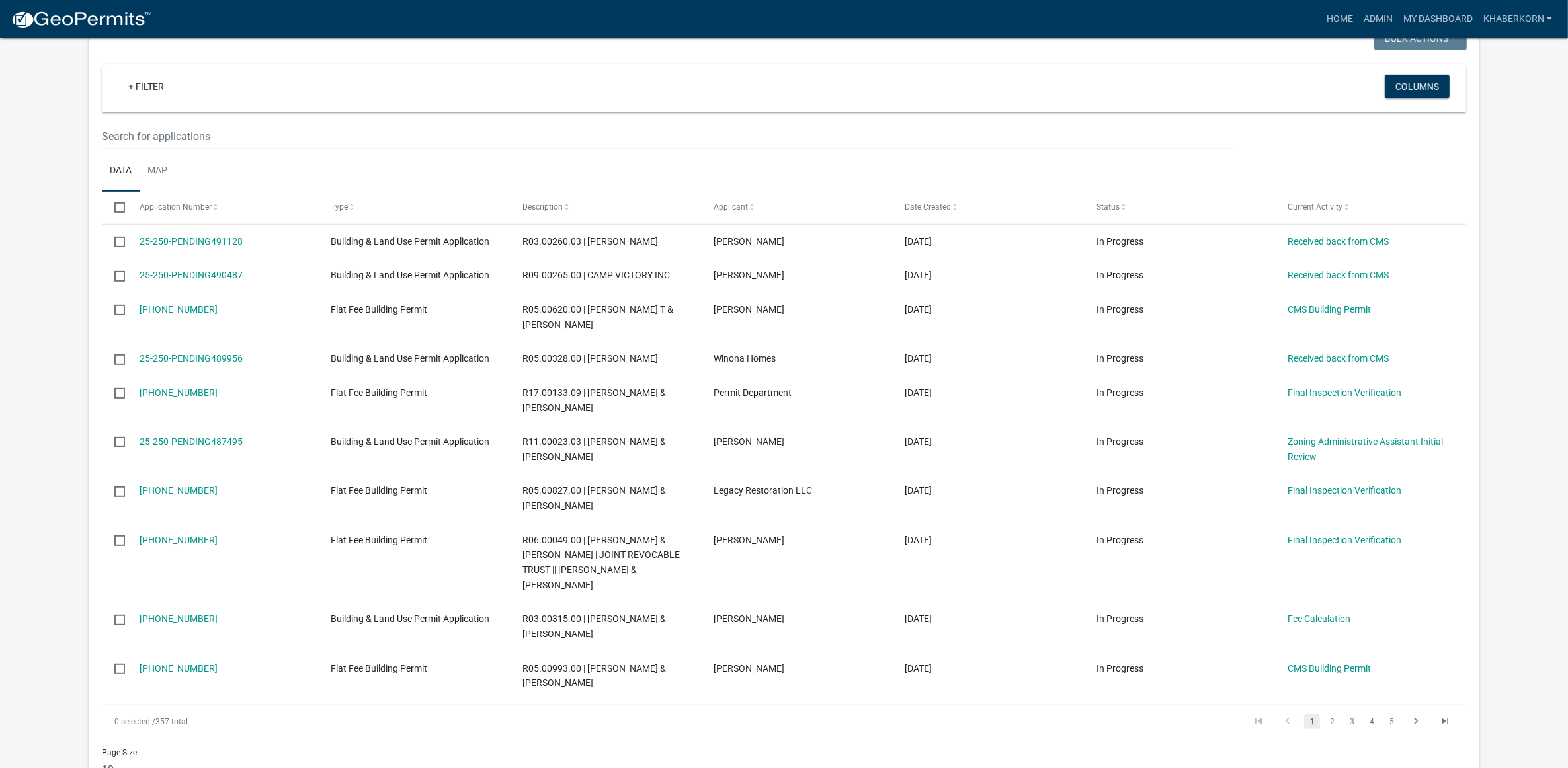
scroll to position [744, 0]
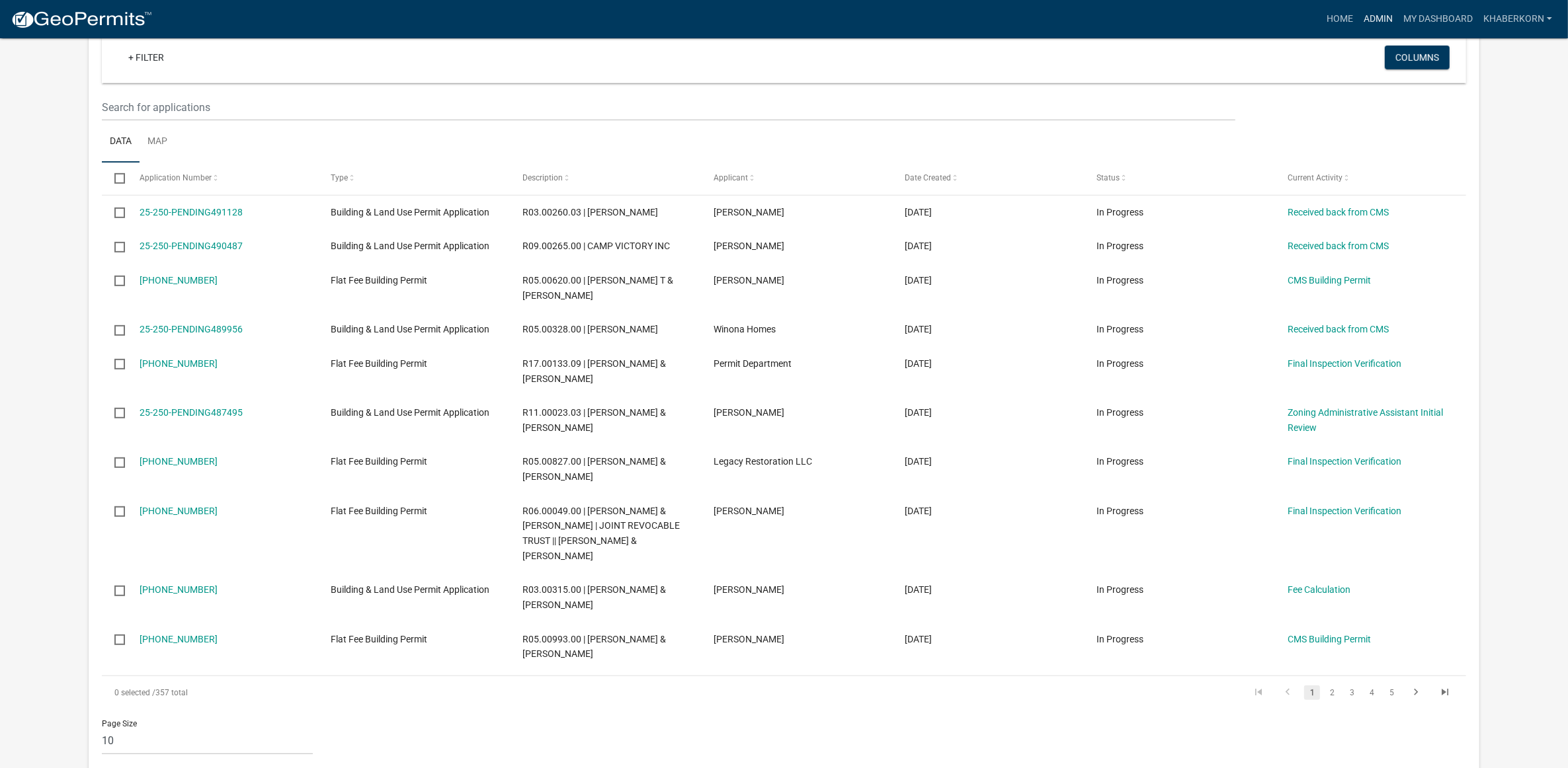
click at [1358, 17] on link "Admin" at bounding box center [1378, 19] width 39 height 25
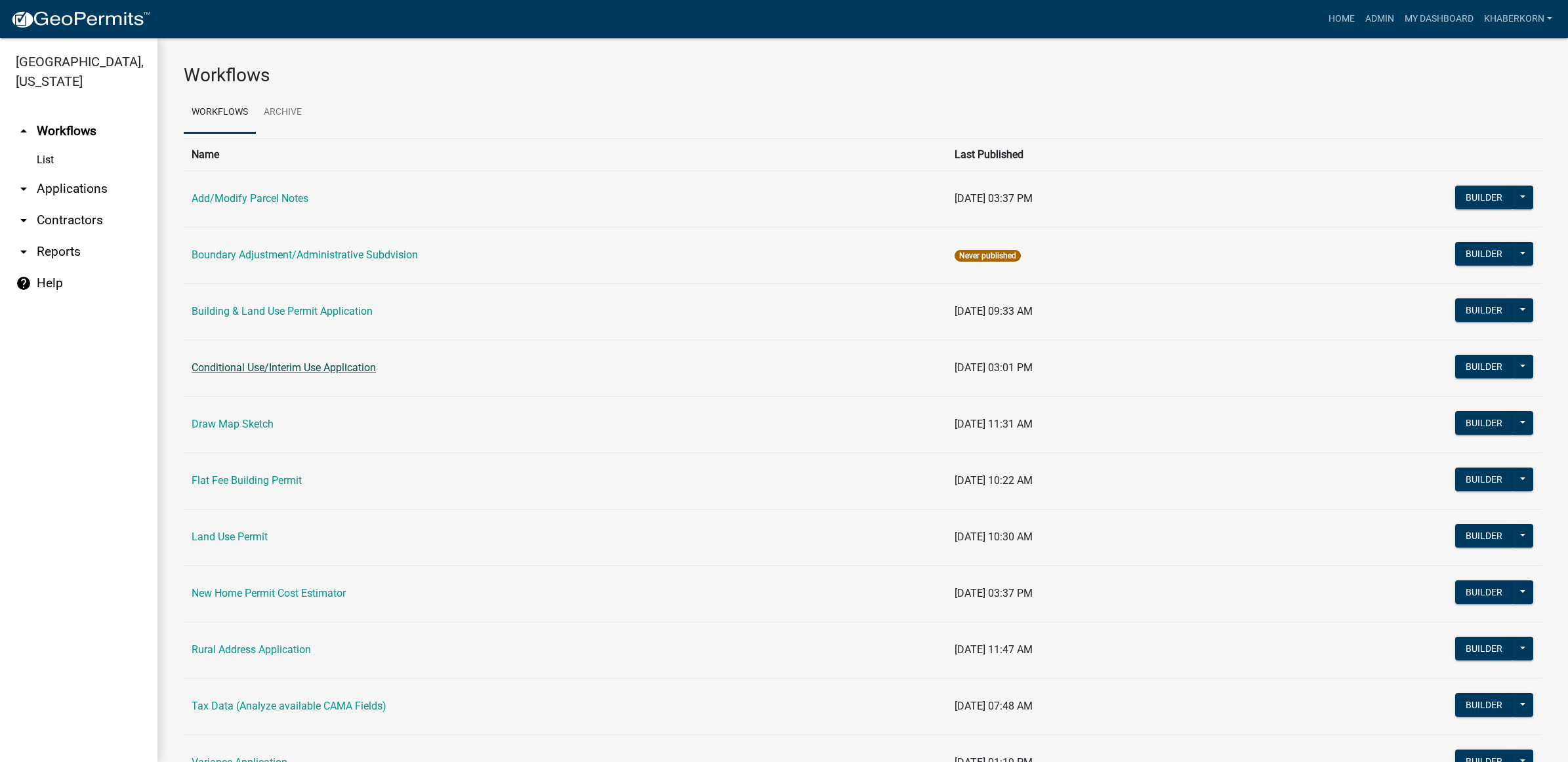
click at [293, 369] on link "Conditional Use/Interim Use Application" at bounding box center [284, 367] width 184 height 12
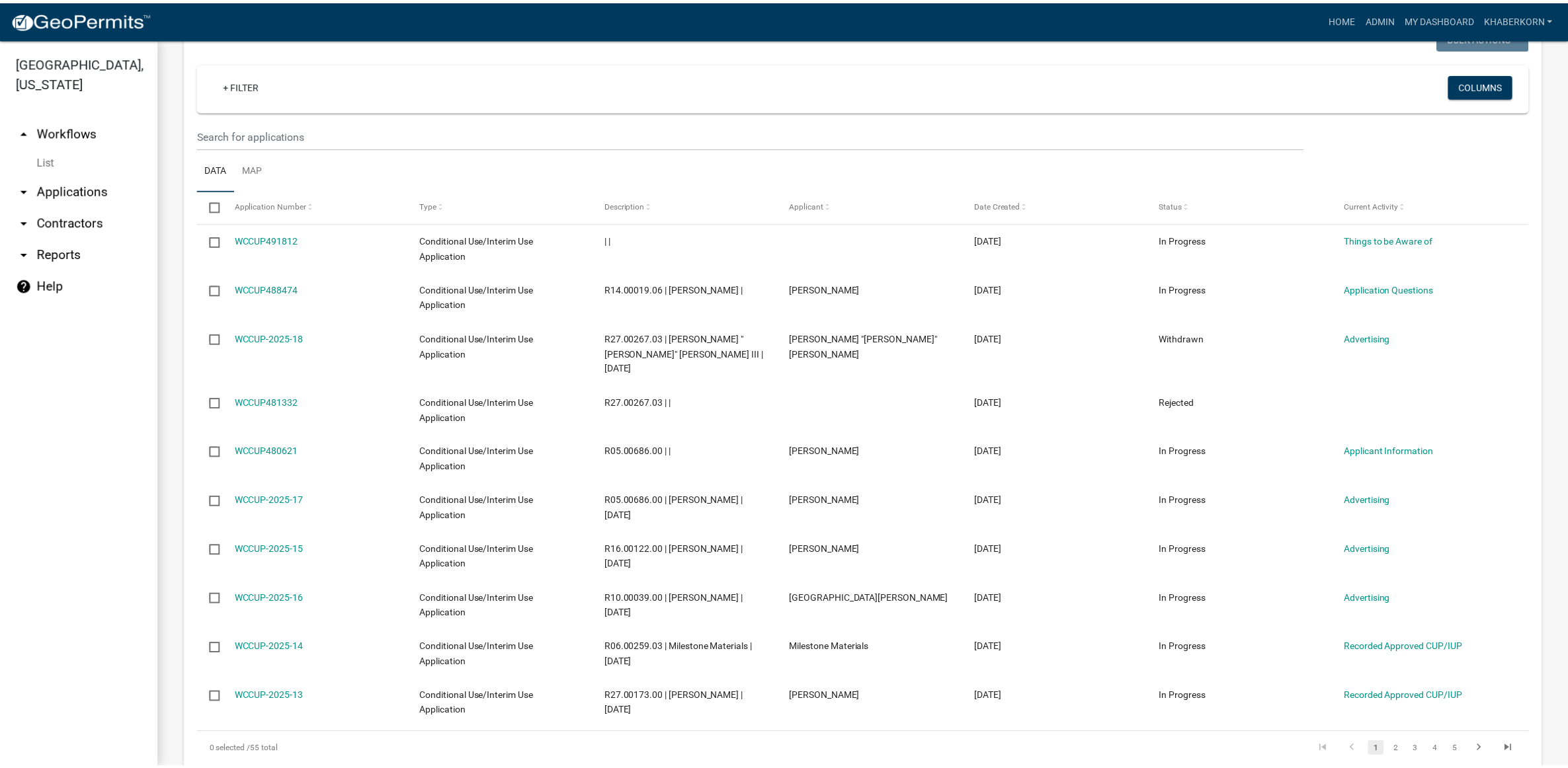
scroll to position [744, 0]
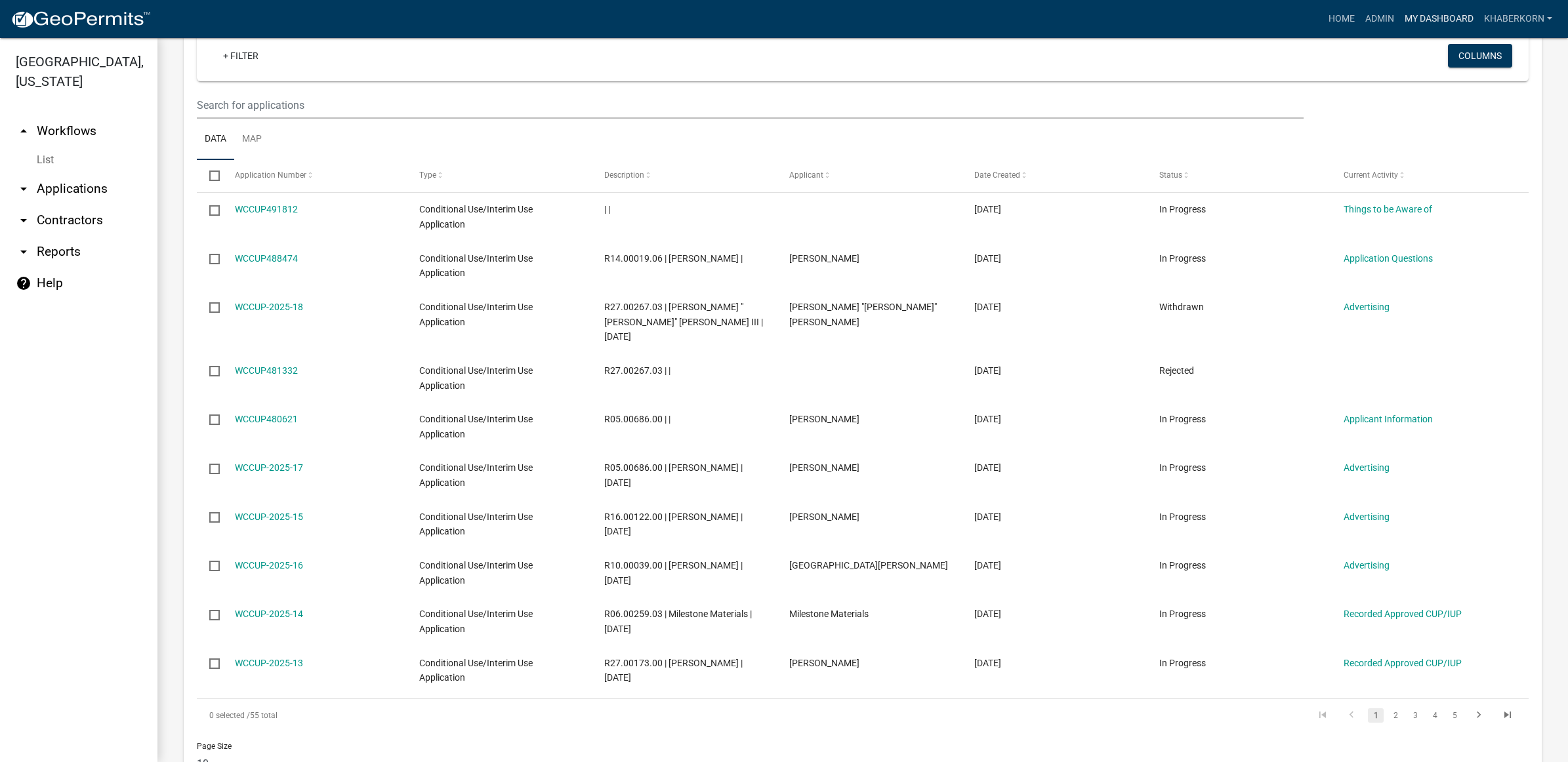
click at [1437, 21] on link "My Dashboard" at bounding box center [1440, 19] width 80 height 25
